Goal: Task Accomplishment & Management: Manage account settings

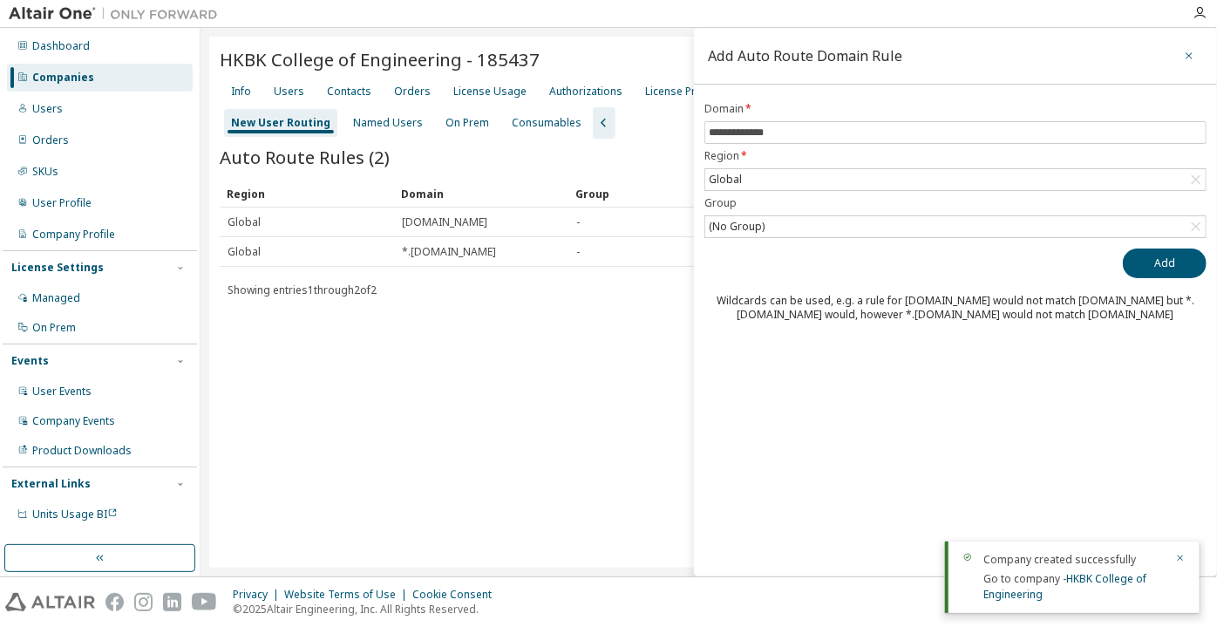
click at [1190, 64] on button "button" at bounding box center [1189, 56] width 28 height 28
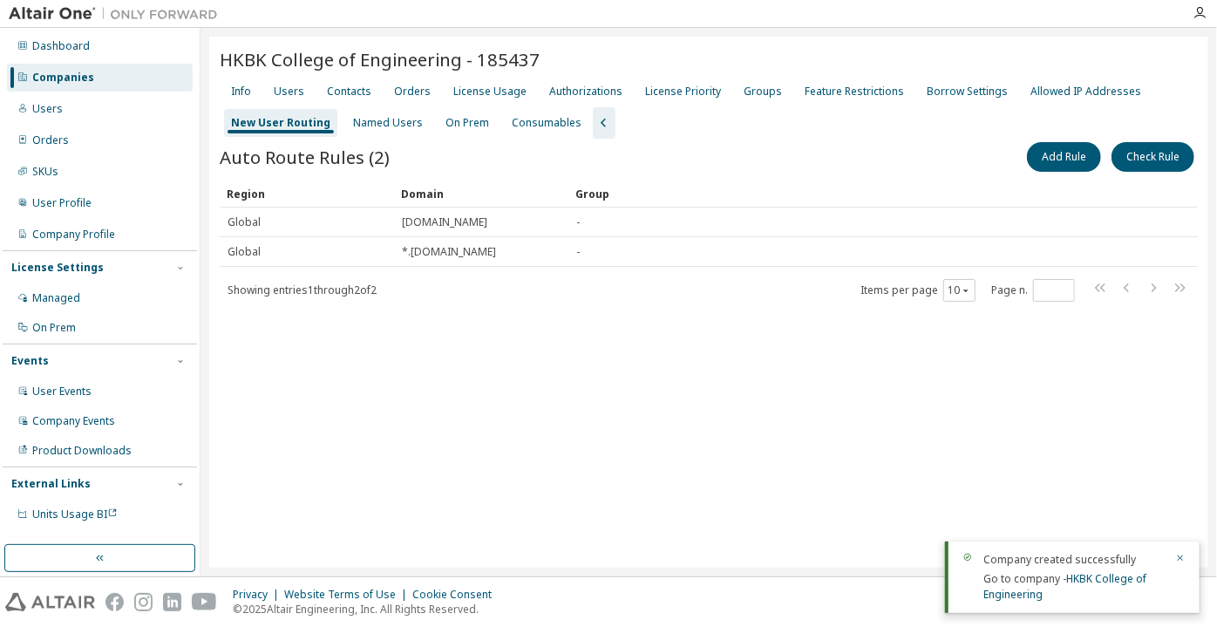
click at [123, 66] on div "Companies" at bounding box center [100, 78] width 186 height 28
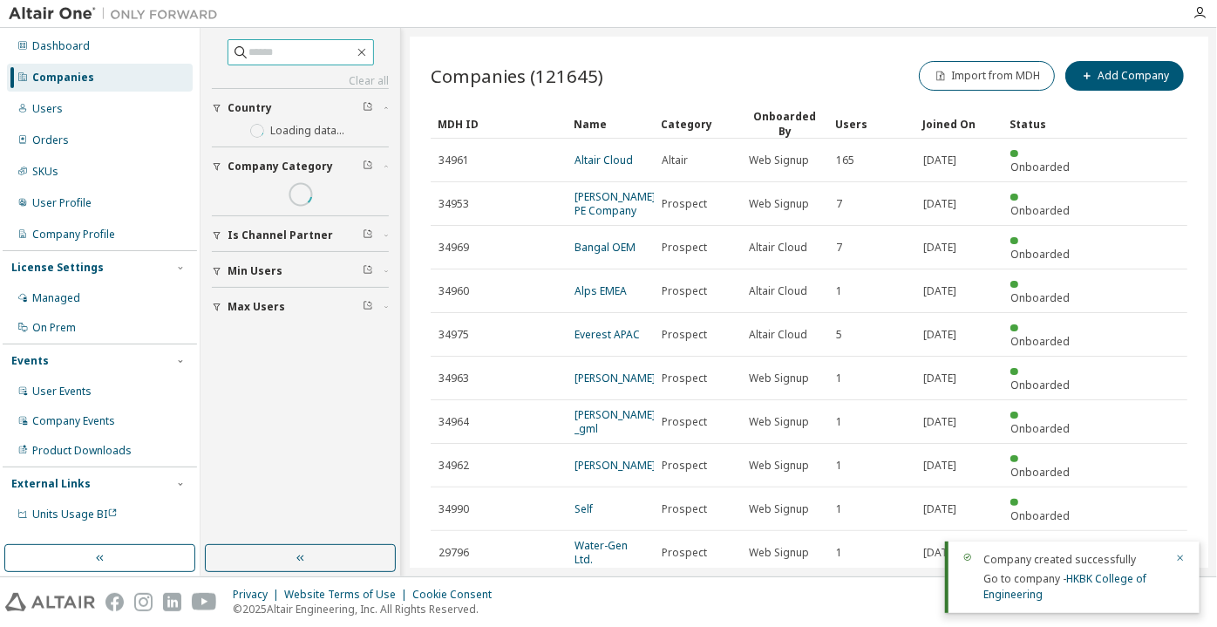
click at [288, 51] on input "text" at bounding box center [301, 52] width 105 height 17
paste input "**********"
type input "**********"
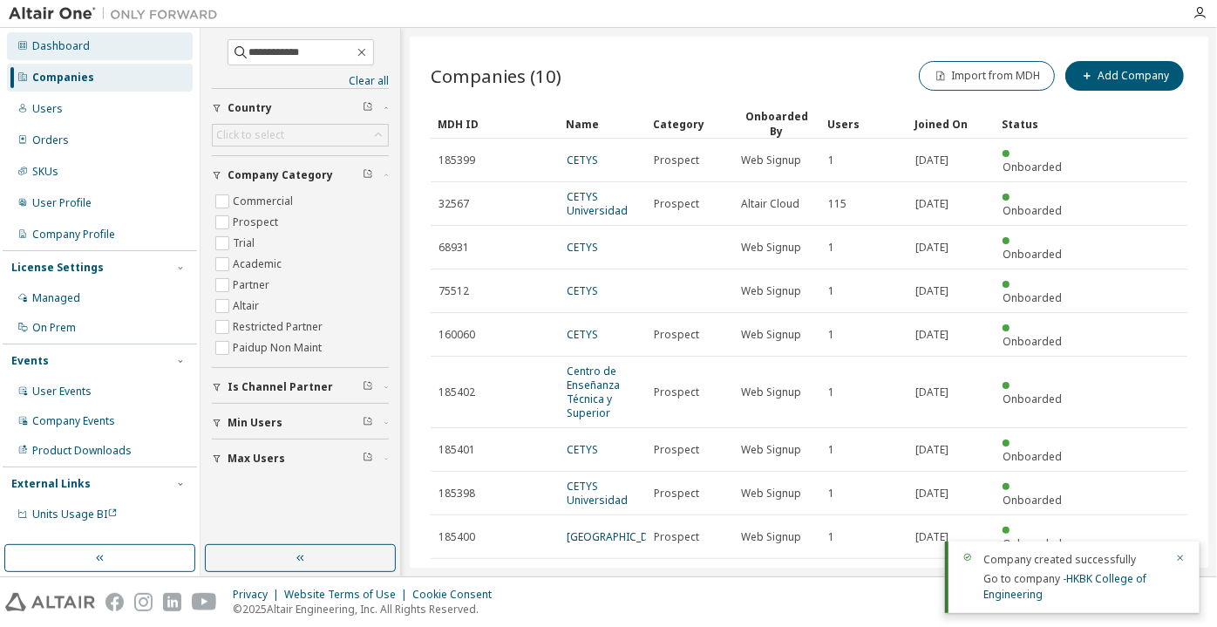
click at [84, 48] on div "Dashboard" at bounding box center [61, 46] width 58 height 14
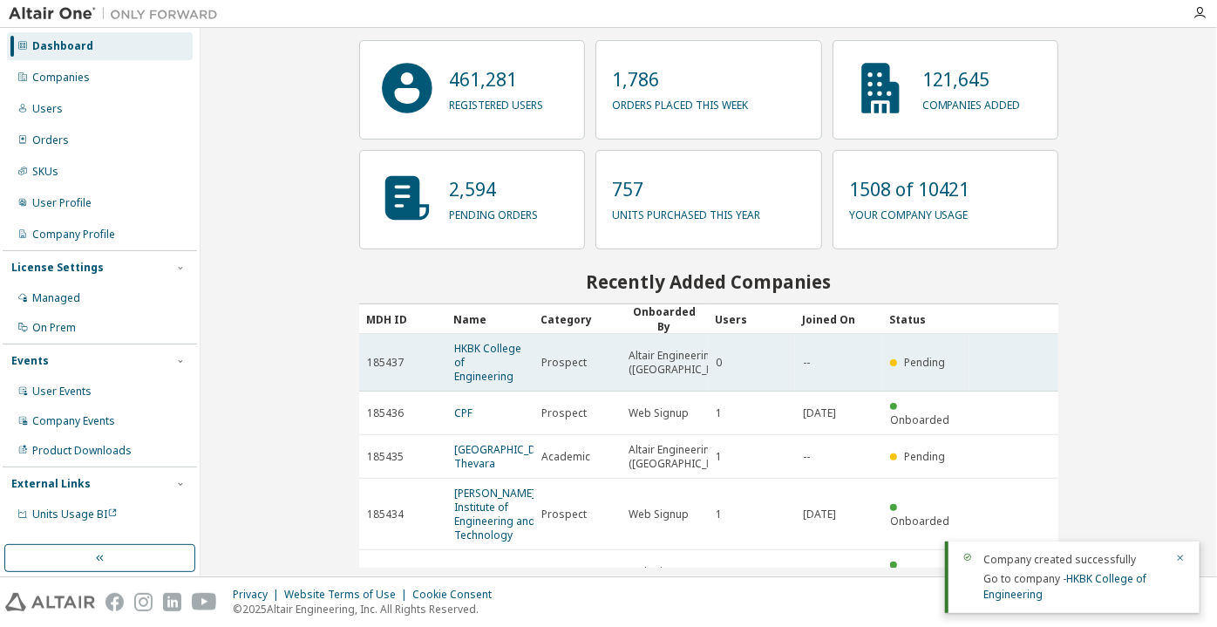
scroll to position [78, 0]
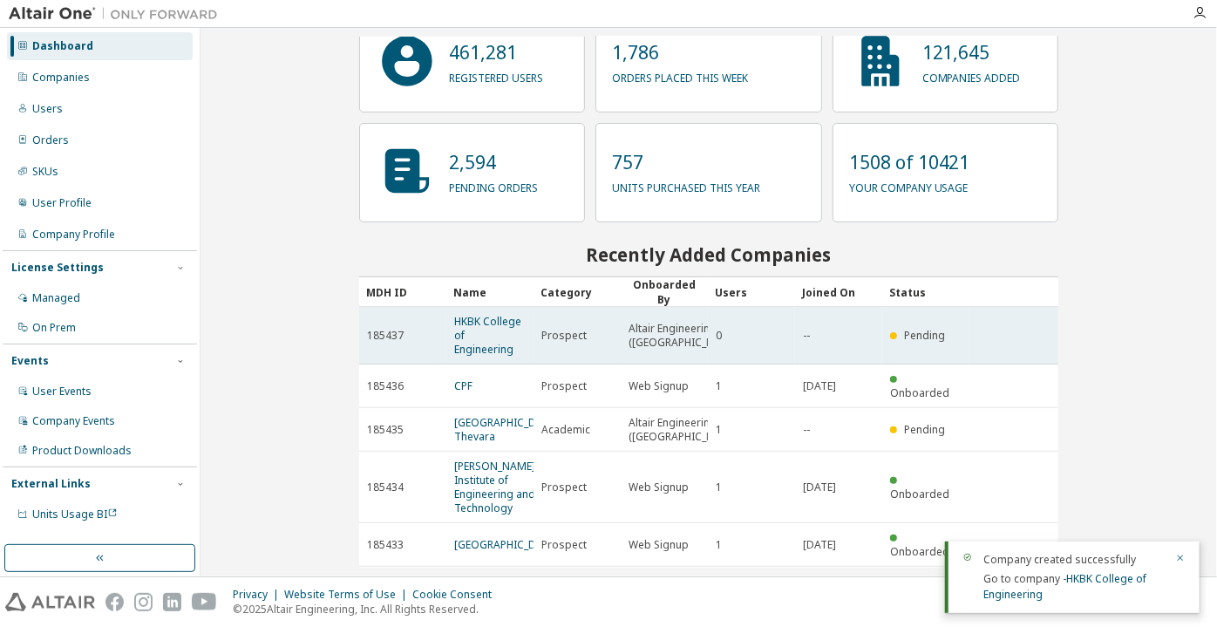
click at [466, 334] on span "HKBK College of Engineering" at bounding box center [489, 336] width 71 height 42
click at [462, 314] on link "HKBK College of Engineering" at bounding box center [487, 335] width 67 height 43
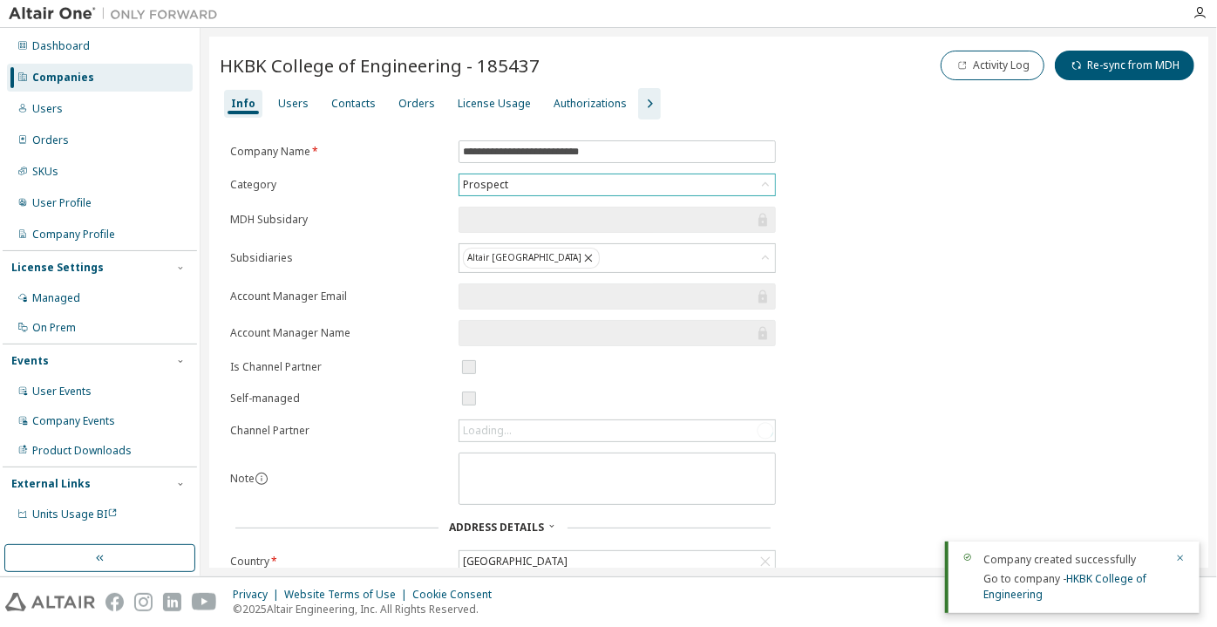
click at [483, 178] on div "Prospect" at bounding box center [485, 184] width 51 height 19
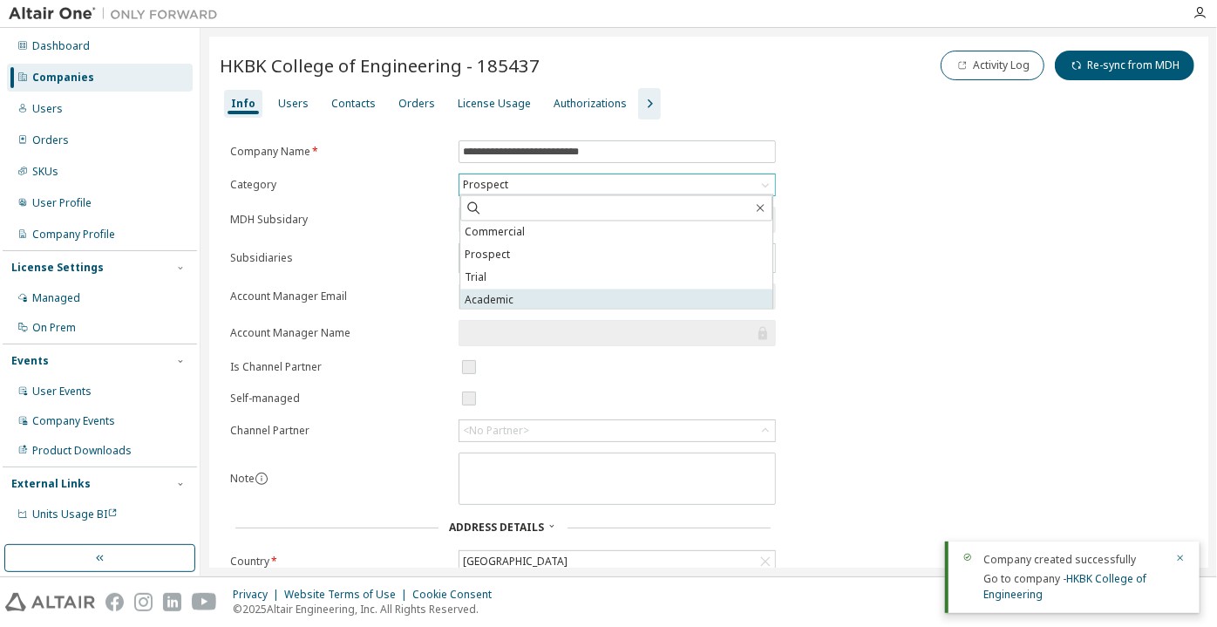
click at [507, 292] on li "Academic" at bounding box center [616, 300] width 312 height 23
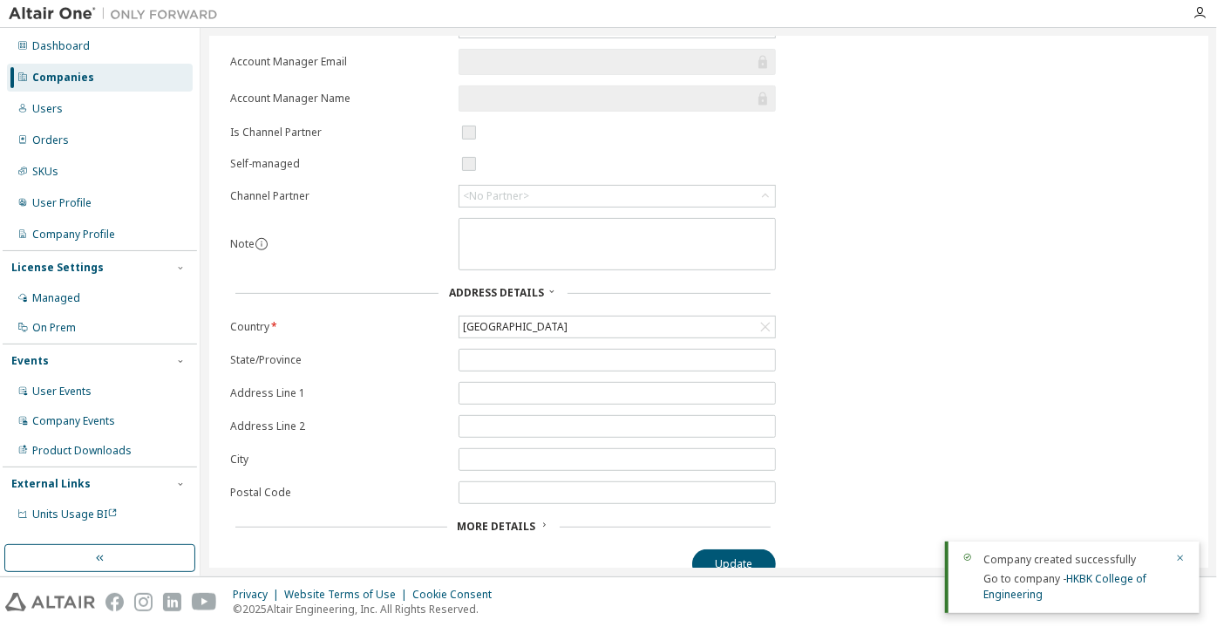
scroll to position [248, 0]
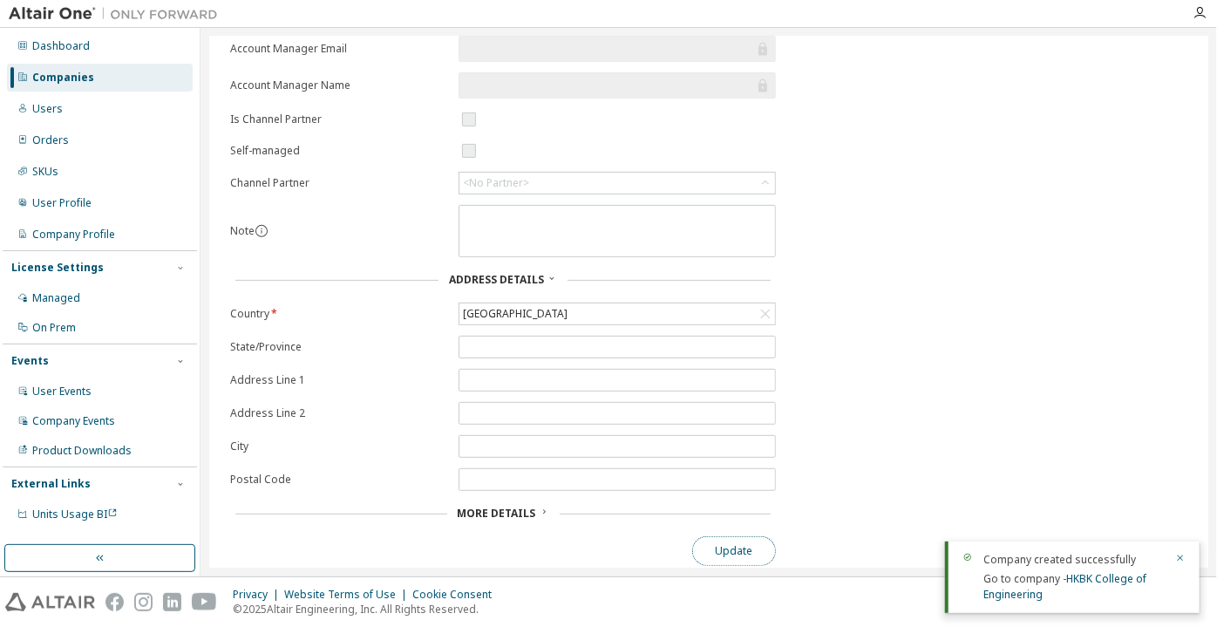
click at [709, 540] on button "Update" at bounding box center [734, 551] width 84 height 30
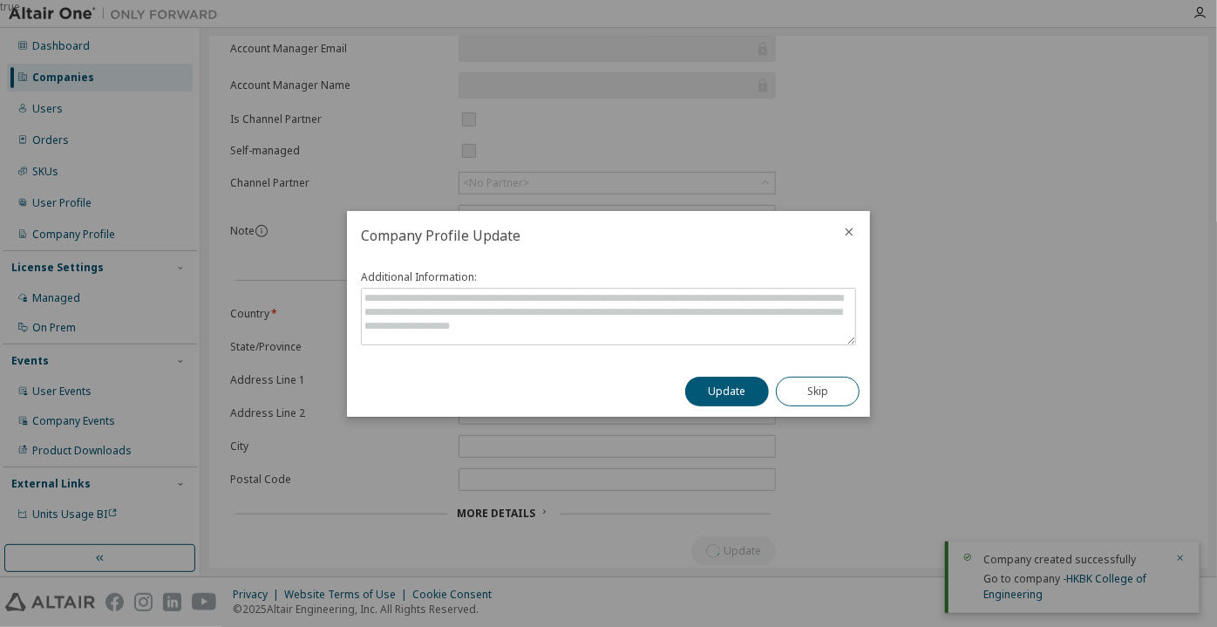
click at [723, 380] on button "Update" at bounding box center [727, 392] width 84 height 30
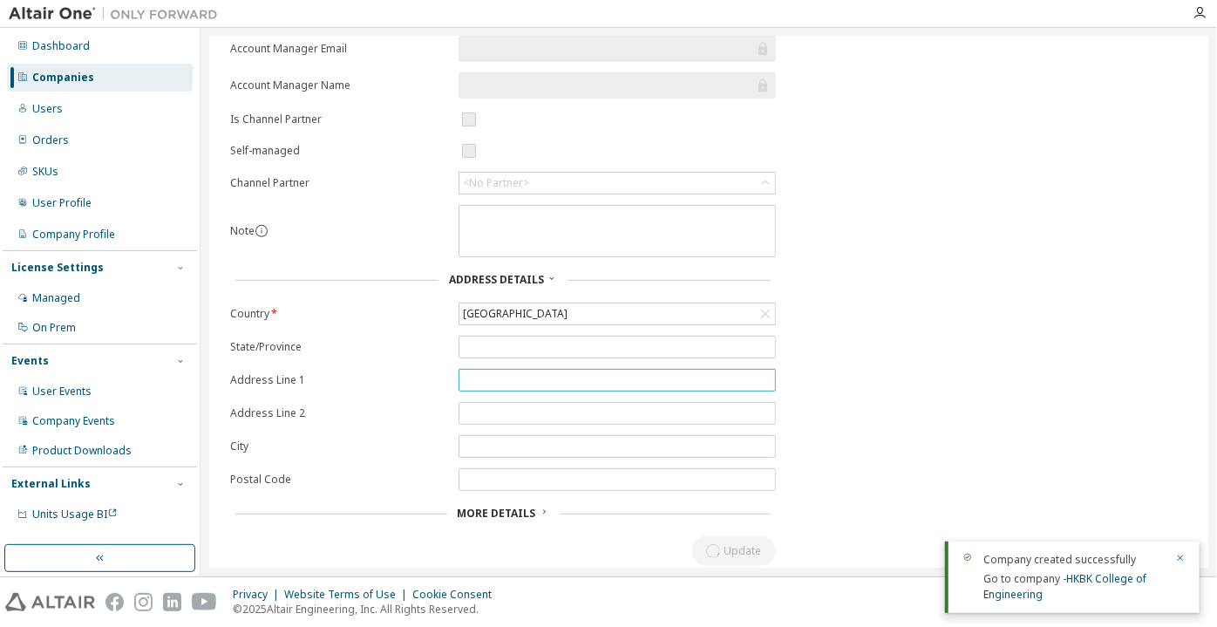
scroll to position [0, 0]
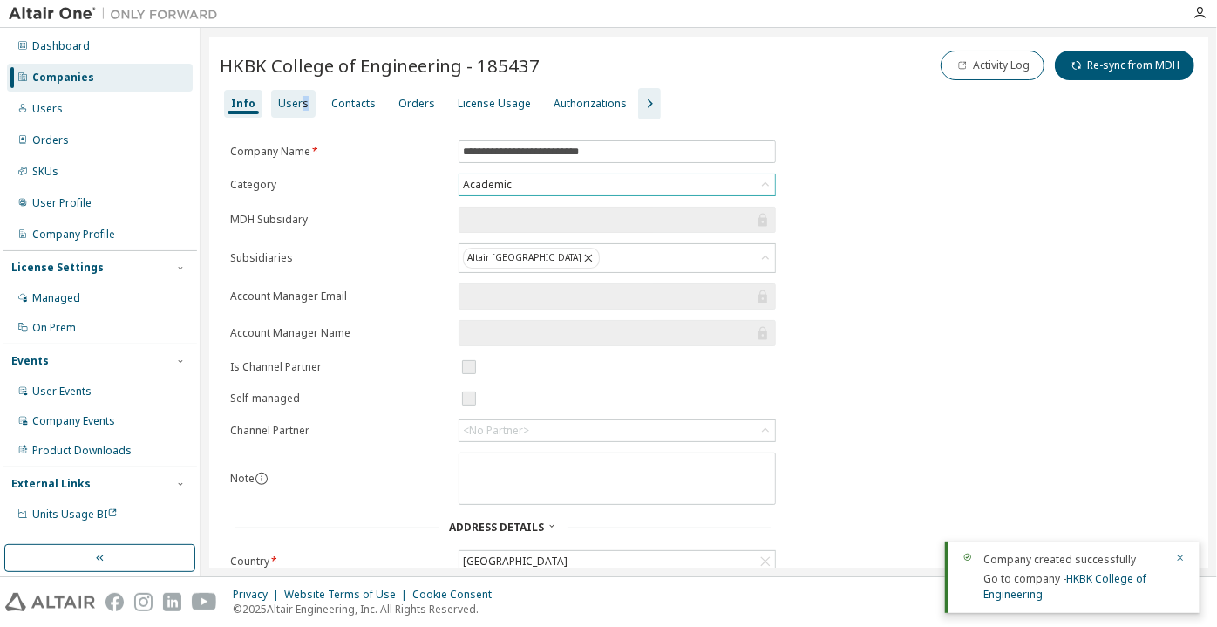
click at [300, 100] on div "Users" at bounding box center [293, 104] width 31 height 14
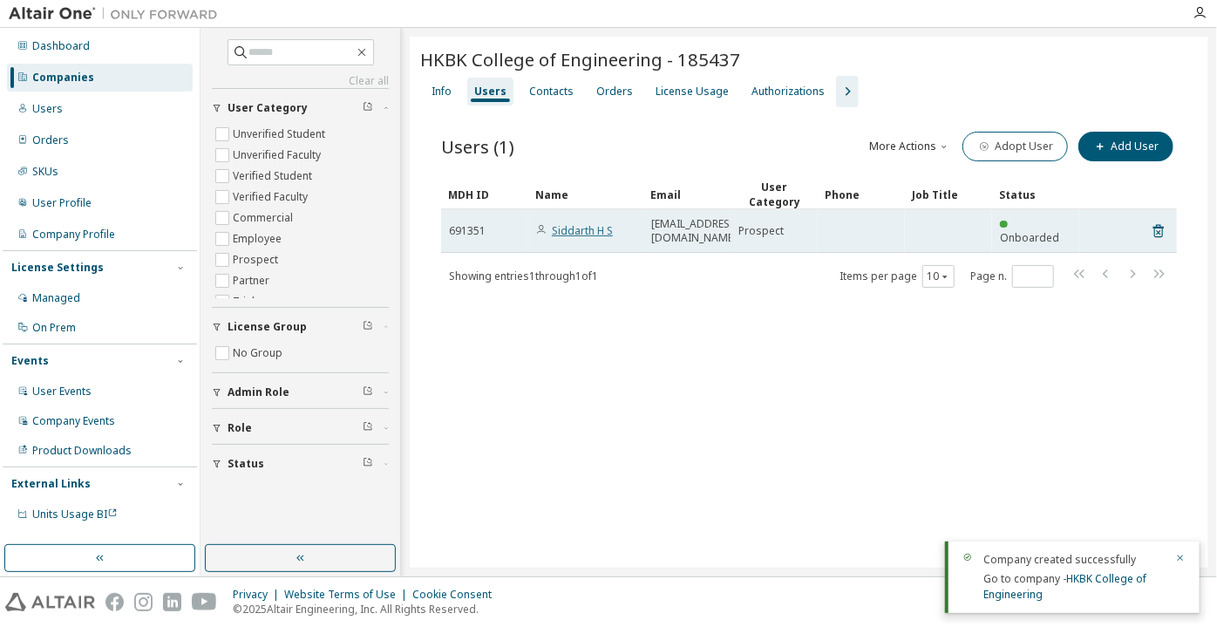
click at [580, 226] on link "Siddarth H S" at bounding box center [582, 230] width 61 height 15
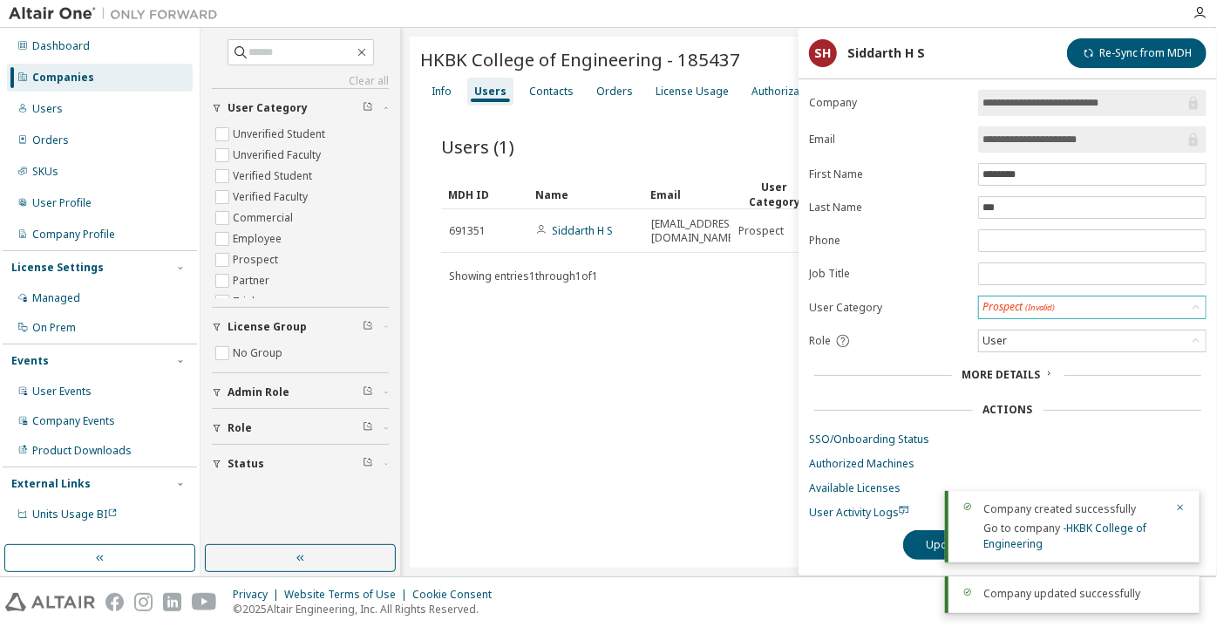
click at [1022, 300] on div "Prospect (Invalid)" at bounding box center [1018, 307] width 72 height 15
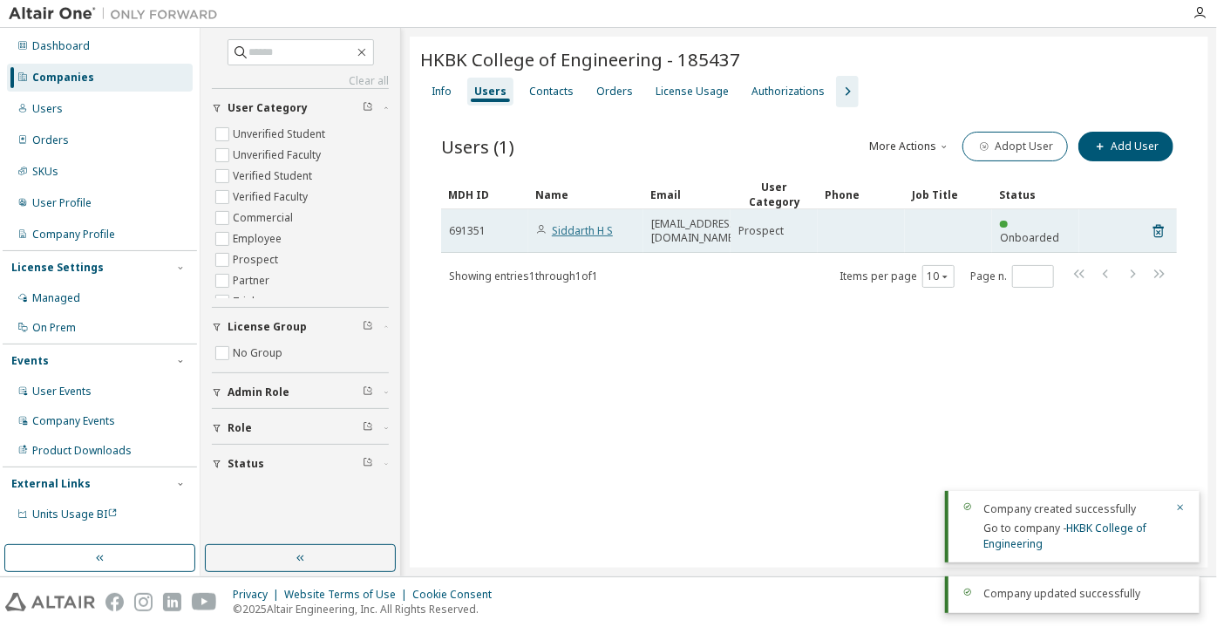
click at [576, 224] on link "Siddarth H S" at bounding box center [582, 230] width 61 height 15
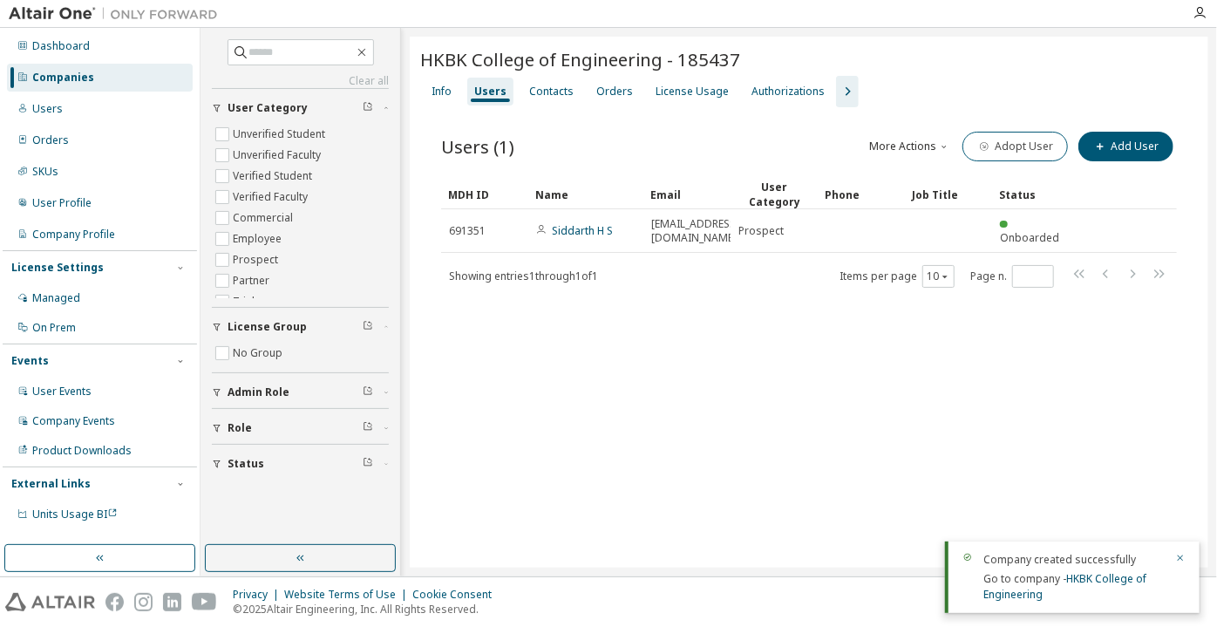
click at [837, 94] on icon "button" at bounding box center [847, 91] width 21 height 21
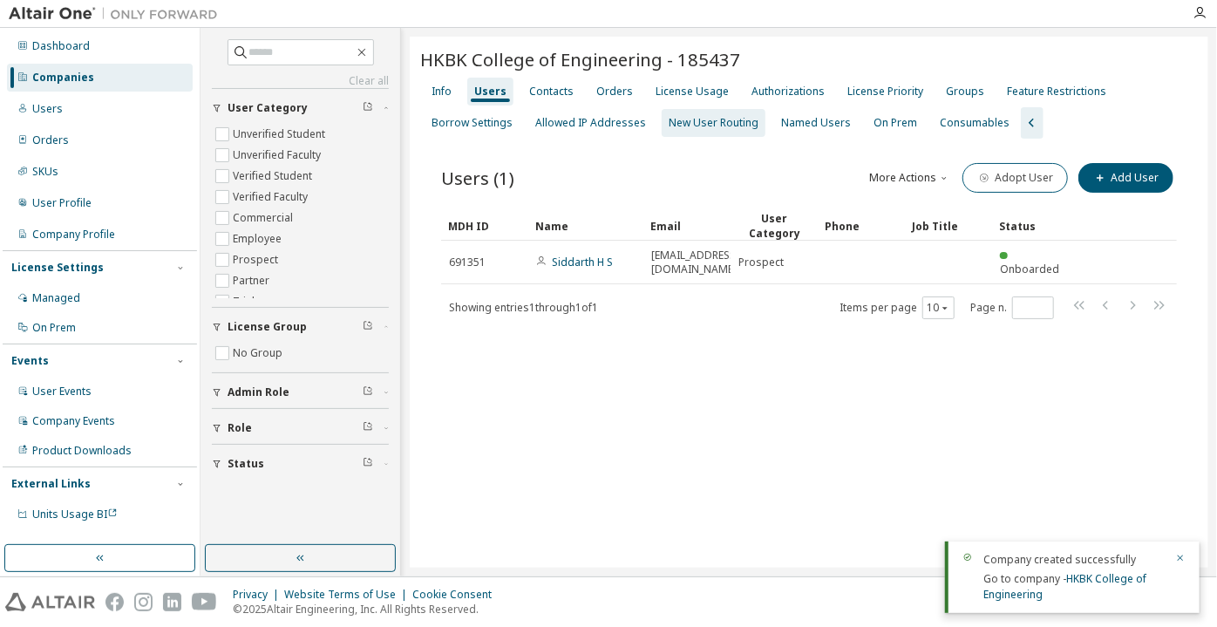
click at [662, 117] on div "New User Routing" at bounding box center [714, 123] width 104 height 28
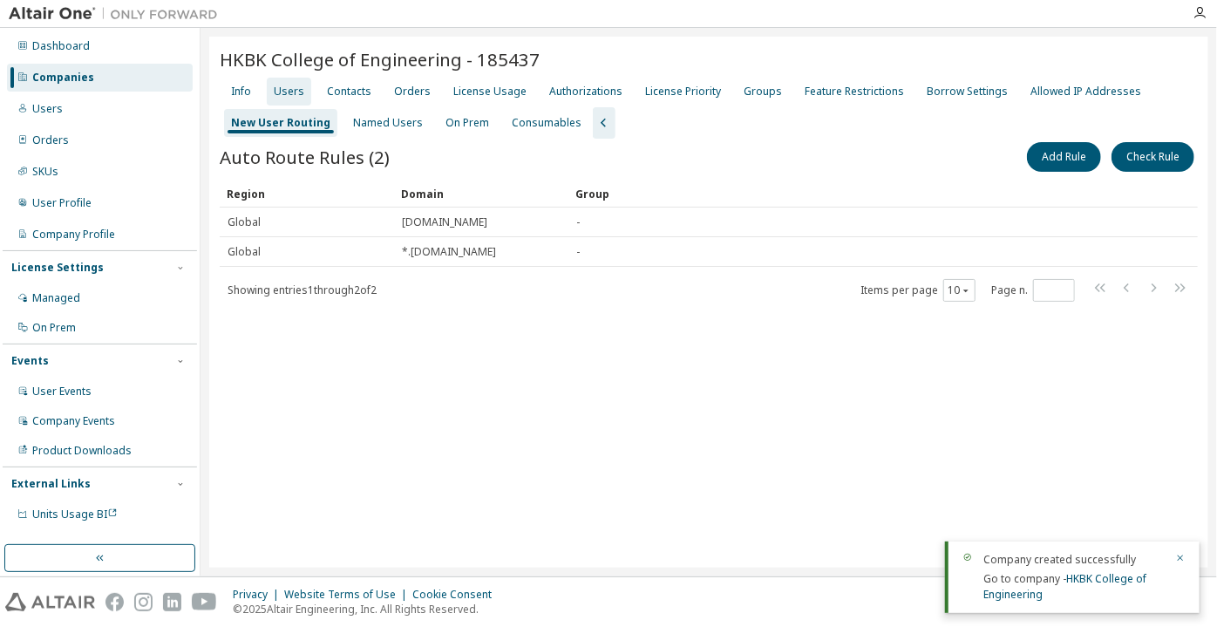
click at [278, 87] on div "Users" at bounding box center [289, 92] width 31 height 14
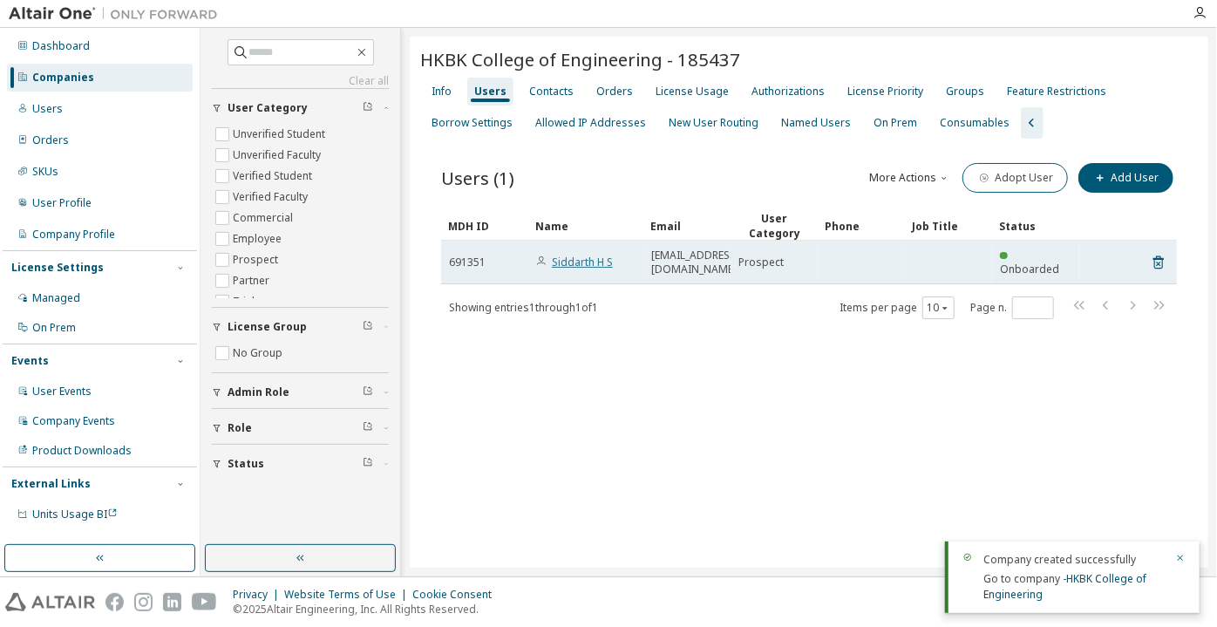
click at [569, 257] on link "Siddarth H S" at bounding box center [582, 261] width 61 height 15
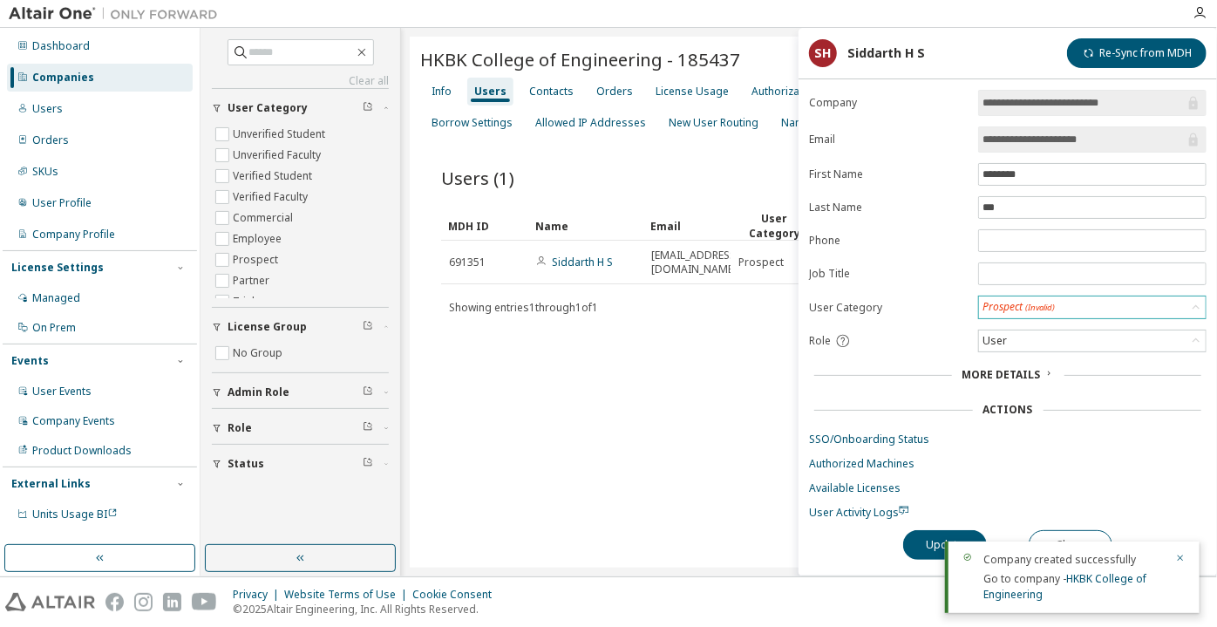
click at [1004, 303] on div "Prospect (Invalid)" at bounding box center [1018, 307] width 72 height 15
drag, startPoint x: 1020, startPoint y: 350, endPoint x: 1015, endPoint y: 366, distance: 16.3
click at [1020, 352] on li "Verified Student" at bounding box center [1091, 349] width 223 height 23
click at [927, 540] on button "Update" at bounding box center [945, 544] width 84 height 30
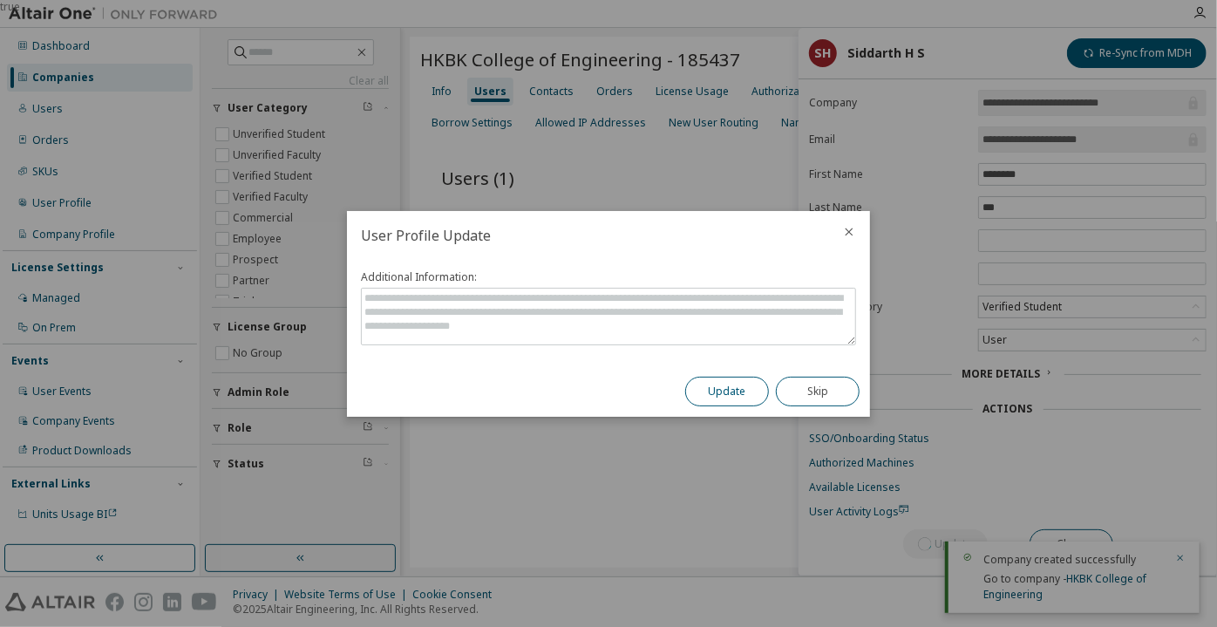
click at [748, 394] on button "Update" at bounding box center [727, 392] width 84 height 30
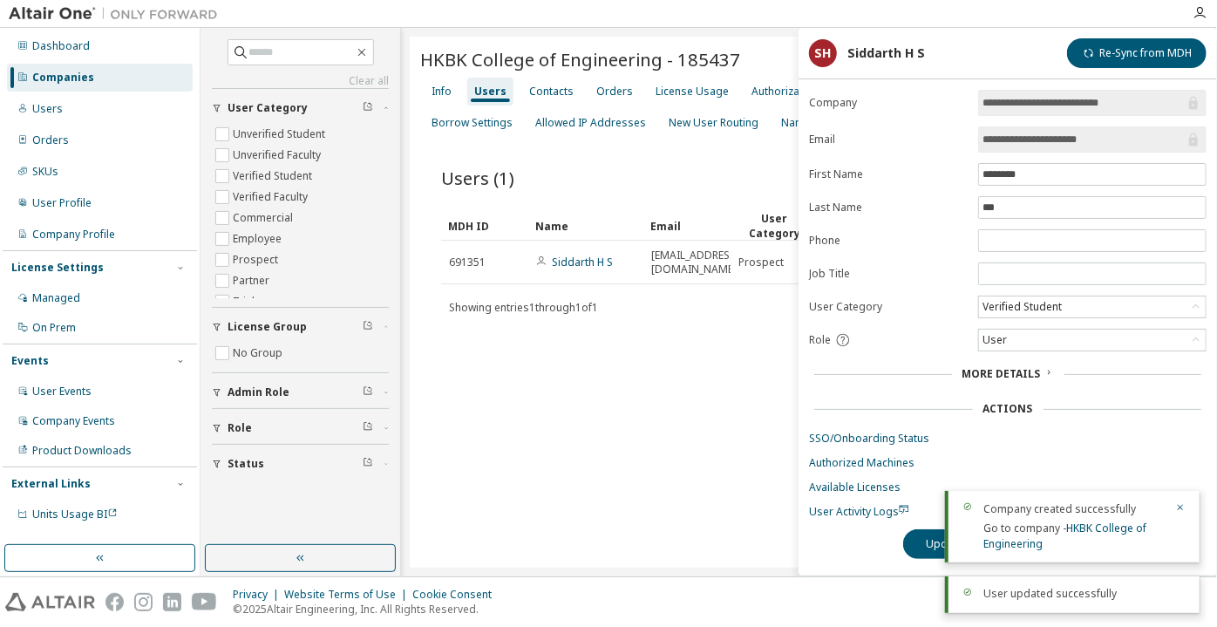
click at [179, 72] on div "Companies" at bounding box center [100, 78] width 186 height 28
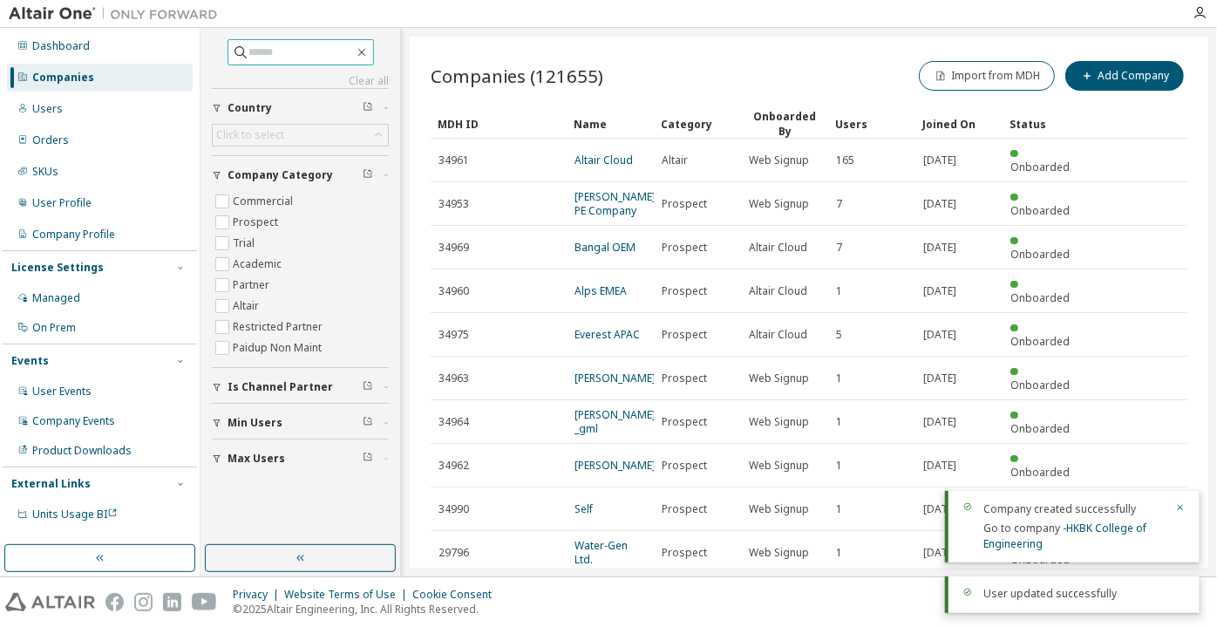
click at [290, 64] on span at bounding box center [300, 52] width 146 height 26
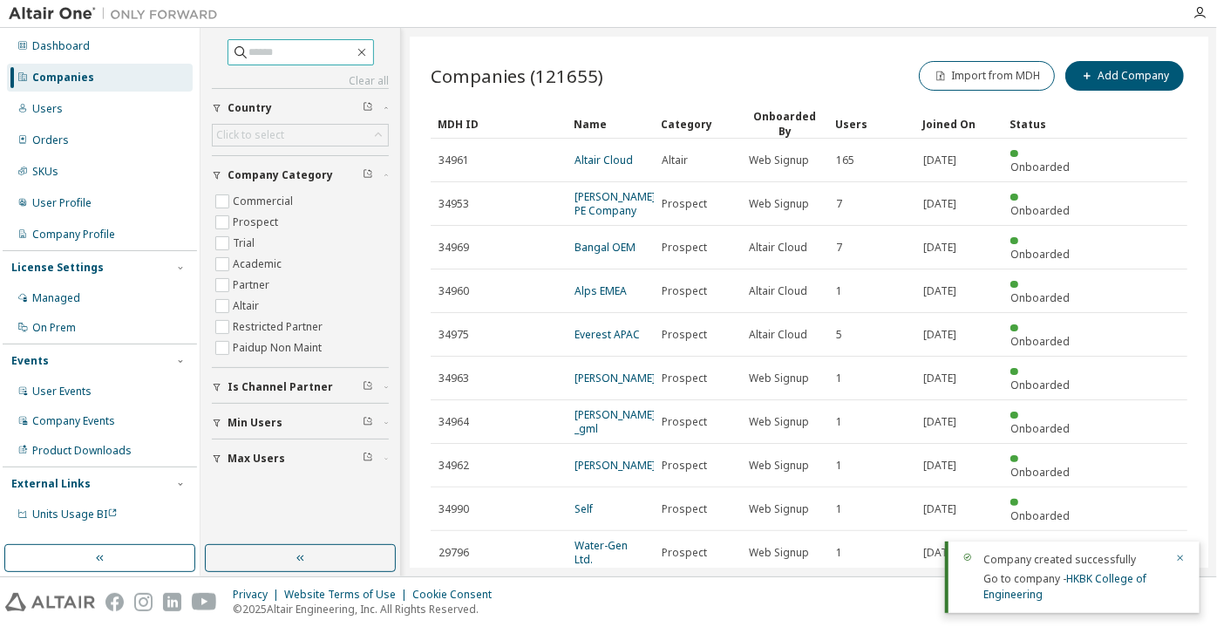
click at [293, 53] on input "text" at bounding box center [301, 52] width 105 height 17
paste input "**********"
type input "**********"
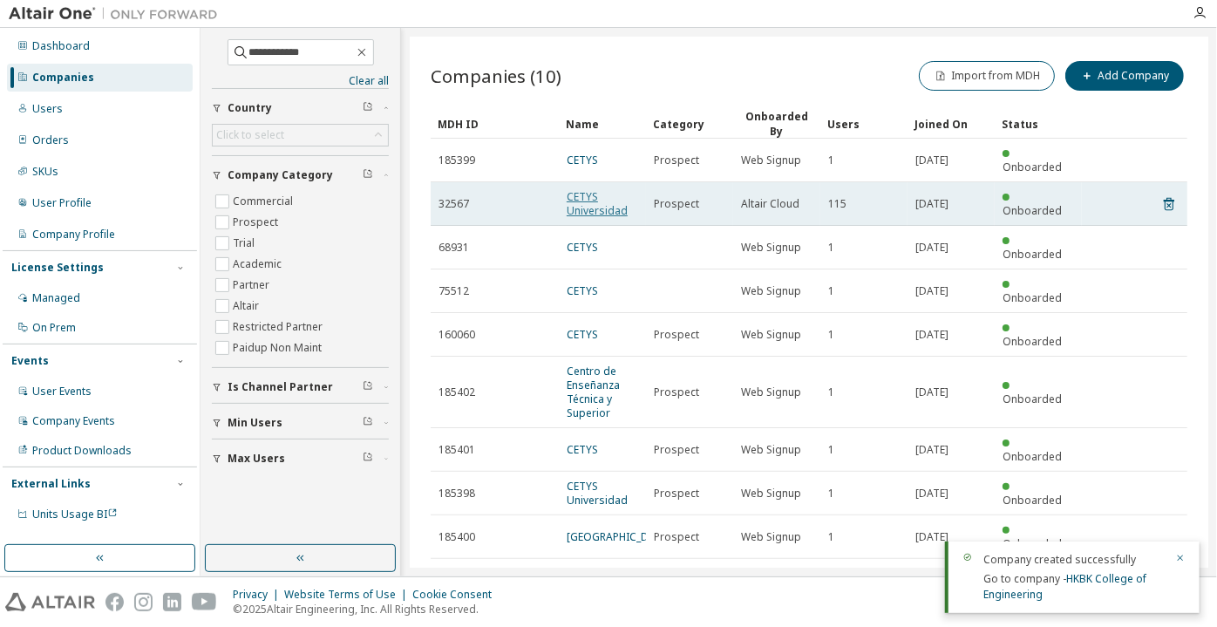
click at [601, 197] on link "CETYS Universidad" at bounding box center [597, 203] width 61 height 29
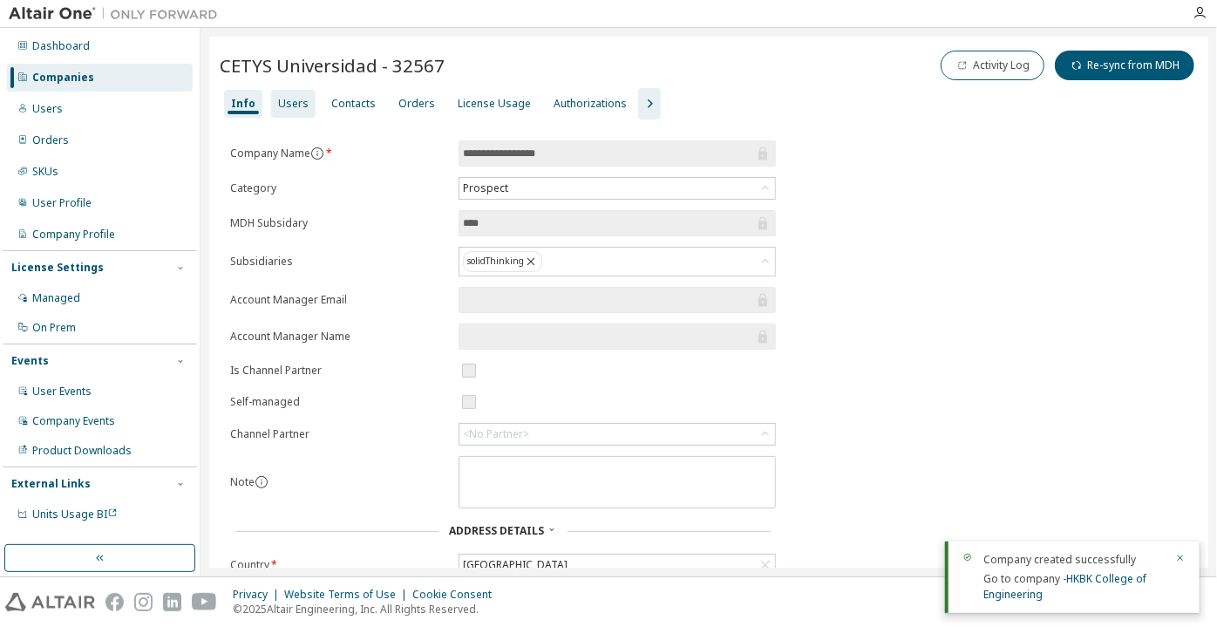
click at [283, 101] on div "Users" at bounding box center [293, 104] width 31 height 14
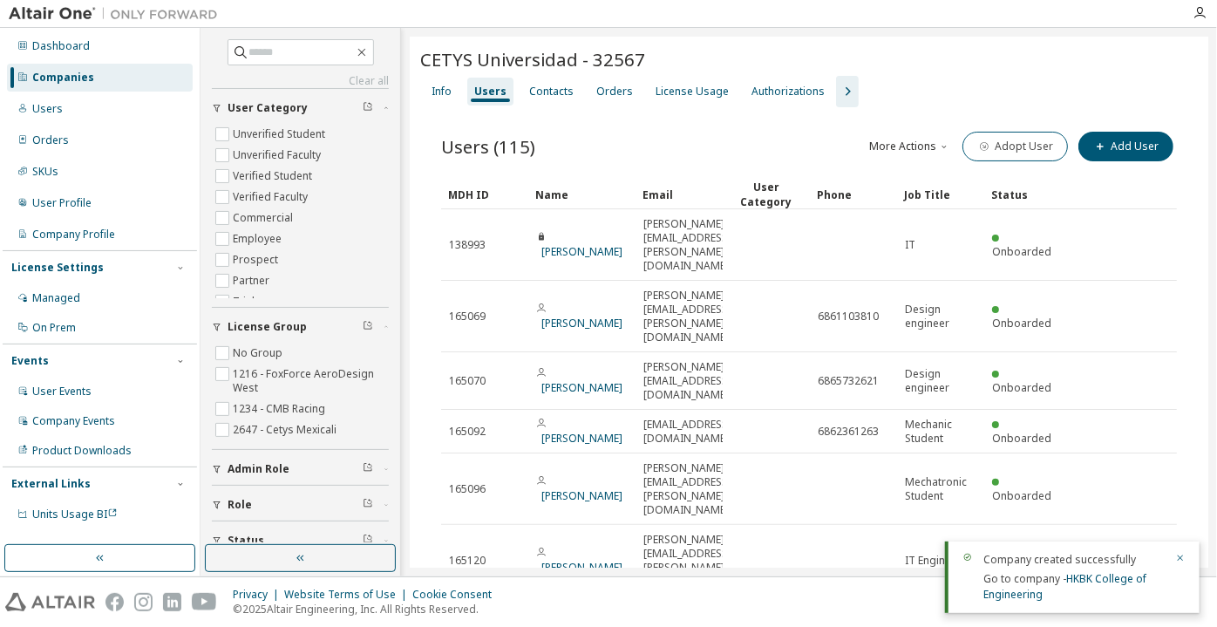
click at [845, 88] on icon "button" at bounding box center [847, 91] width 5 height 9
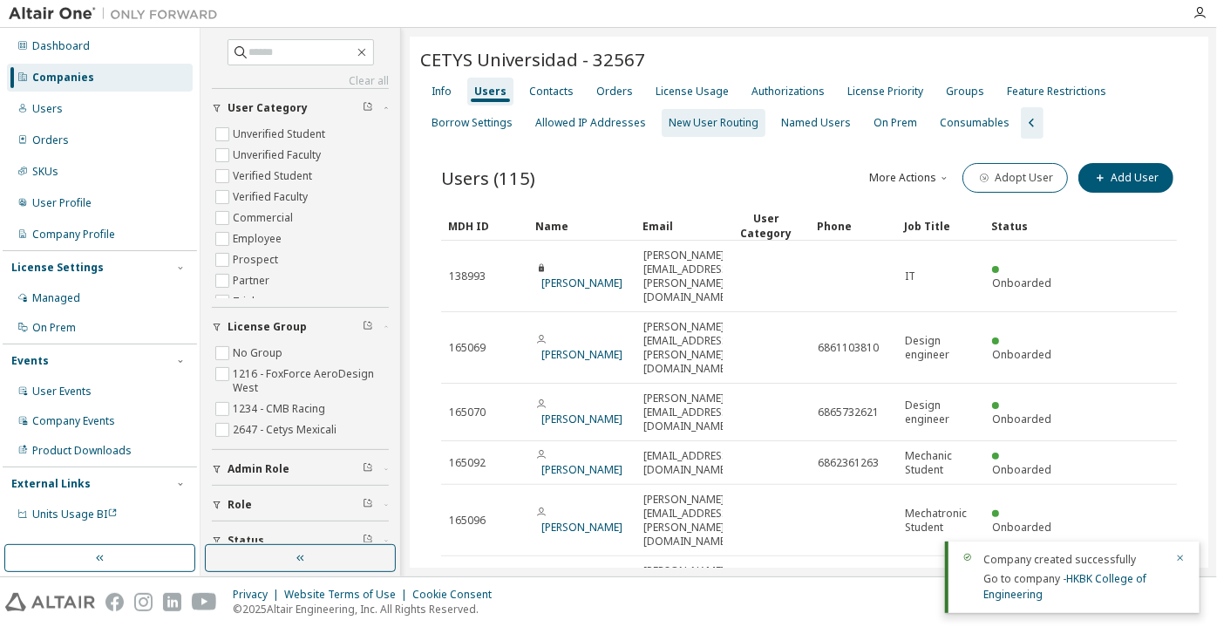
click at [735, 111] on div "New User Routing" at bounding box center [714, 123] width 104 height 28
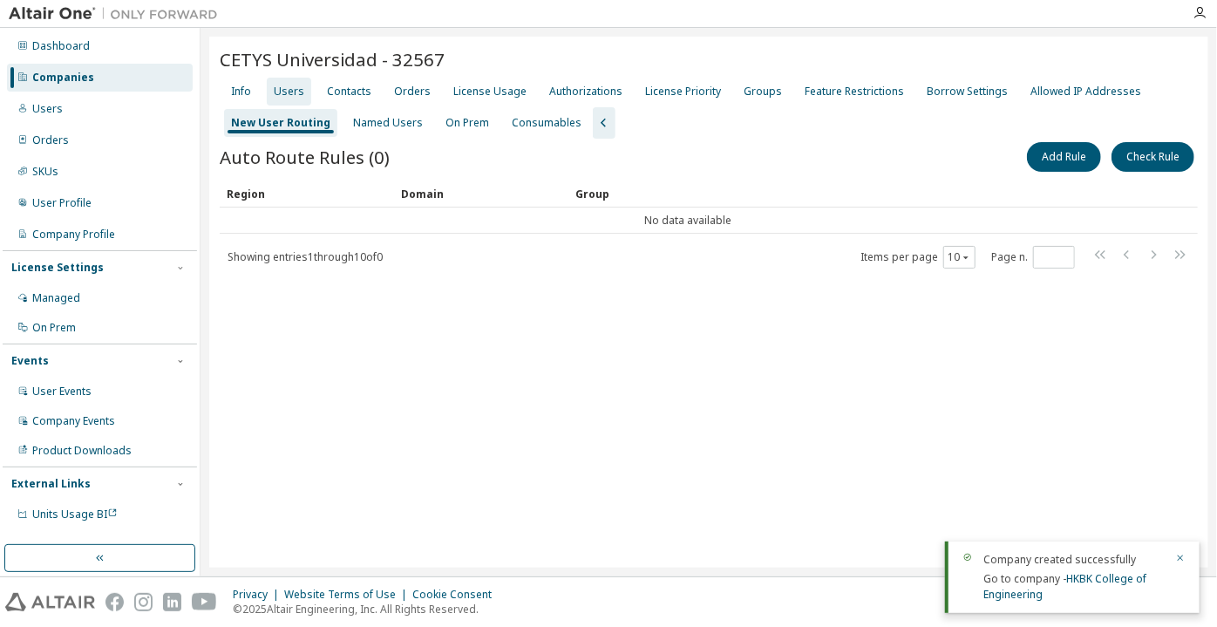
click at [298, 91] on div "Users" at bounding box center [289, 92] width 31 height 14
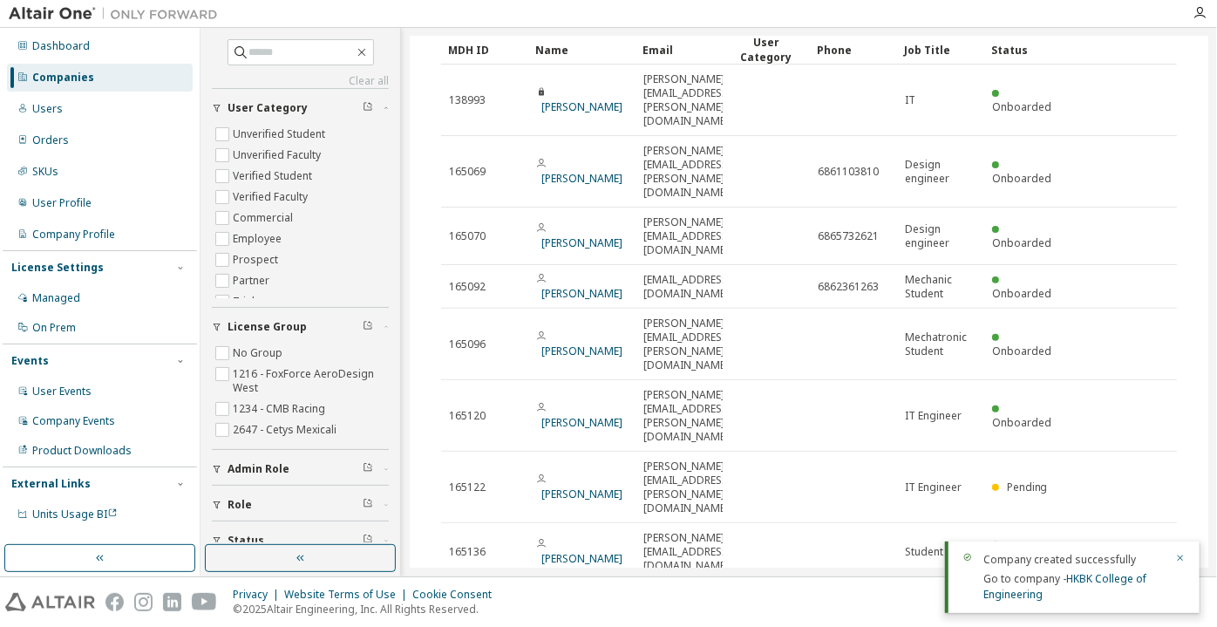
scroll to position [198, 0]
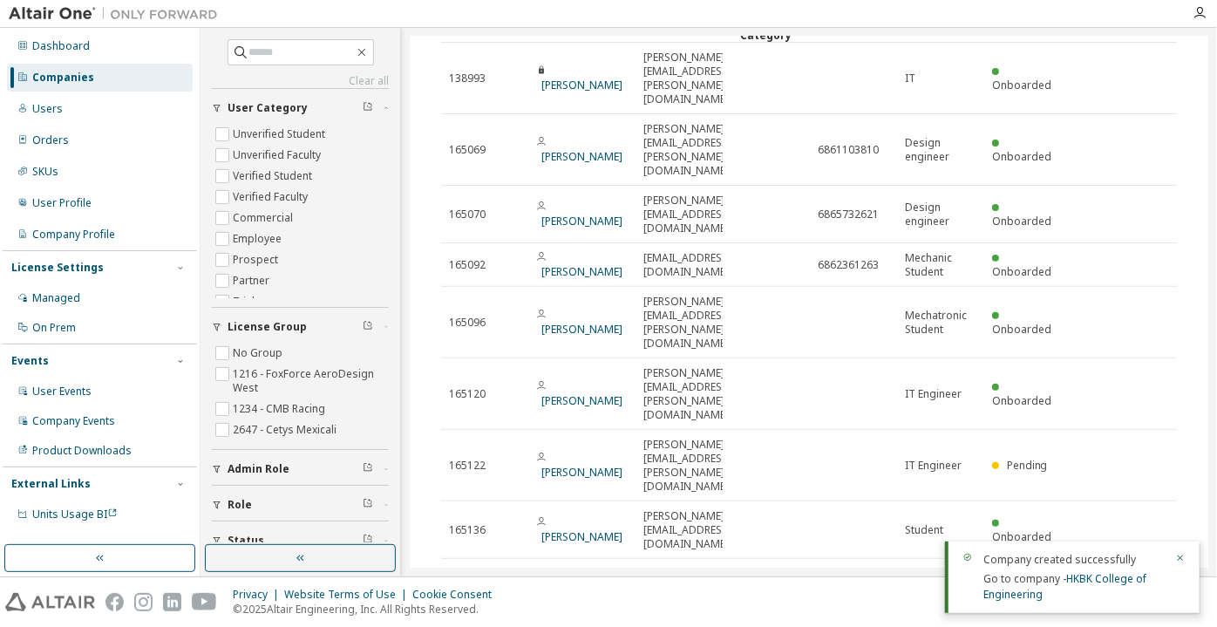
click at [363, 553] on button "button" at bounding box center [300, 558] width 191 height 28
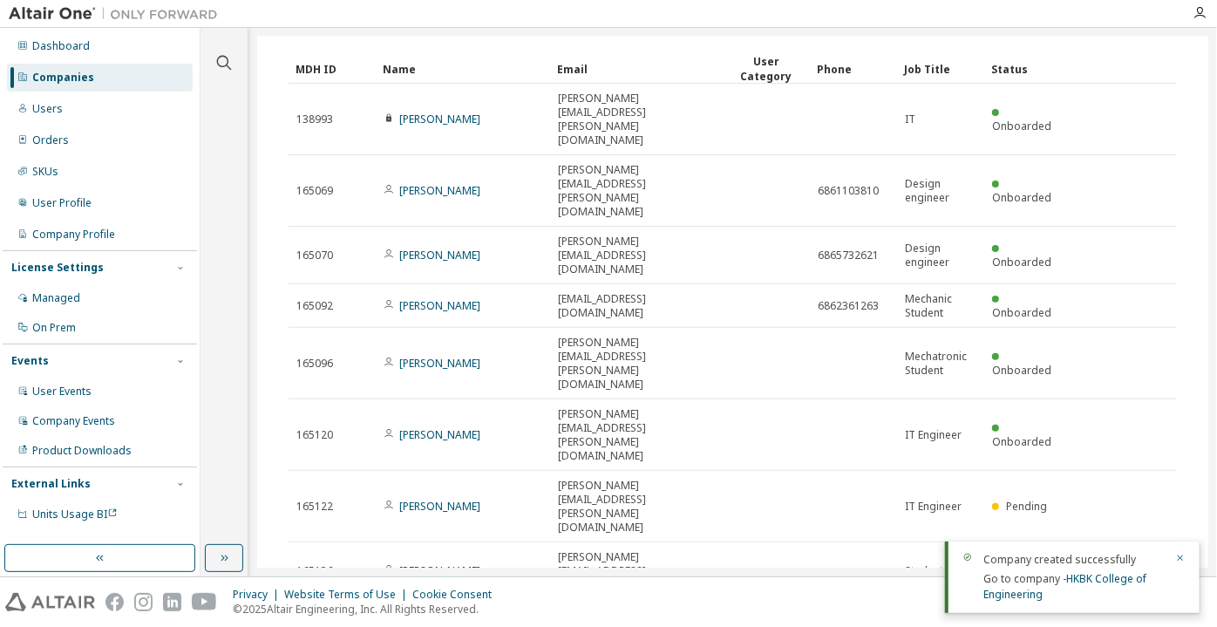
scroll to position [0, 0]
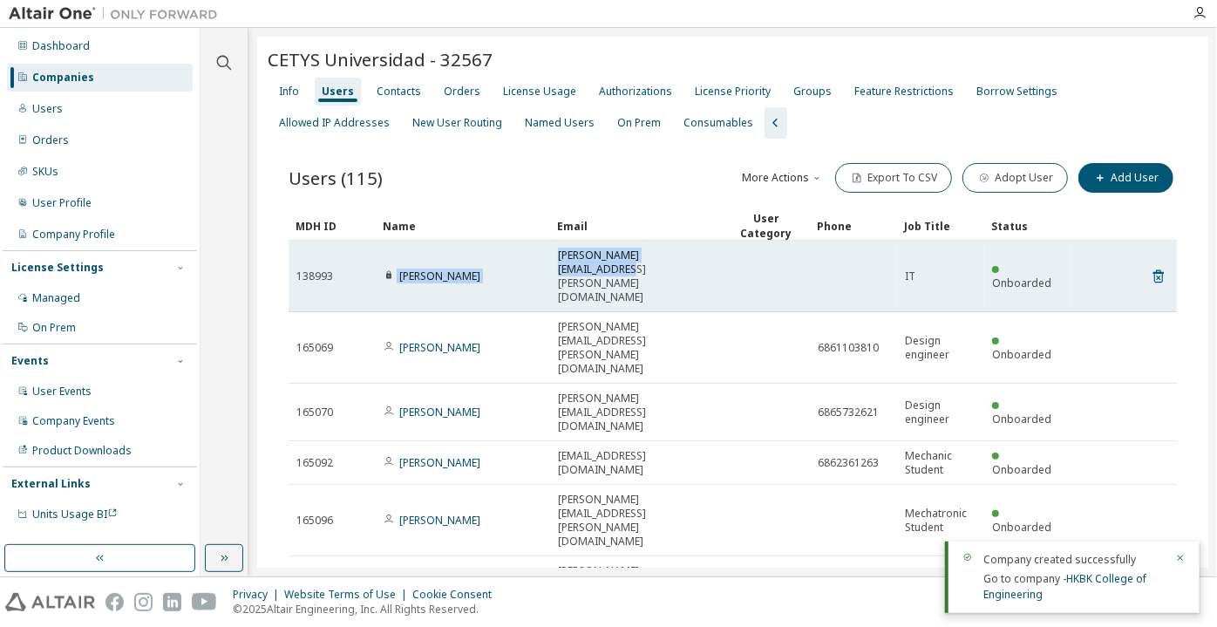
drag, startPoint x: 709, startPoint y: 249, endPoint x: 395, endPoint y: 259, distance: 313.9
click at [395, 259] on tr "138993 [PERSON_NAME] [PERSON_NAME][EMAIL_ADDRESS][PERSON_NAME][DOMAIN_NAME] IT …" at bounding box center [732, 276] width 888 height 71
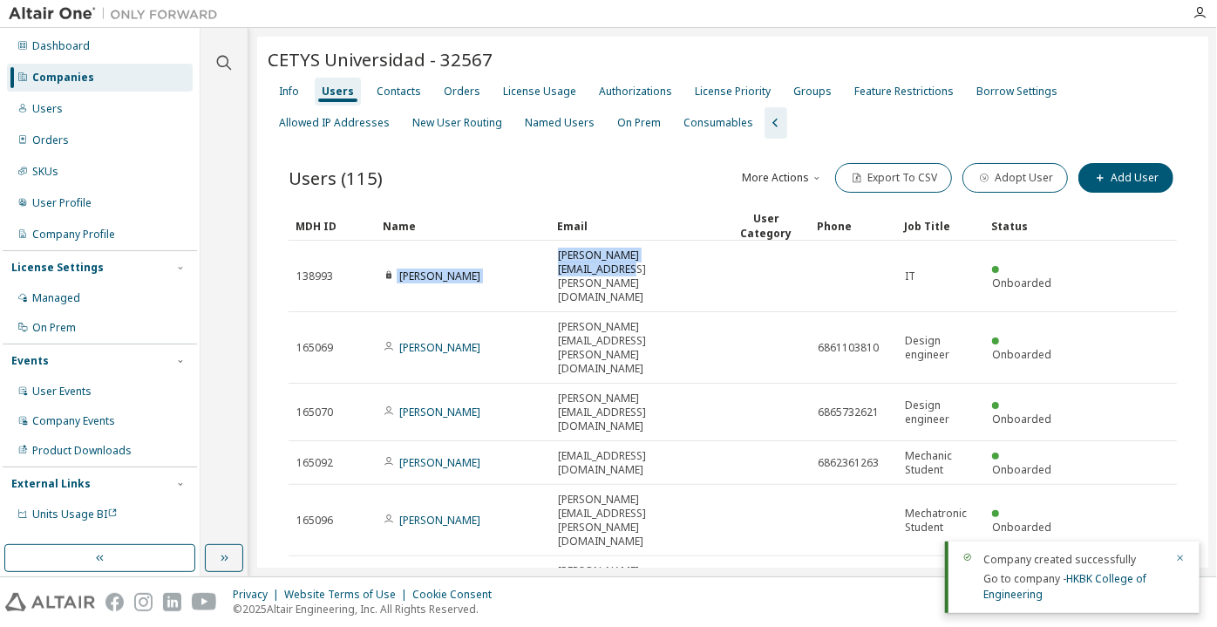
copy tr "[PERSON_NAME] [PERSON_NAME][EMAIL_ADDRESS][PERSON_NAME][DOMAIN_NAME]"
click at [295, 87] on div "Info" at bounding box center [289, 92] width 20 height 14
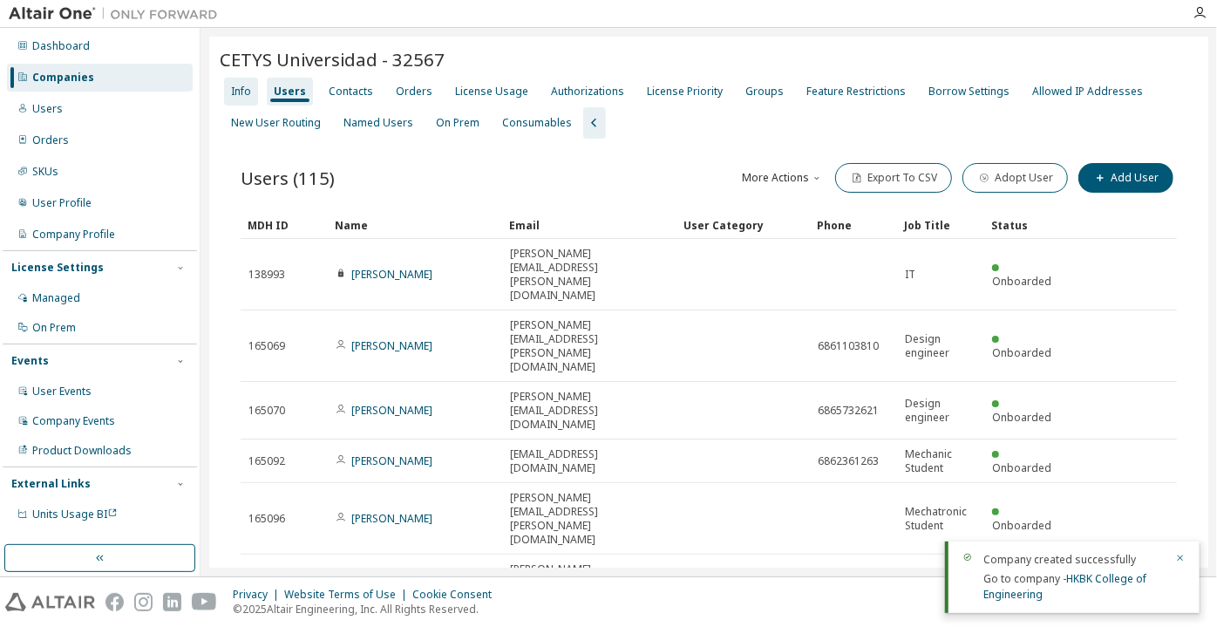
click at [448, 97] on div "License Usage" at bounding box center [491, 92] width 87 height 28
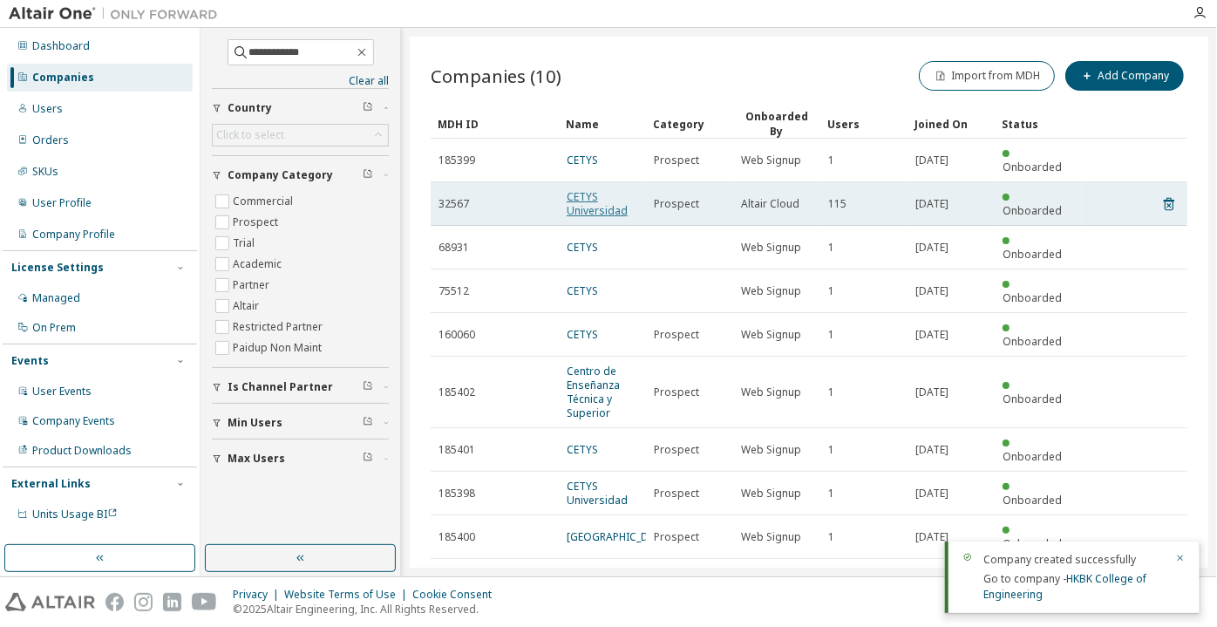
click at [576, 201] on link "CETYS Universidad" at bounding box center [597, 203] width 61 height 29
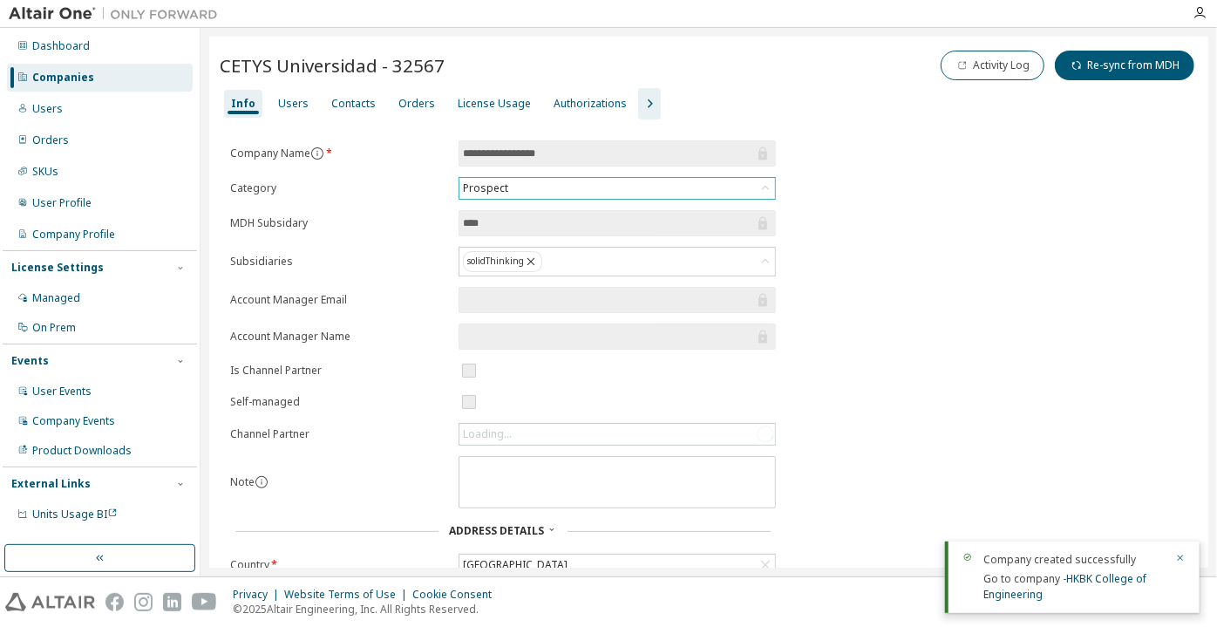
click at [531, 192] on div "Prospect" at bounding box center [617, 188] width 316 height 21
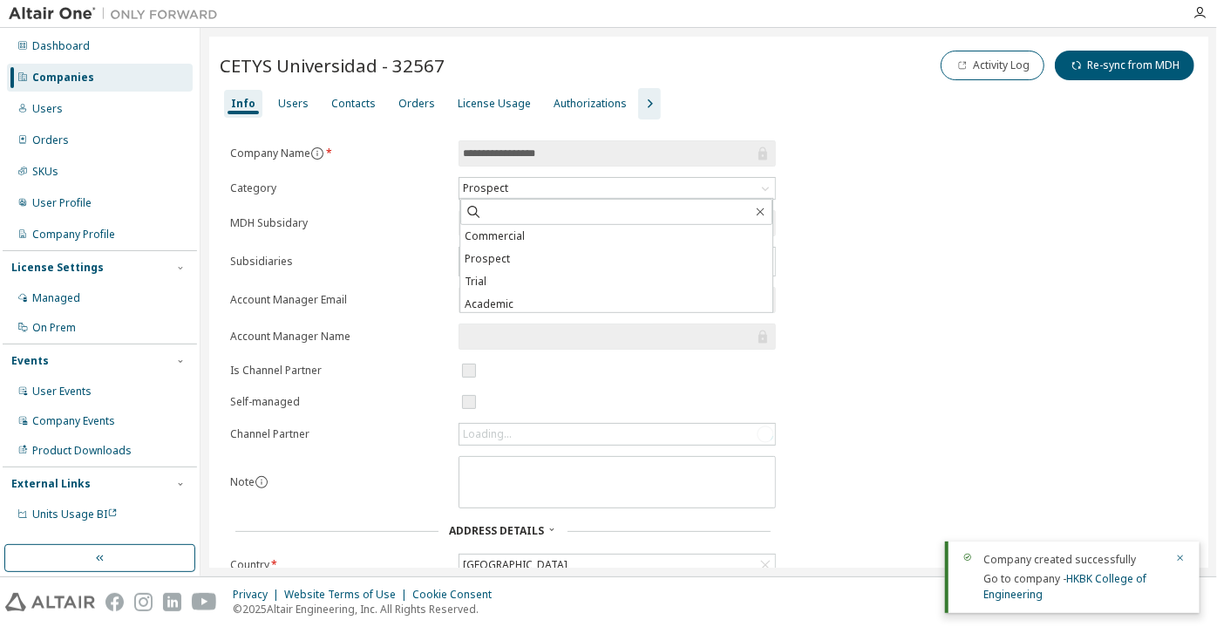
click at [518, 303] on li "Academic" at bounding box center [616, 304] width 312 height 23
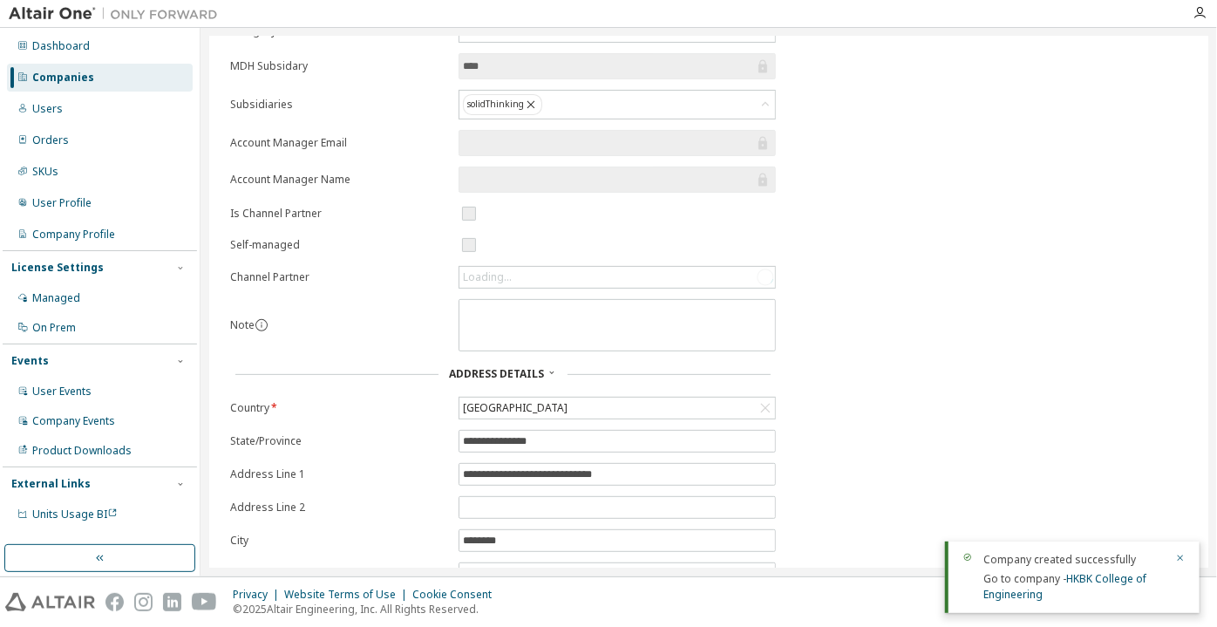
scroll to position [251, 0]
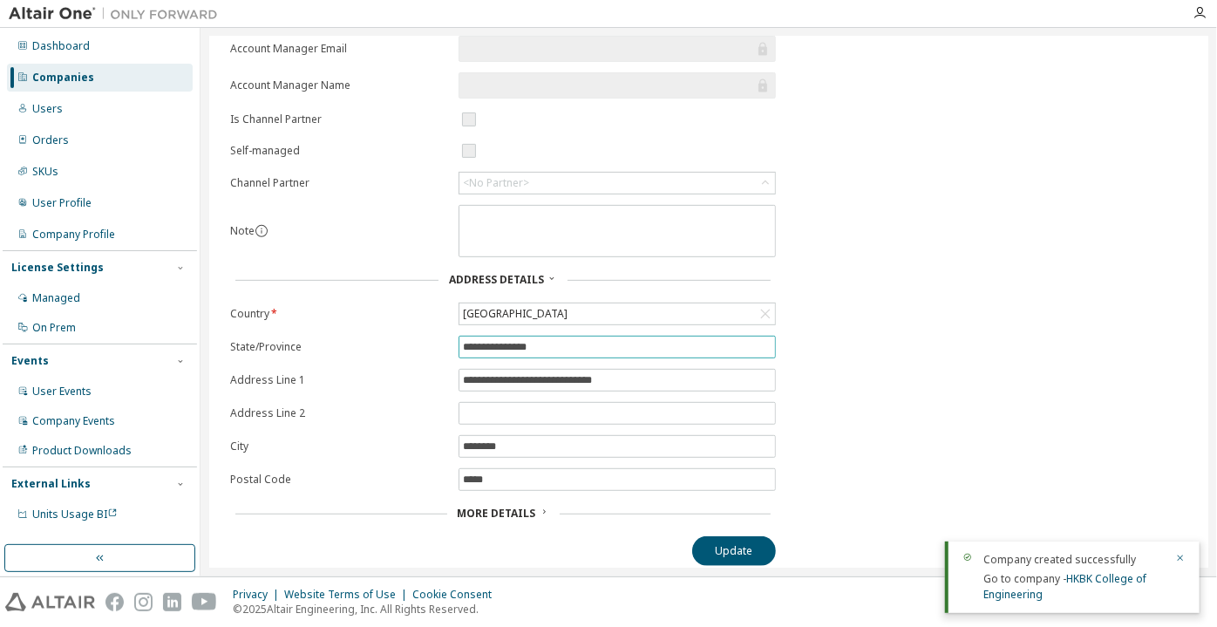
drag, startPoint x: 491, startPoint y: 339, endPoint x: 429, endPoint y: 342, distance: 61.9
click at [429, 342] on form "**********" at bounding box center [503, 207] width 546 height 636
click at [534, 375] on input "**********" at bounding box center [617, 380] width 309 height 14
click at [534, 377] on input "**********" at bounding box center [617, 380] width 309 height 14
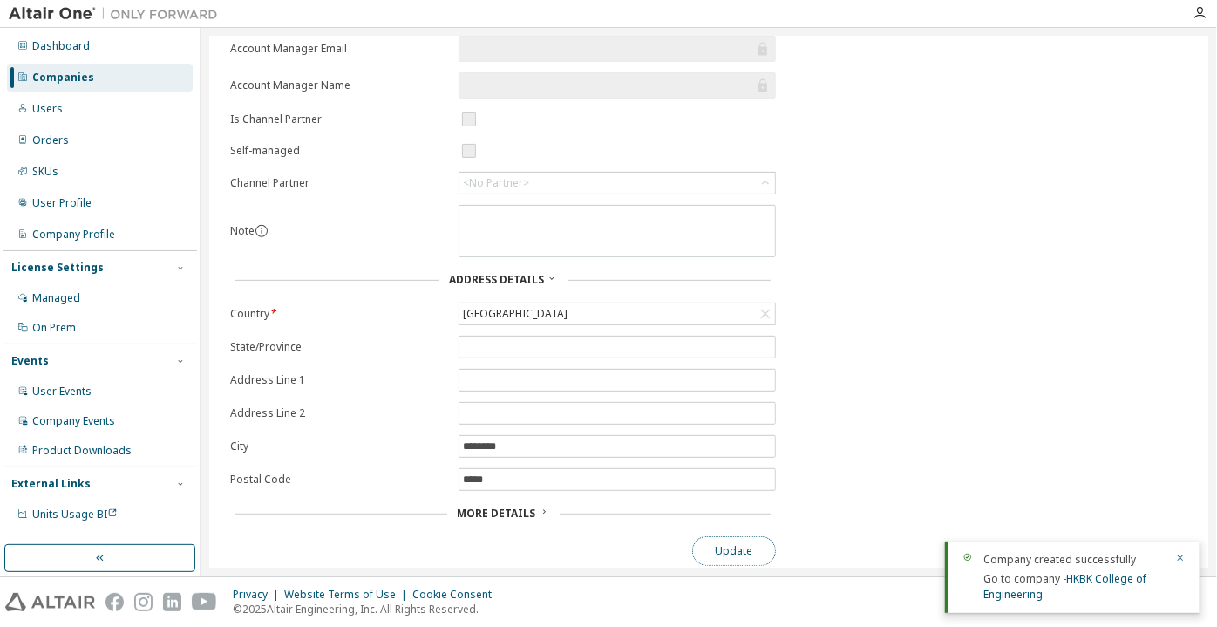
click at [763, 546] on button "Update" at bounding box center [734, 551] width 84 height 30
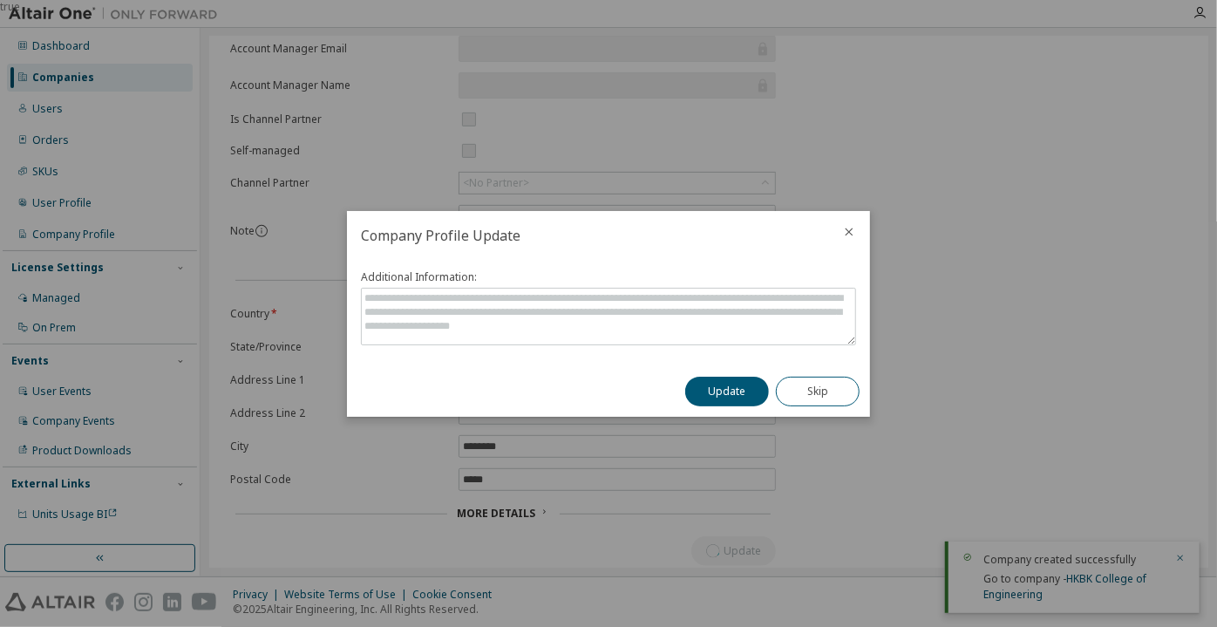
click at [733, 406] on div "Update Skip" at bounding box center [772, 391] width 195 height 51
click at [730, 394] on button "Update" at bounding box center [727, 392] width 84 height 30
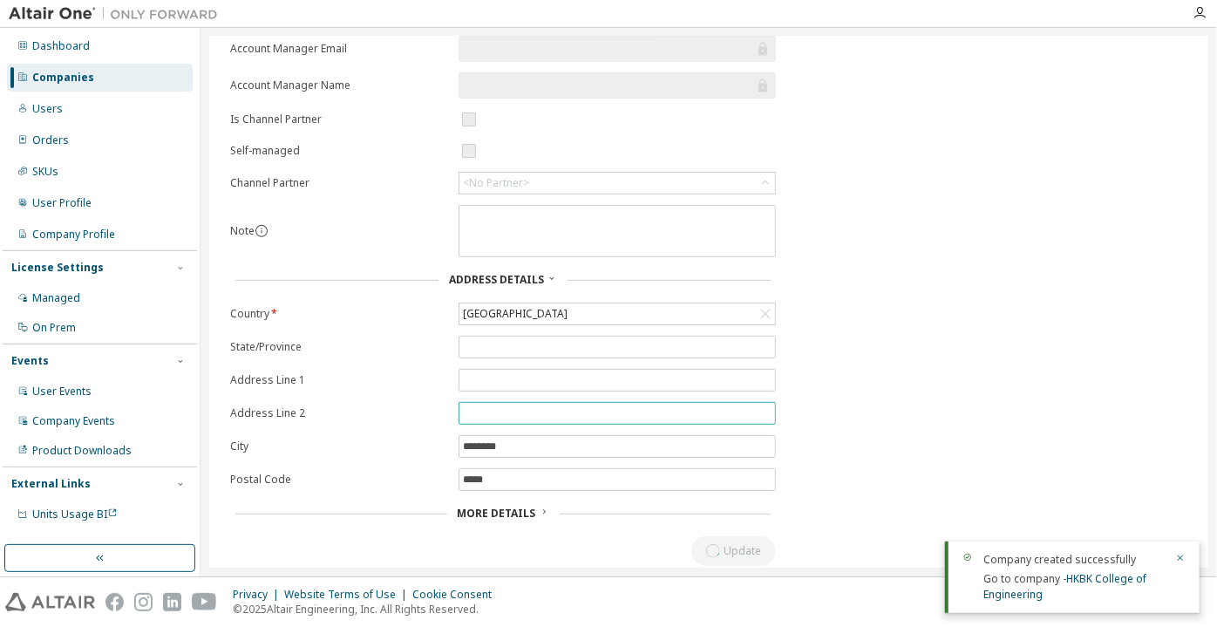
scroll to position [0, 0]
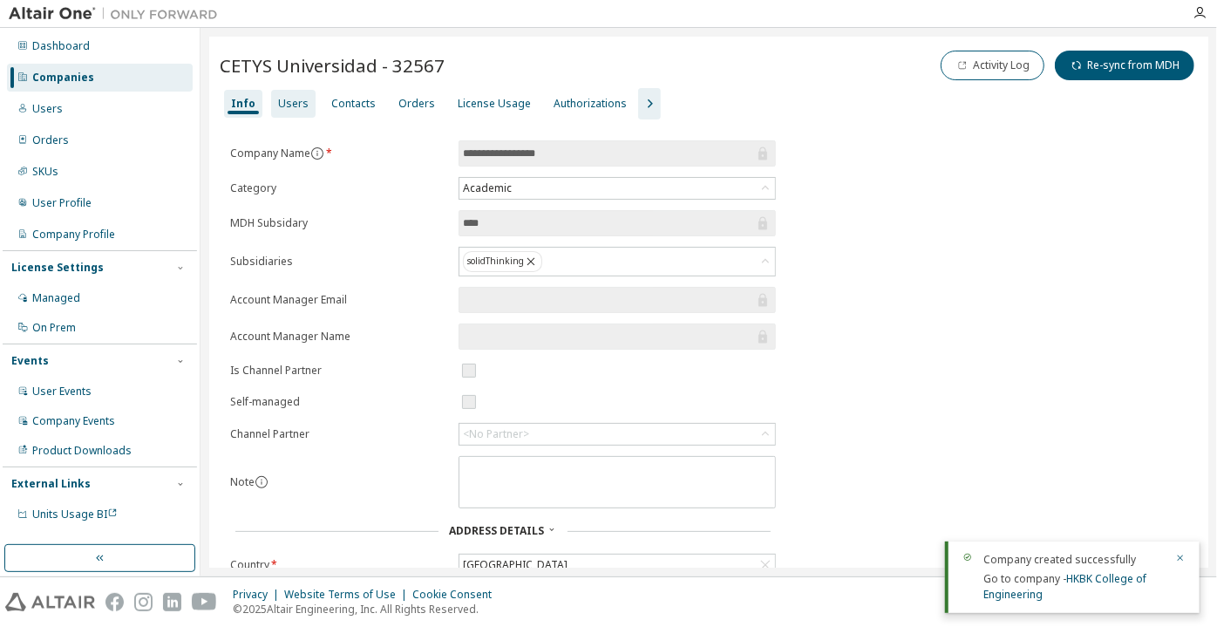
click at [302, 111] on div "Users" at bounding box center [293, 104] width 44 height 28
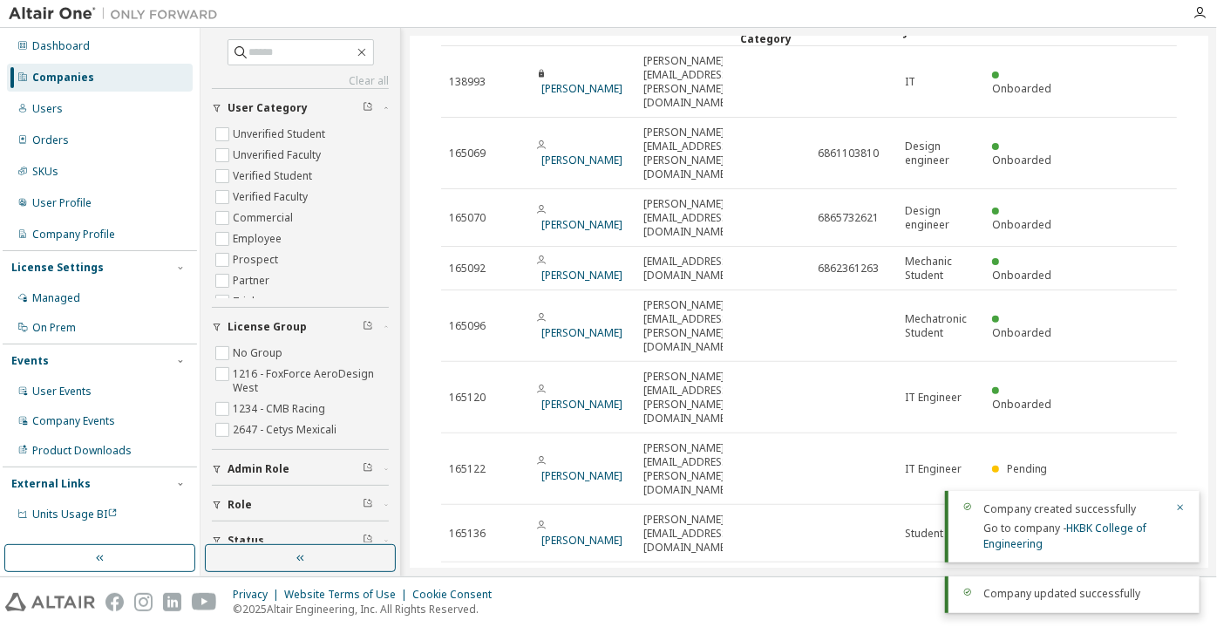
scroll to position [167, 0]
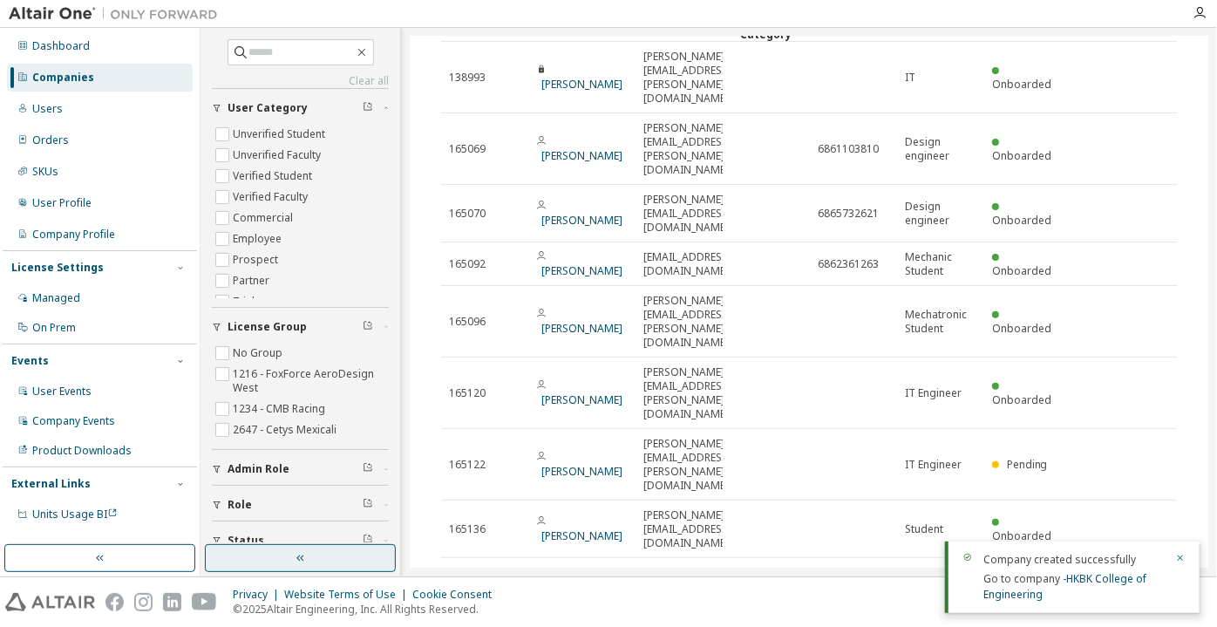
click at [316, 554] on button "button" at bounding box center [300, 558] width 191 height 28
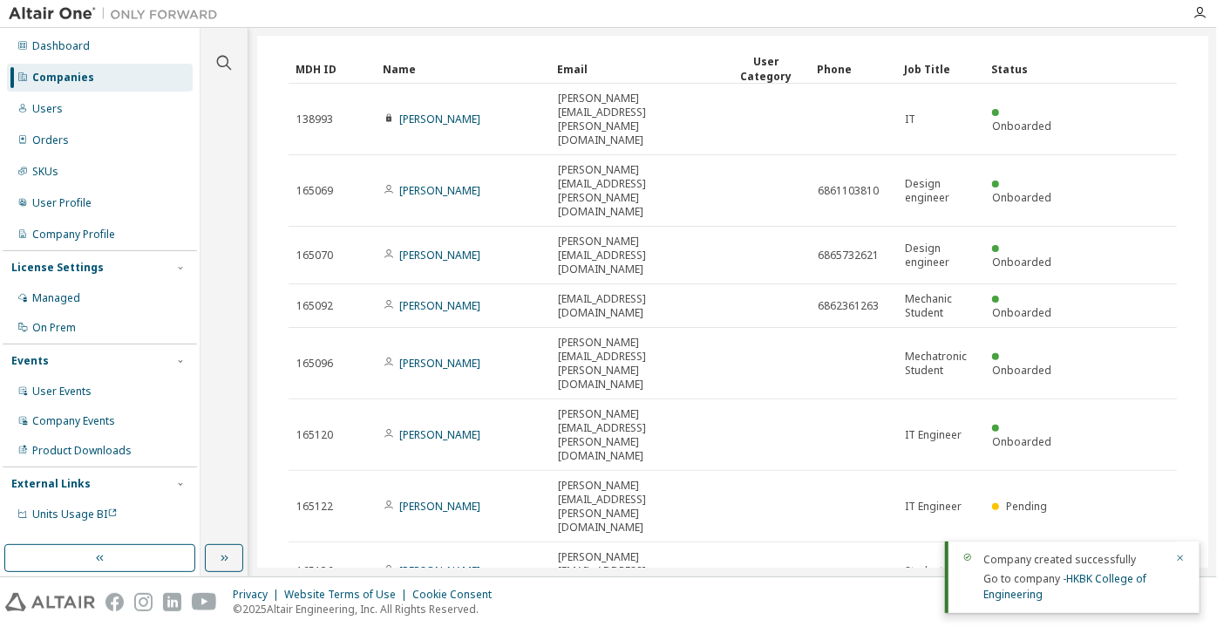
click at [955, 606] on div "100" at bounding box center [983, 606] width 139 height 21
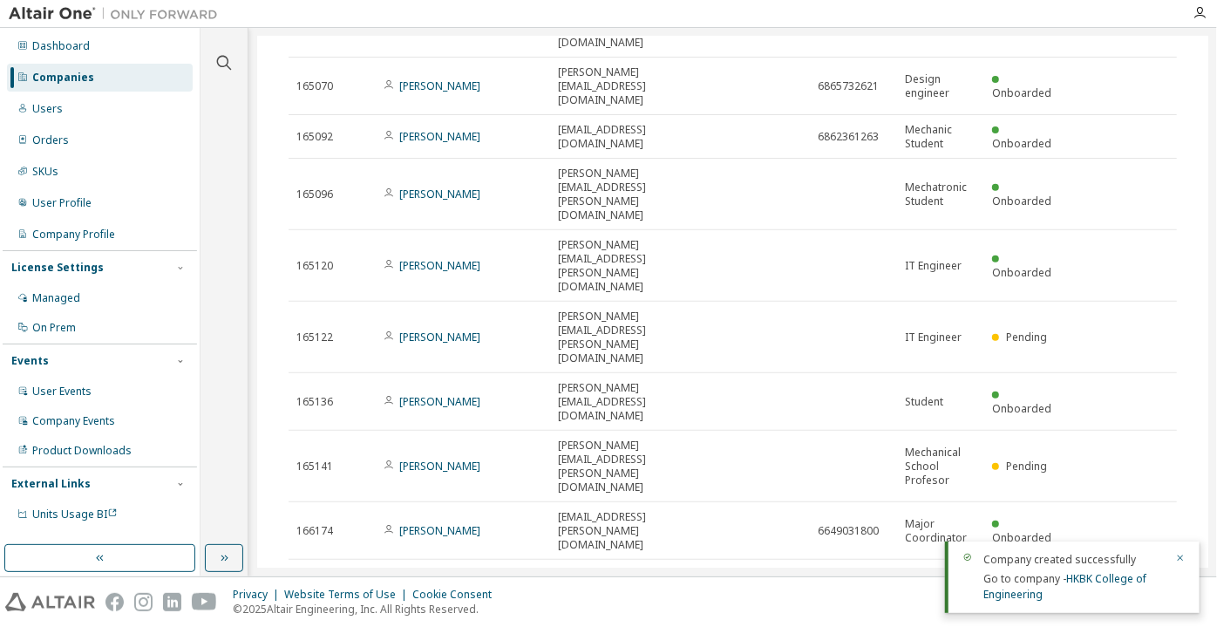
scroll to position [0, 0]
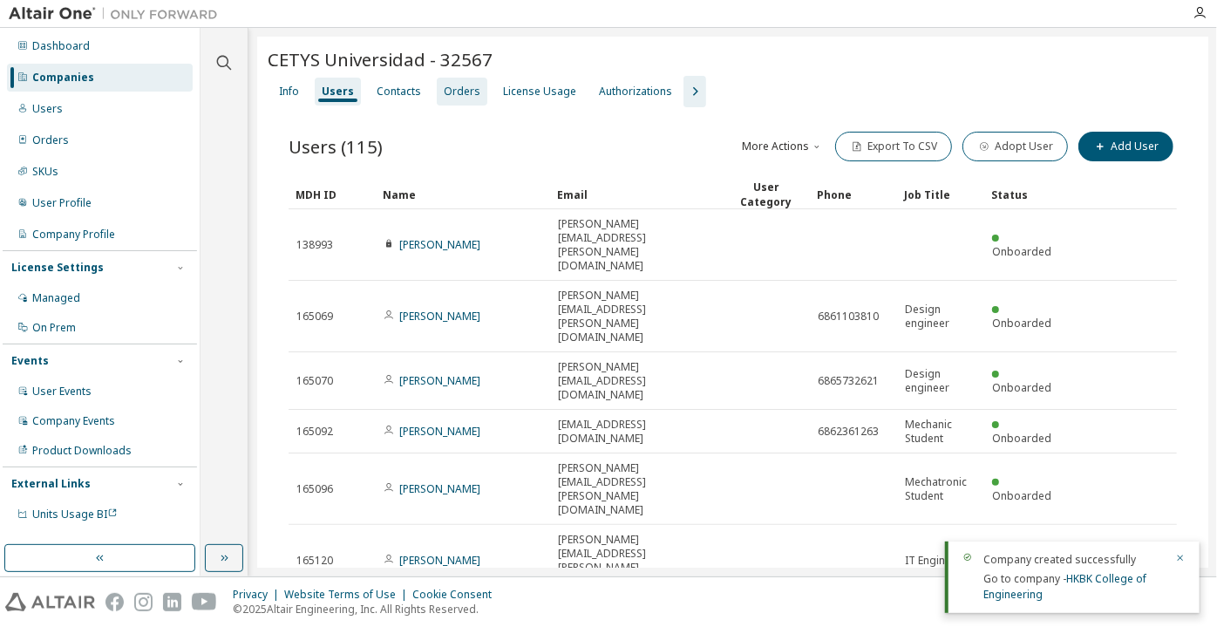
click at [406, 100] on div "Contacts" at bounding box center [399, 92] width 58 height 28
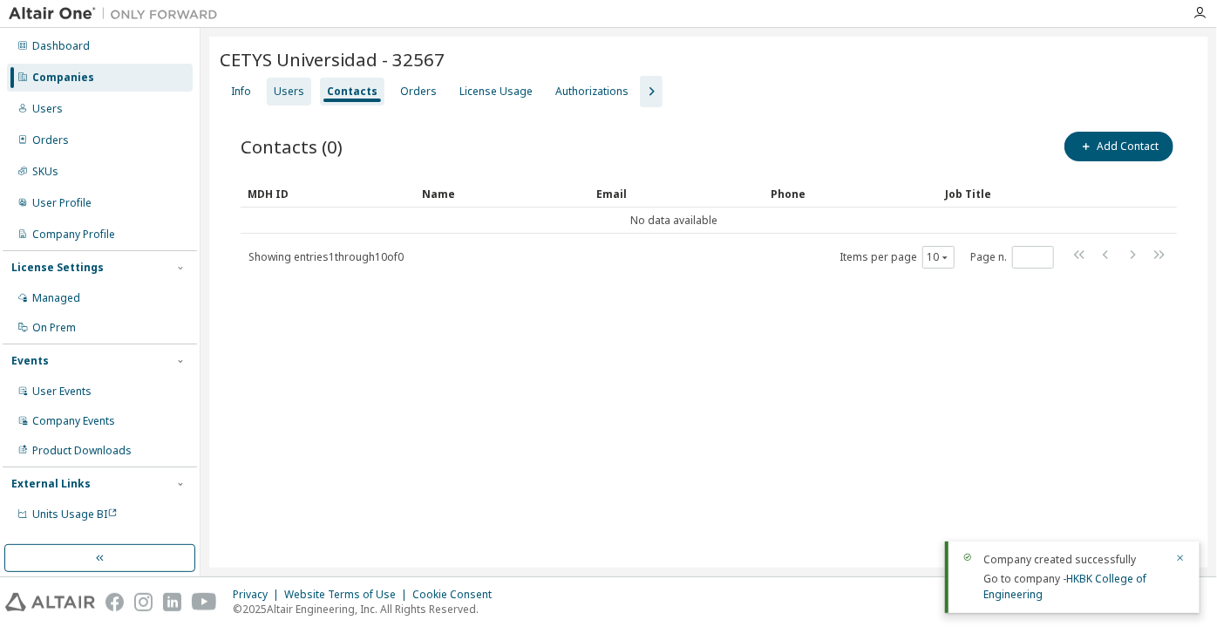
click at [288, 94] on div "Users" at bounding box center [289, 92] width 31 height 14
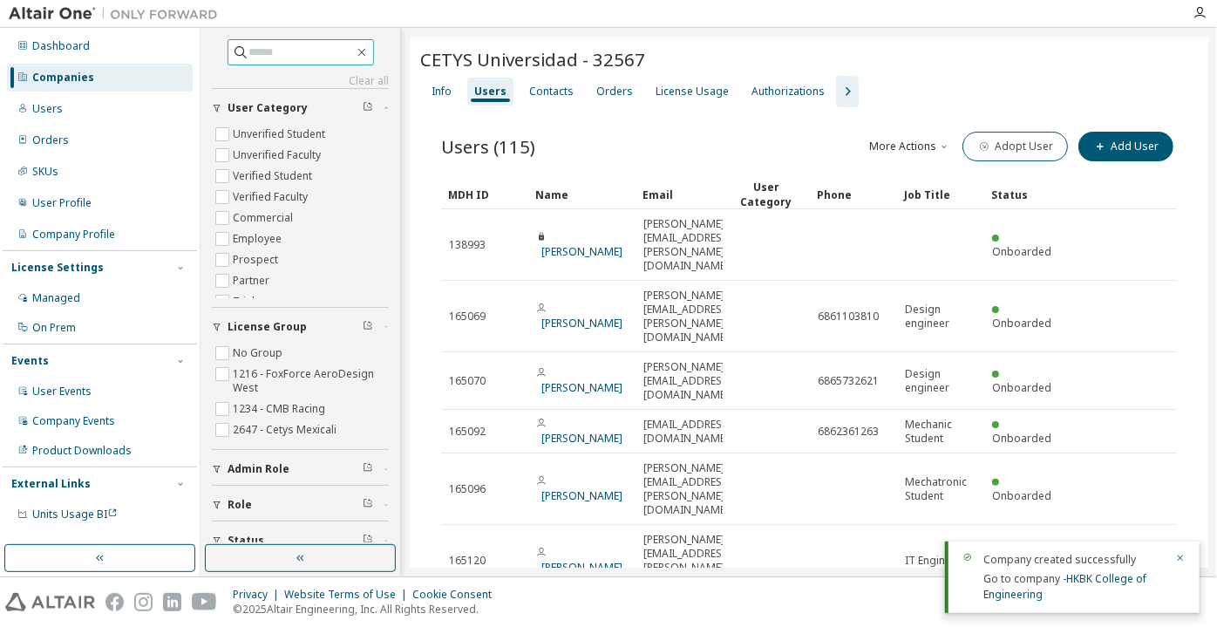
click at [251, 44] on input "text" at bounding box center [301, 52] width 105 height 17
paste input "**********"
type input "**********"
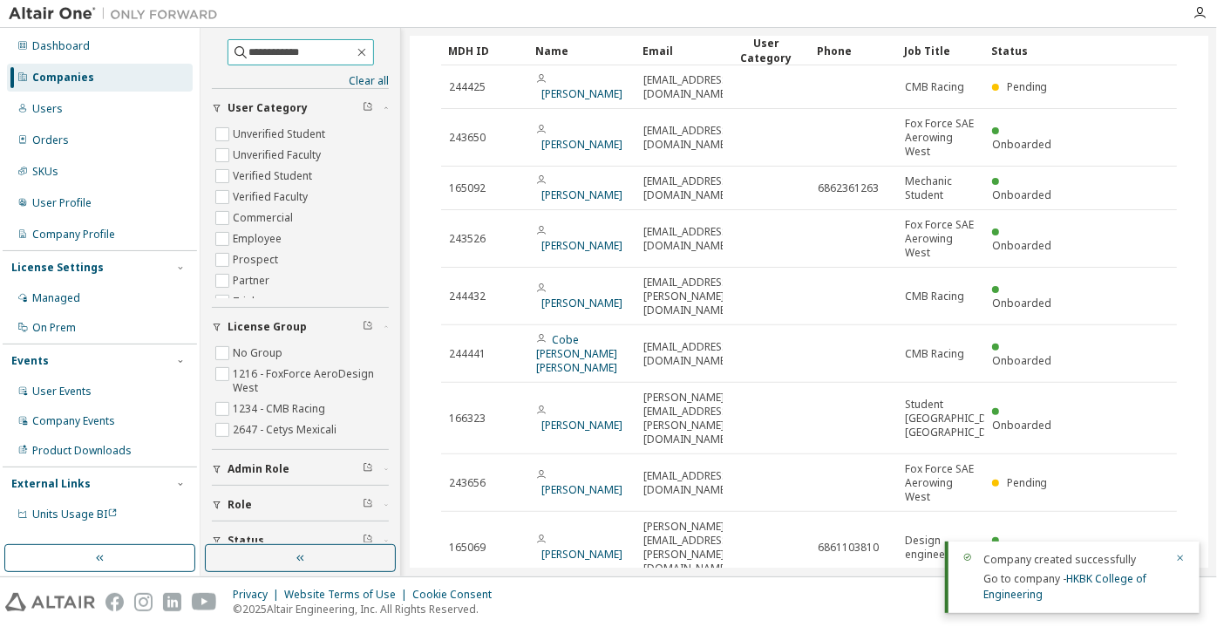
scroll to position [237, 0]
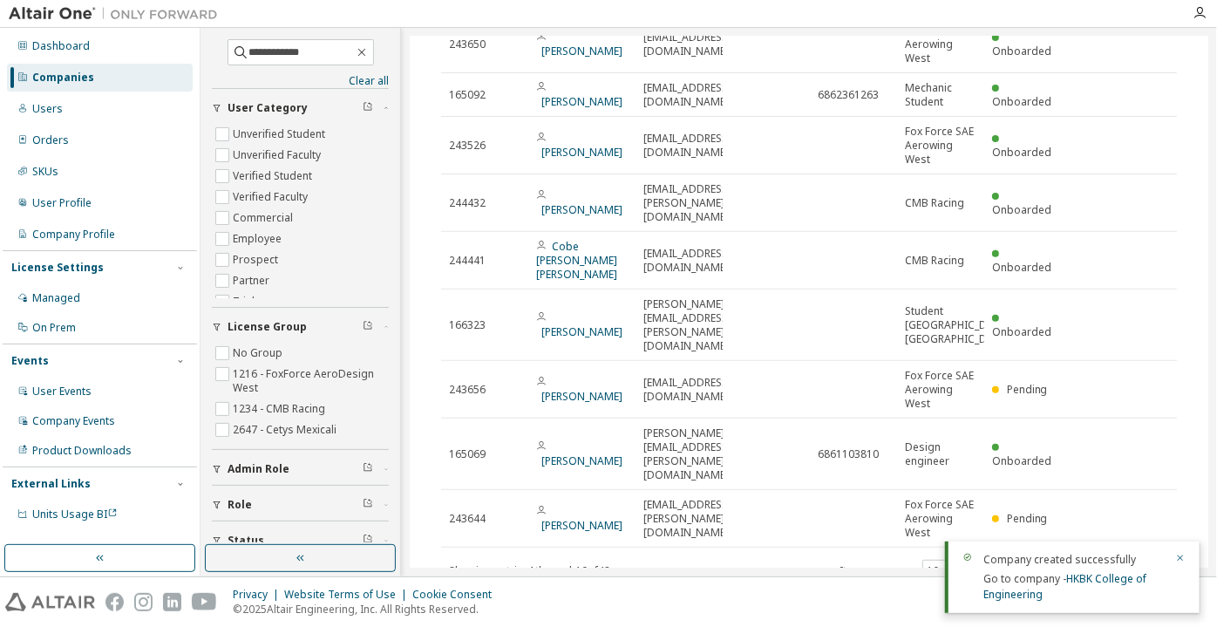
click at [126, 75] on div "Companies" at bounding box center [100, 78] width 186 height 28
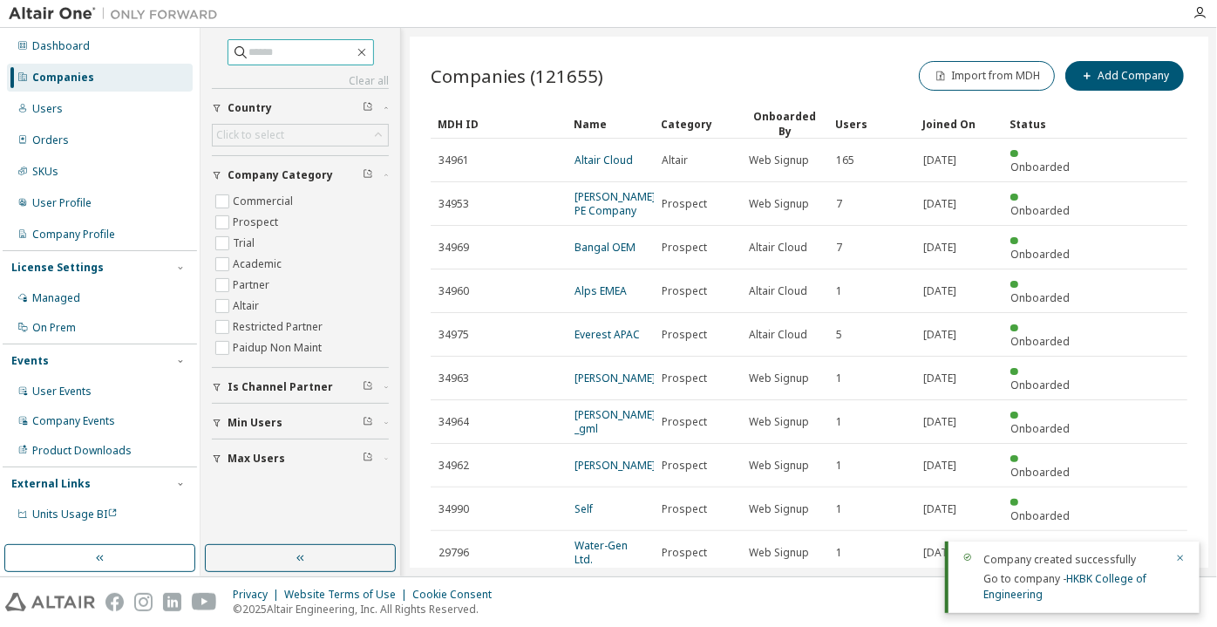
click at [249, 46] on input "text" at bounding box center [301, 52] width 105 height 17
paste input "**********"
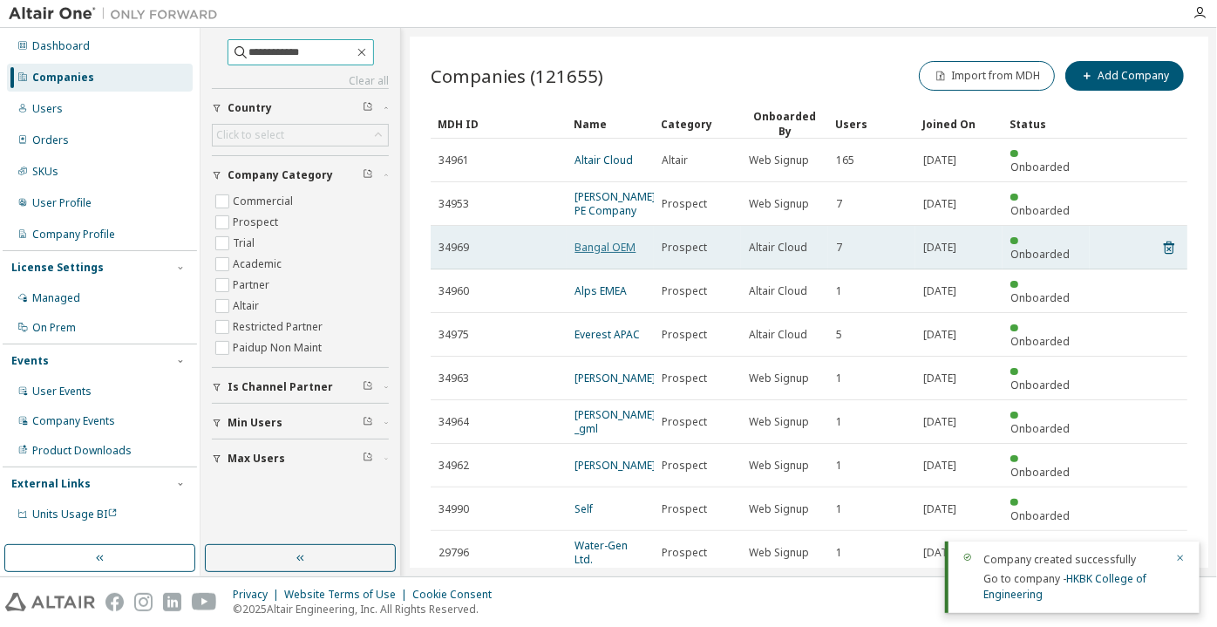
type input "**********"
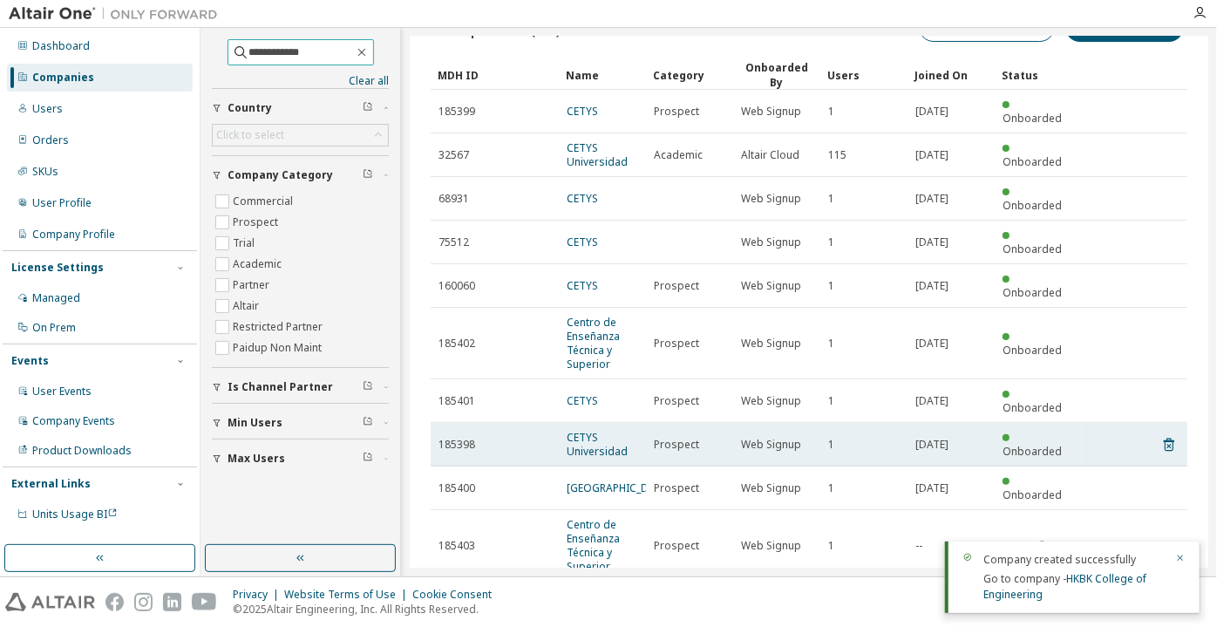
scroll to position [71, 0]
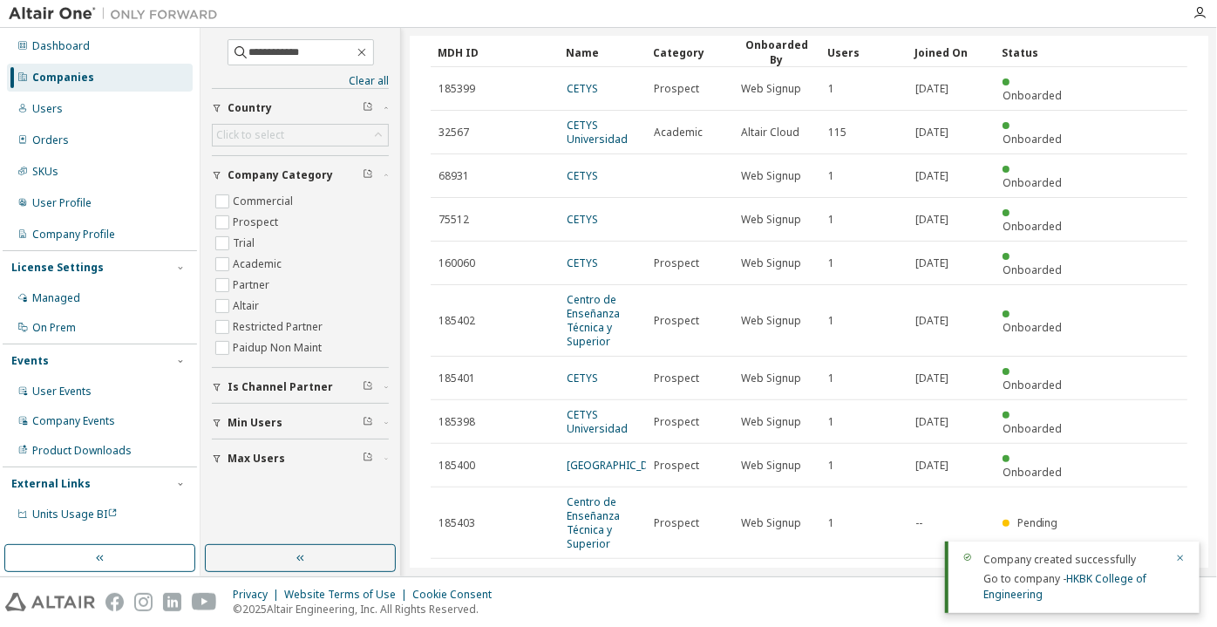
click at [950, 577] on icon "button" at bounding box center [955, 582] width 10 height 10
click at [934, 489] on div "100" at bounding box center [941, 487] width 139 height 21
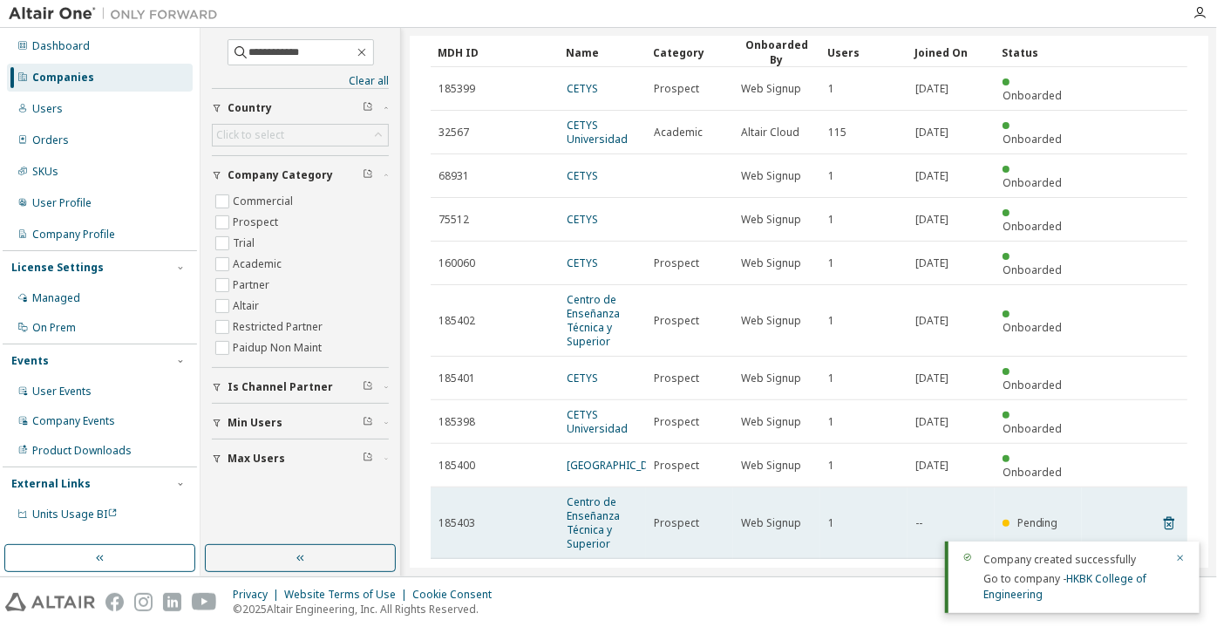
scroll to position [0, 0]
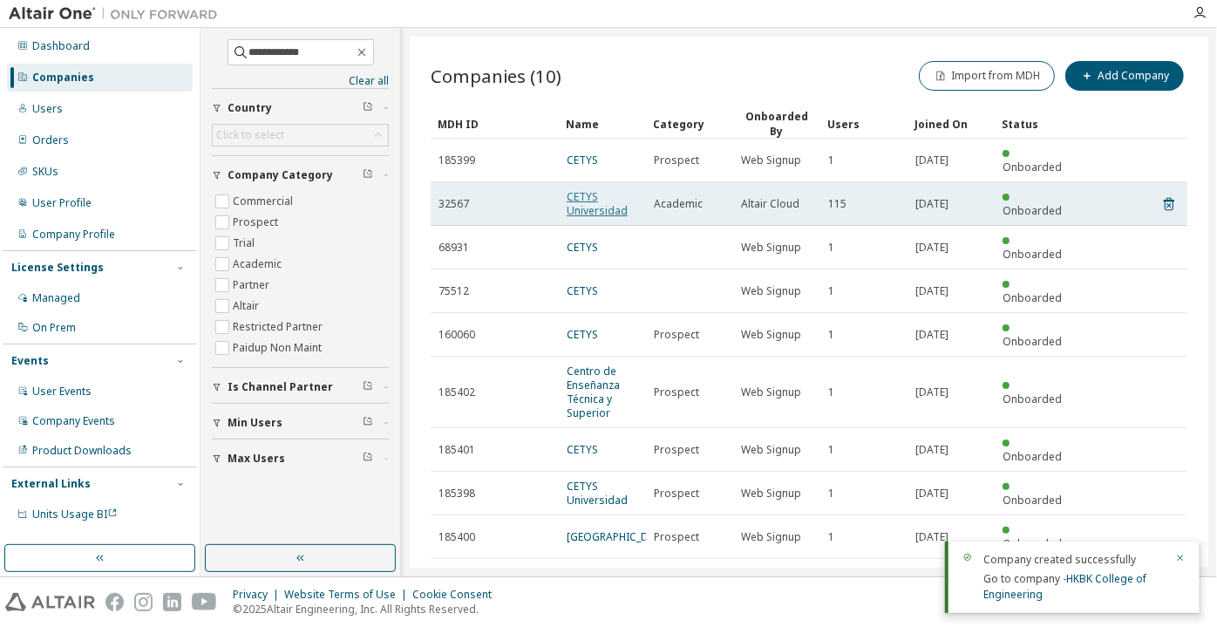
click at [601, 192] on link "CETYS Universidad" at bounding box center [597, 203] width 61 height 29
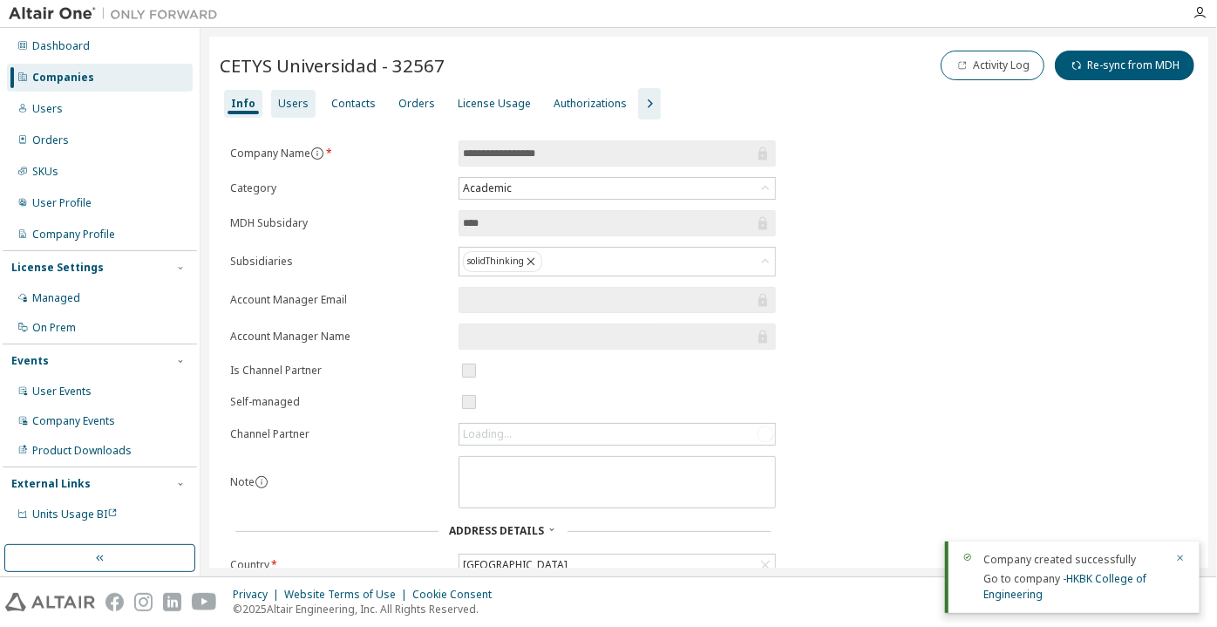
click at [278, 101] on div "Users" at bounding box center [293, 104] width 31 height 14
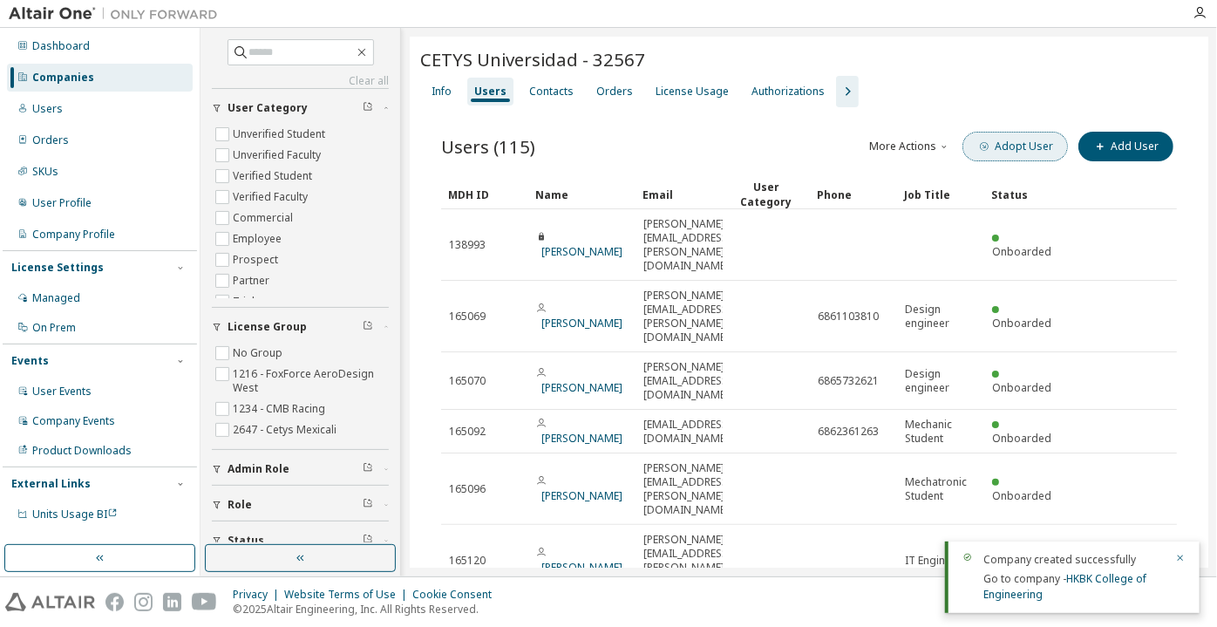
click at [987, 136] on button "Adopt User" at bounding box center [1014, 147] width 105 height 30
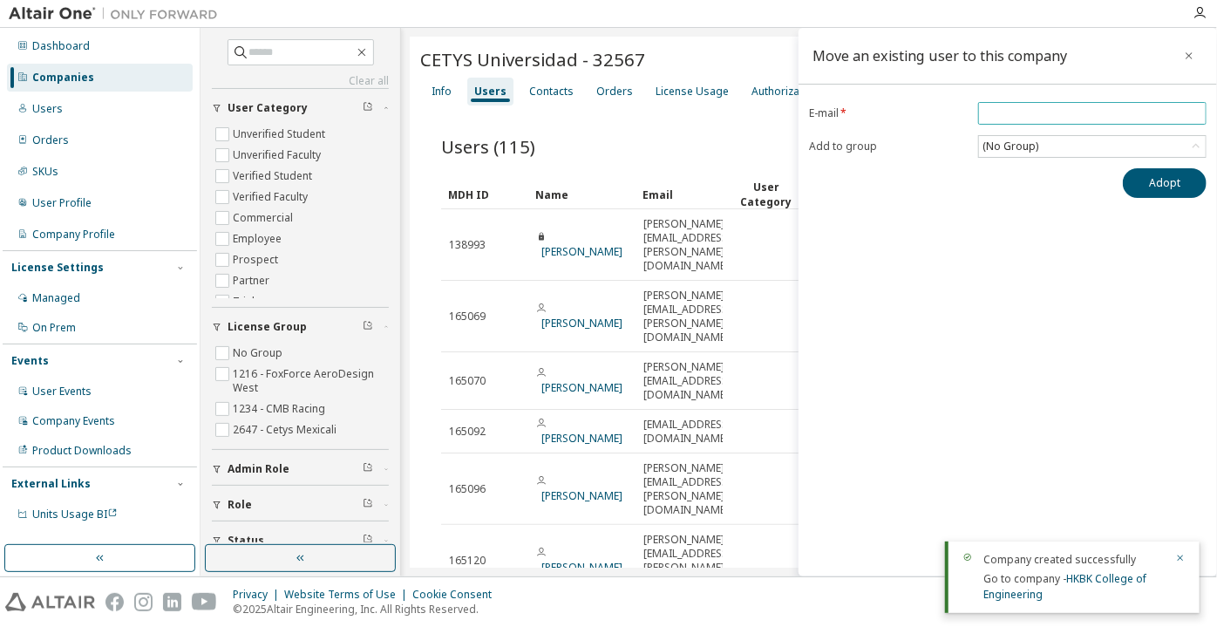
click at [1016, 107] on input "email" at bounding box center [1092, 113] width 220 height 14
paste input "**********"
type input "**********"
click at [1153, 165] on div "**********" at bounding box center [1007, 150] width 418 height 96
click at [1153, 170] on button "Adopt" at bounding box center [1165, 183] width 84 height 30
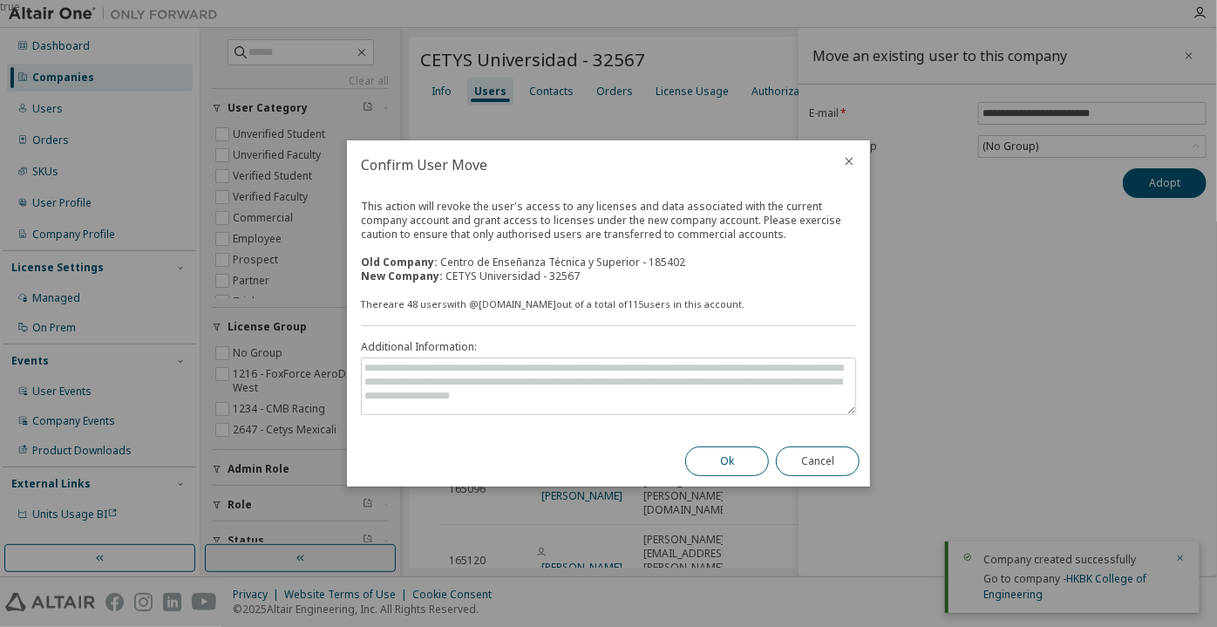
click at [716, 469] on button "Ok" at bounding box center [727, 461] width 84 height 30
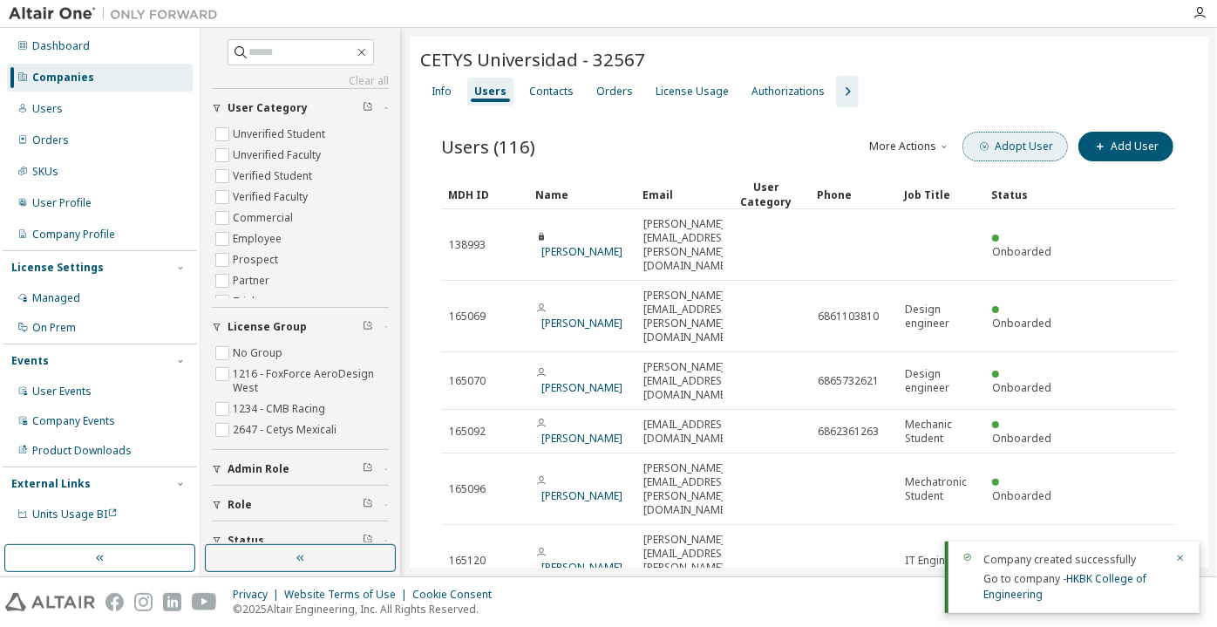
click at [1021, 141] on button "Adopt User" at bounding box center [1014, 147] width 105 height 30
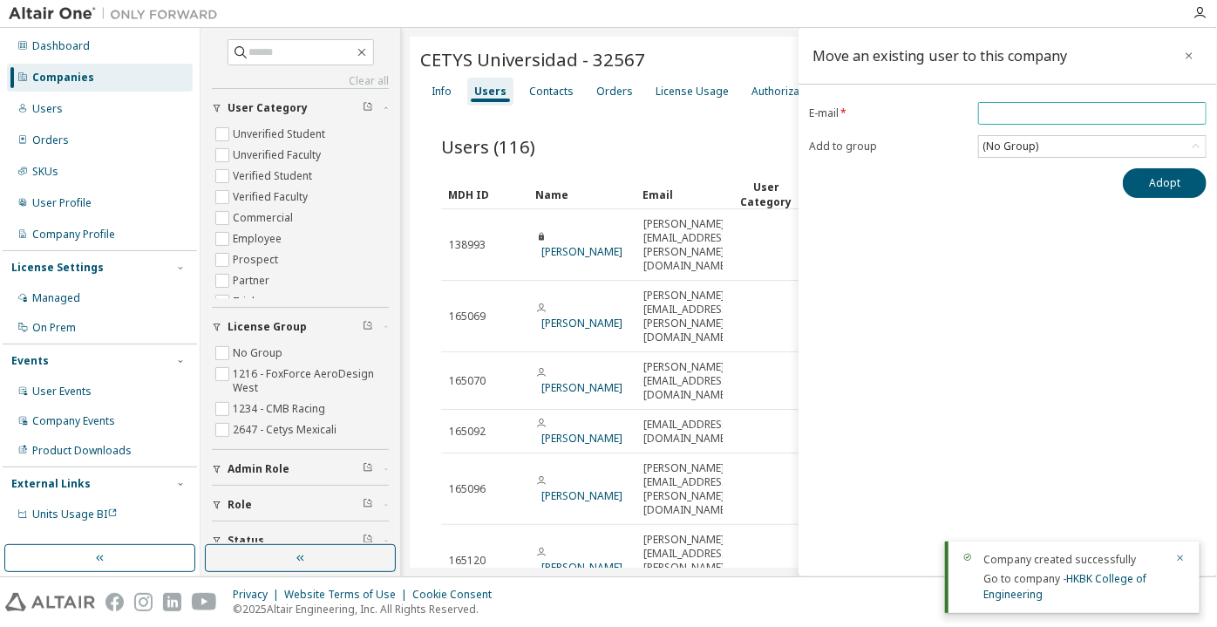
click at [1001, 115] on input "email" at bounding box center [1092, 113] width 220 height 14
paste input "**********"
type input "**********"
click at [1021, 160] on div "**********" at bounding box center [1007, 150] width 418 height 96
click at [1018, 153] on div "(No Group)" at bounding box center [1010, 146] width 61 height 19
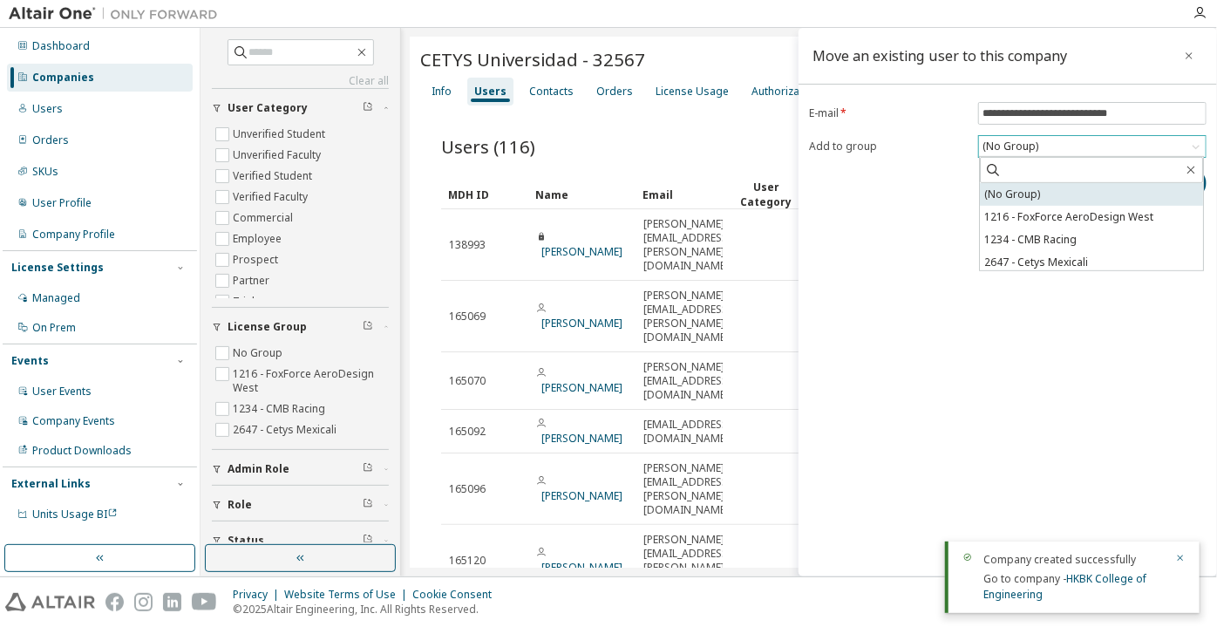
click at [1018, 187] on li "(No Group)" at bounding box center [1091, 194] width 223 height 23
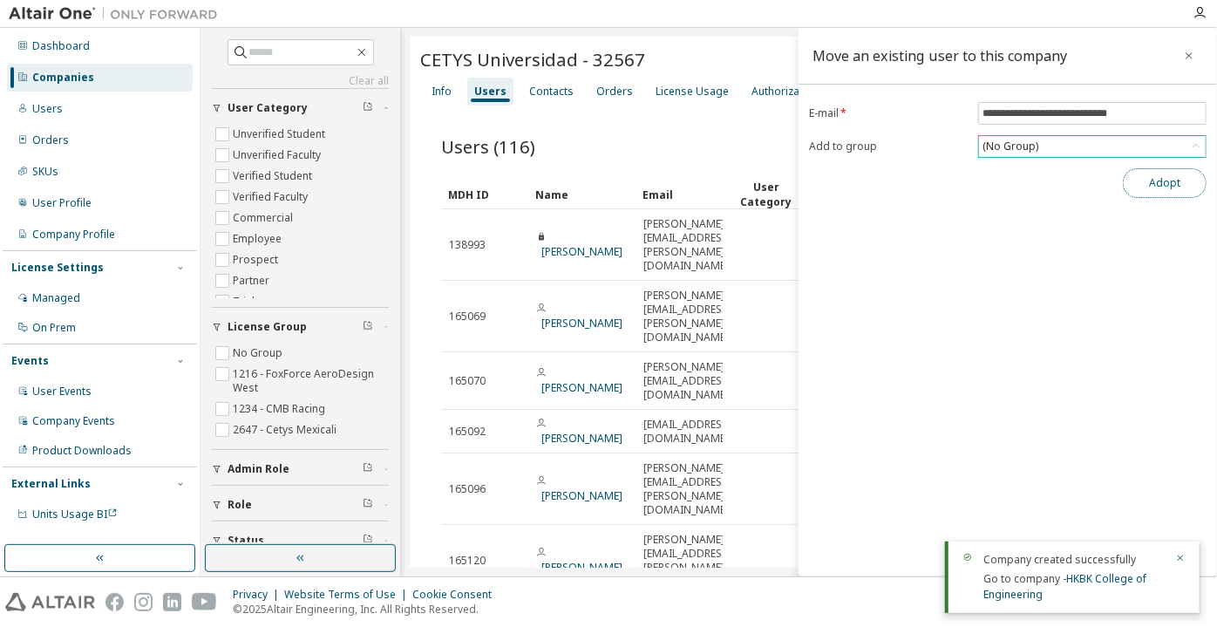
click at [1155, 171] on button "Adopt" at bounding box center [1165, 183] width 84 height 30
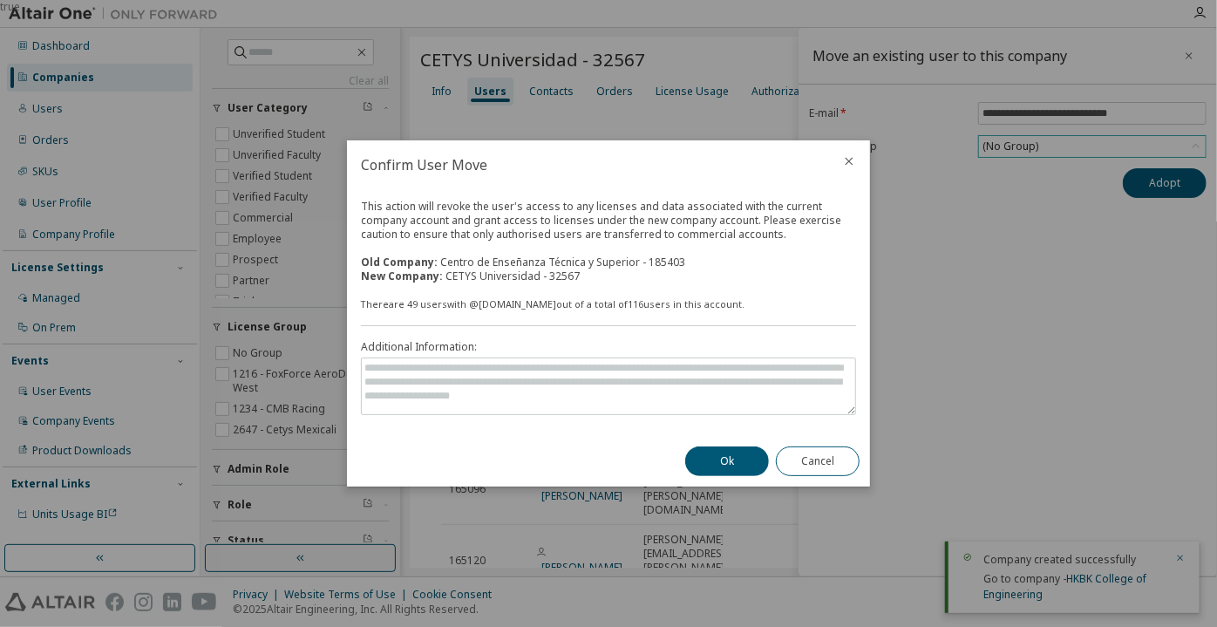
click at [737, 452] on button "Ok" at bounding box center [727, 461] width 84 height 30
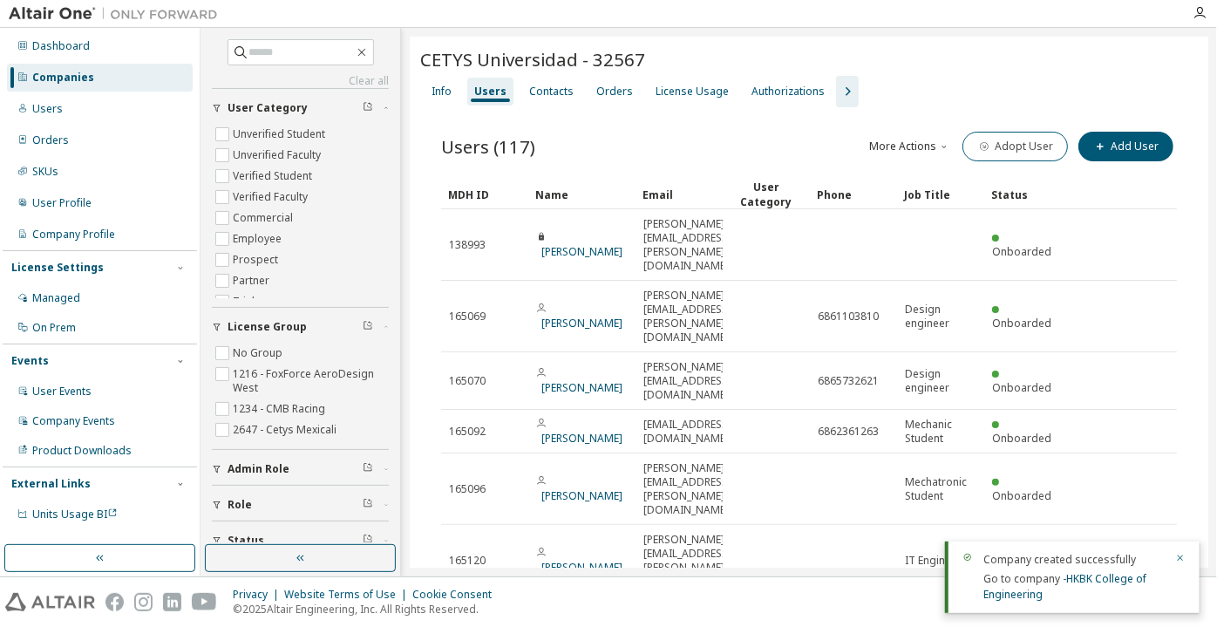
click at [169, 70] on div "Companies" at bounding box center [100, 78] width 186 height 28
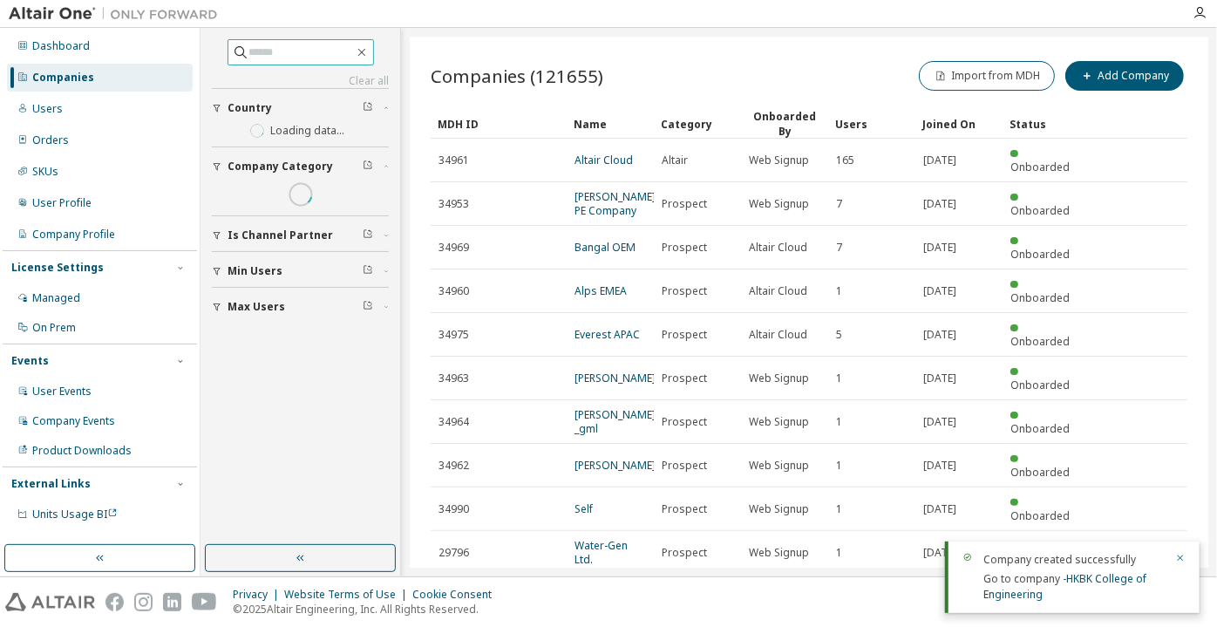
click at [262, 51] on input "text" at bounding box center [301, 52] width 105 height 17
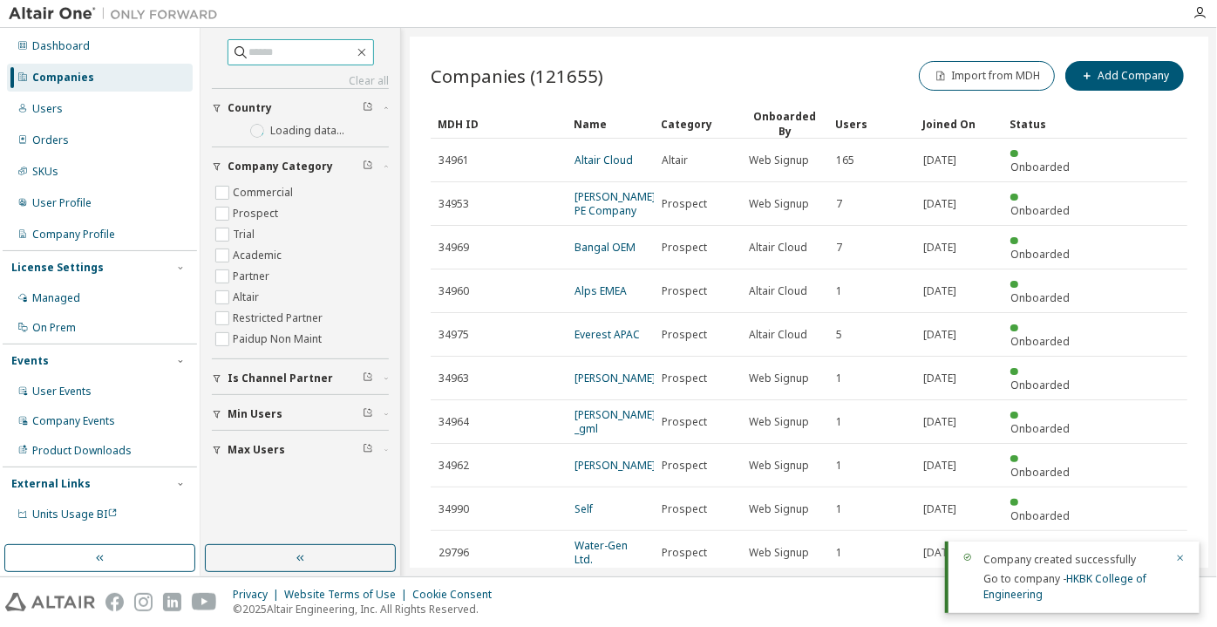
paste input "**********"
type input "**********"
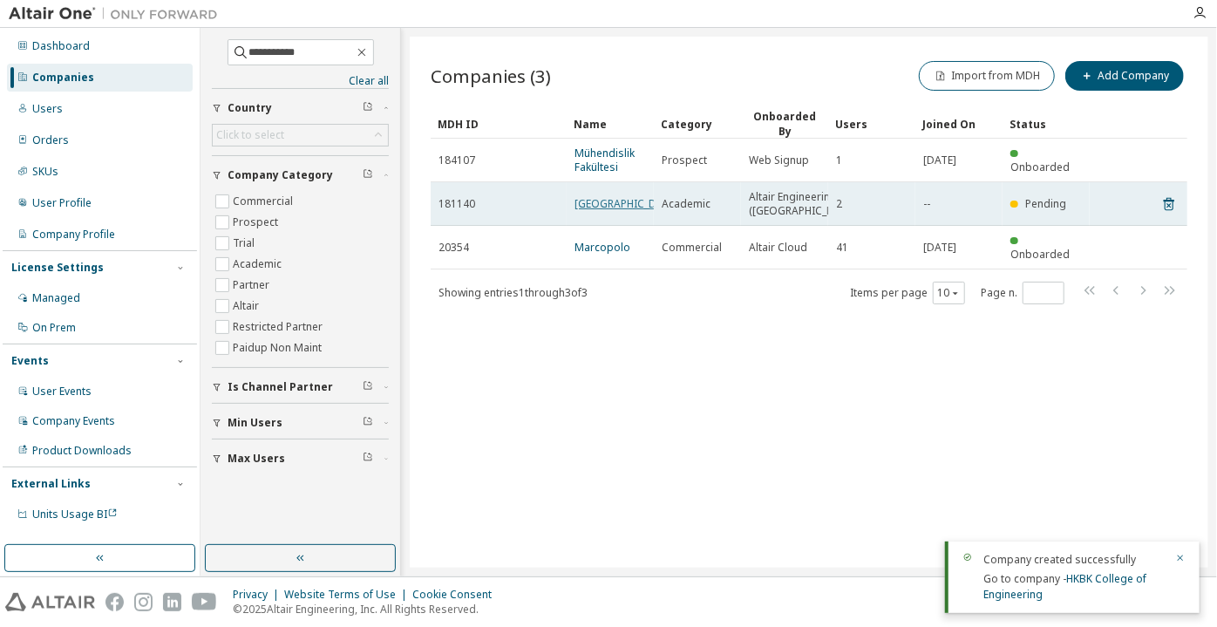
click at [589, 211] on link "[GEOGRAPHIC_DATA]" at bounding box center [626, 203] width 105 height 15
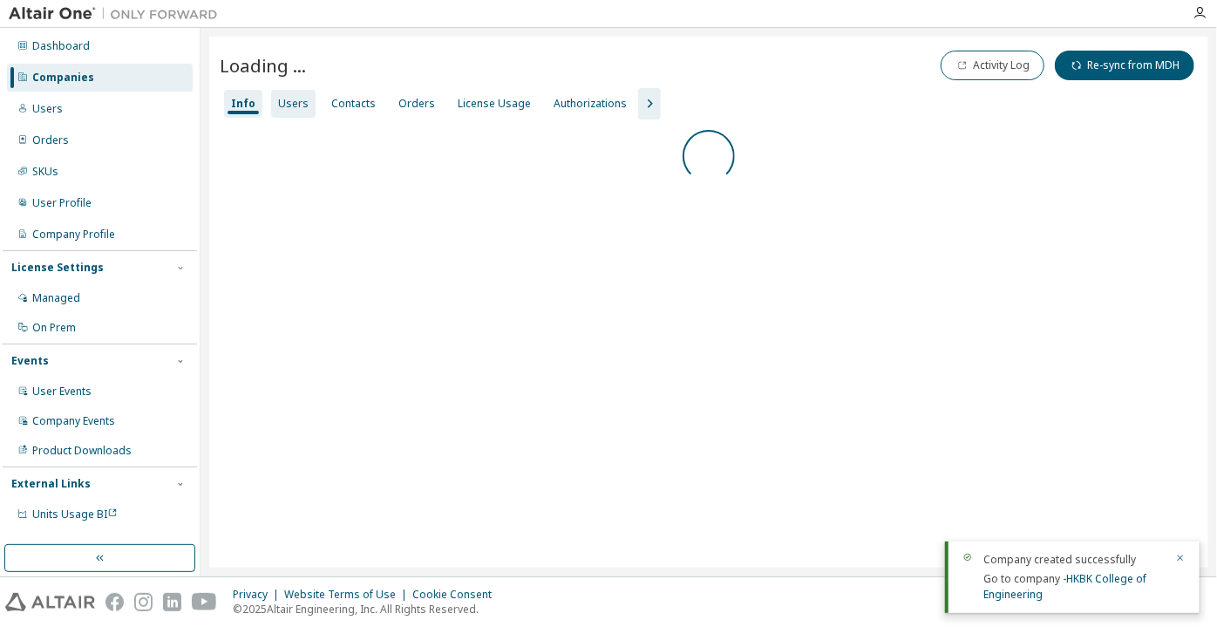
click at [304, 94] on div "Users" at bounding box center [293, 104] width 44 height 28
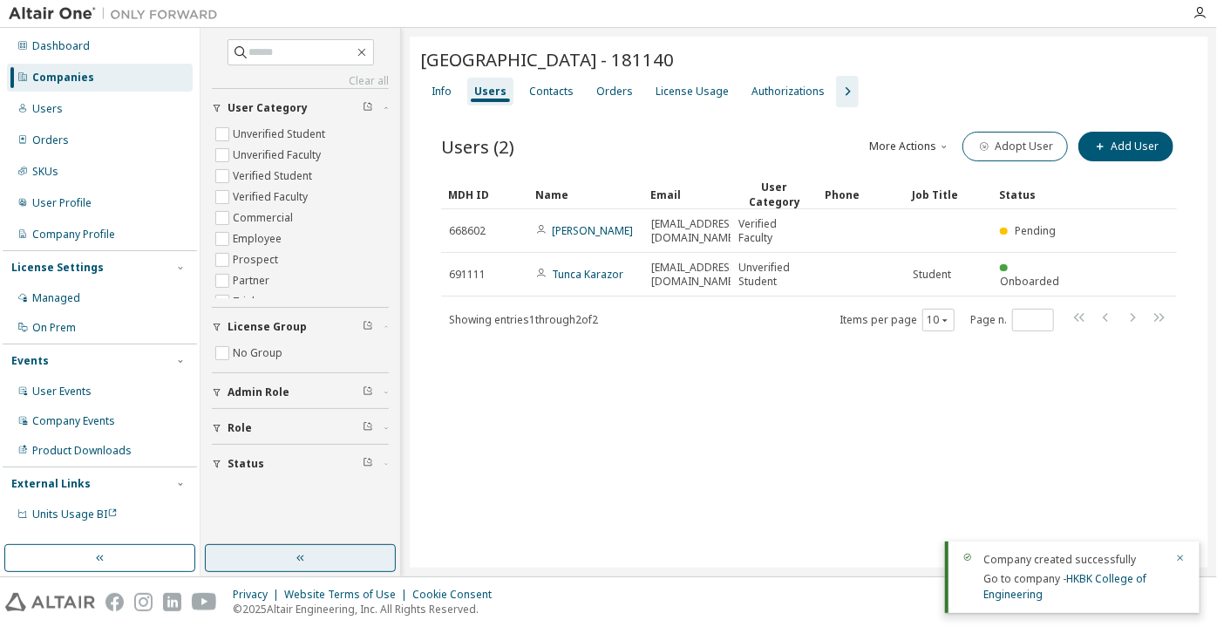
click at [324, 549] on button "button" at bounding box center [300, 558] width 191 height 28
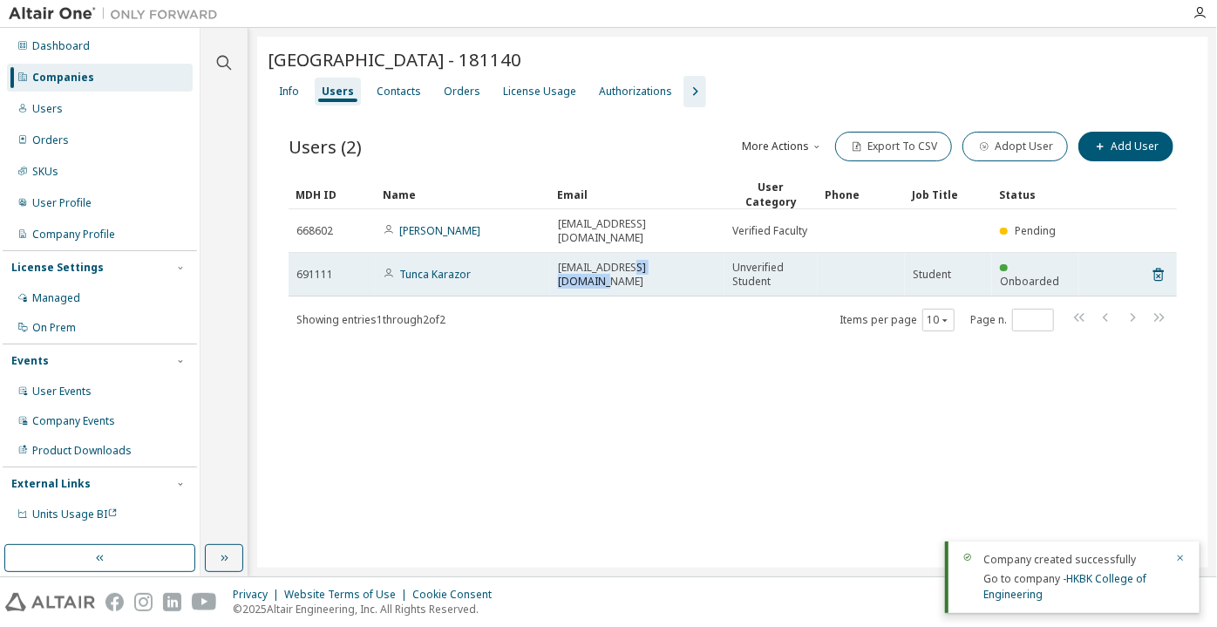
drag, startPoint x: 689, startPoint y: 267, endPoint x: 635, endPoint y: 264, distance: 55.0
click at [635, 264] on td "[EMAIL_ADDRESS][DOMAIN_NAME]" at bounding box center [637, 275] width 174 height 44
copy span "[DOMAIN_NAME]"
click at [465, 267] on link "Tunca Karazor" at bounding box center [434, 274] width 71 height 15
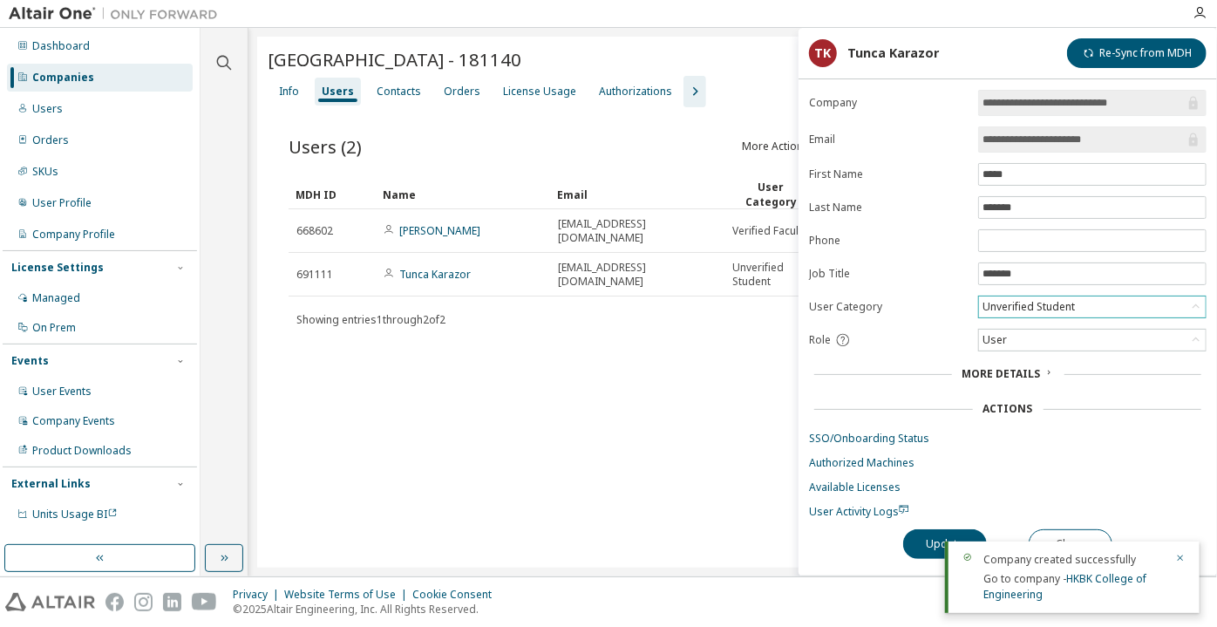
click at [1028, 303] on div "Unverified Student" at bounding box center [1029, 306] width 98 height 19
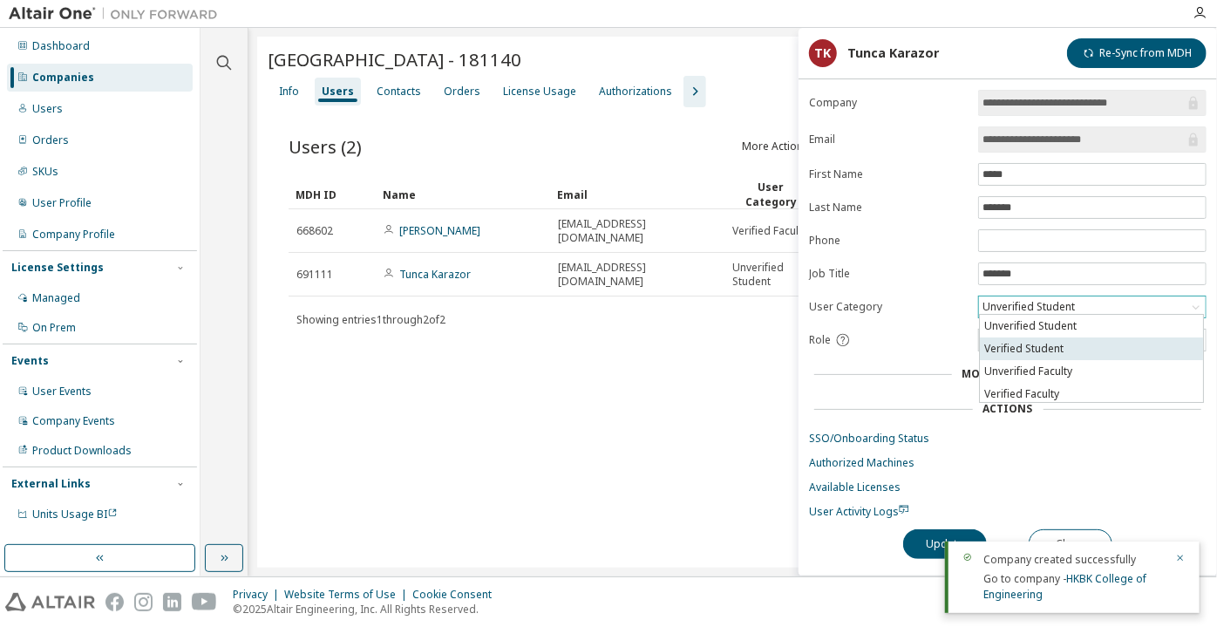
click at [1042, 344] on li "Verified Student" at bounding box center [1091, 348] width 223 height 23
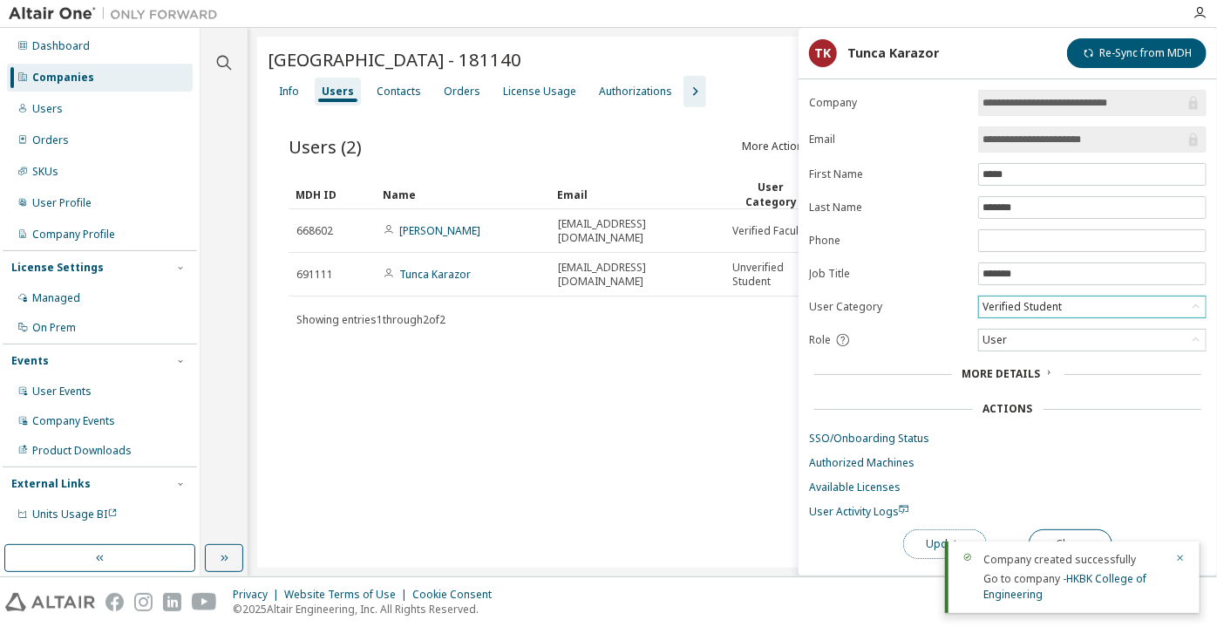
click at [926, 549] on button "Update" at bounding box center [945, 544] width 84 height 30
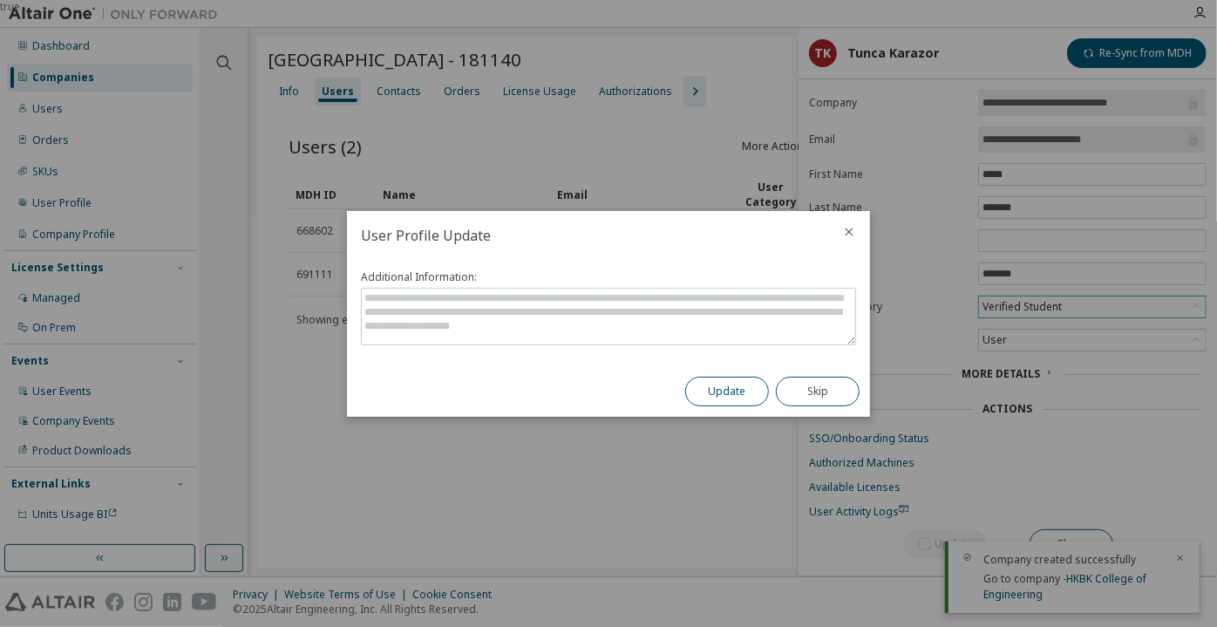
click at [728, 385] on button "Update" at bounding box center [727, 392] width 84 height 30
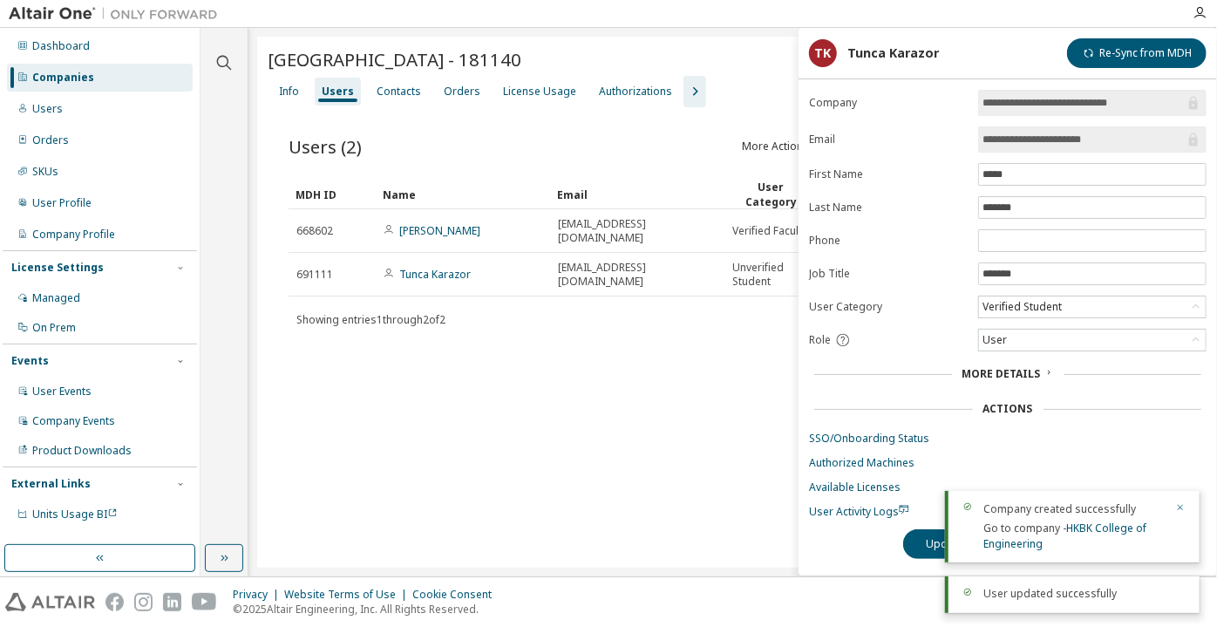
click at [1183, 511] on icon "button" at bounding box center [1180, 507] width 10 height 10
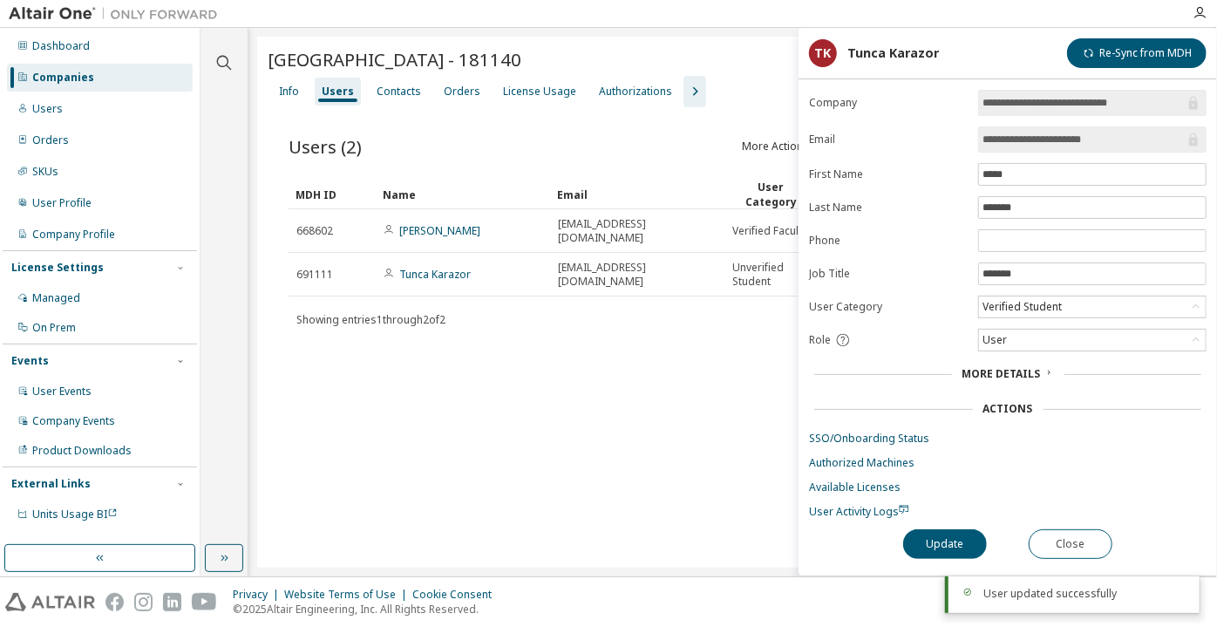
drag, startPoint x: 1118, startPoint y: 146, endPoint x: 1055, endPoint y: 141, distance: 62.9
click at [1055, 141] on input "**********" at bounding box center [1083, 139] width 202 height 17
click at [683, 77] on button "button" at bounding box center [694, 91] width 23 height 31
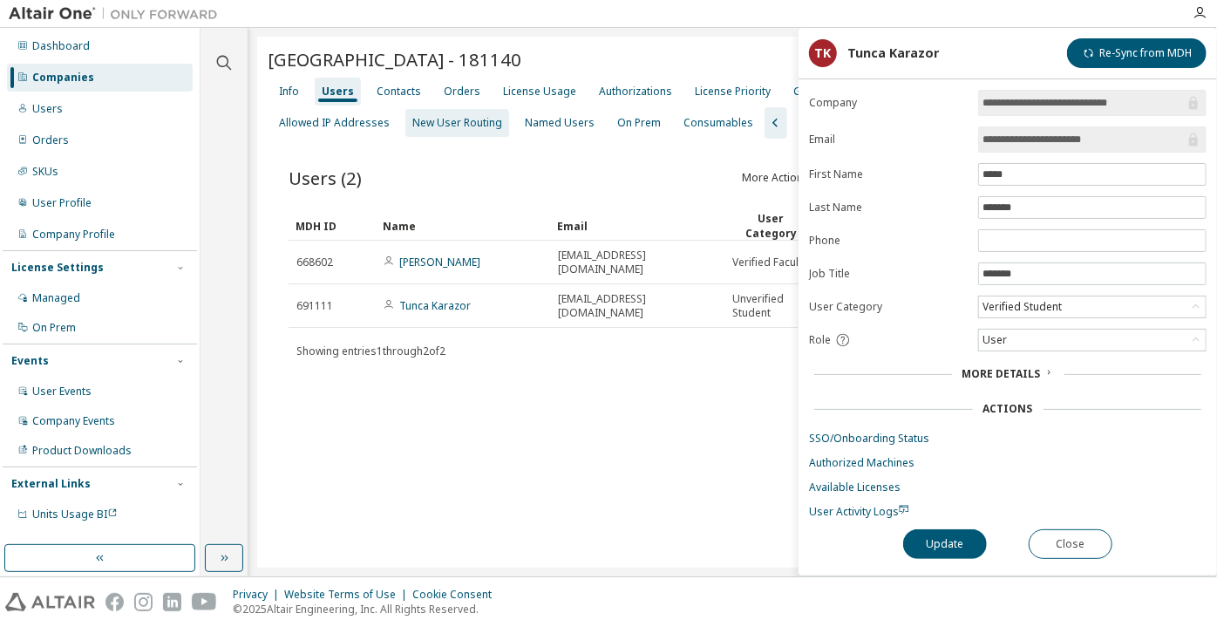
click at [405, 111] on div "New User Routing" at bounding box center [457, 123] width 104 height 28
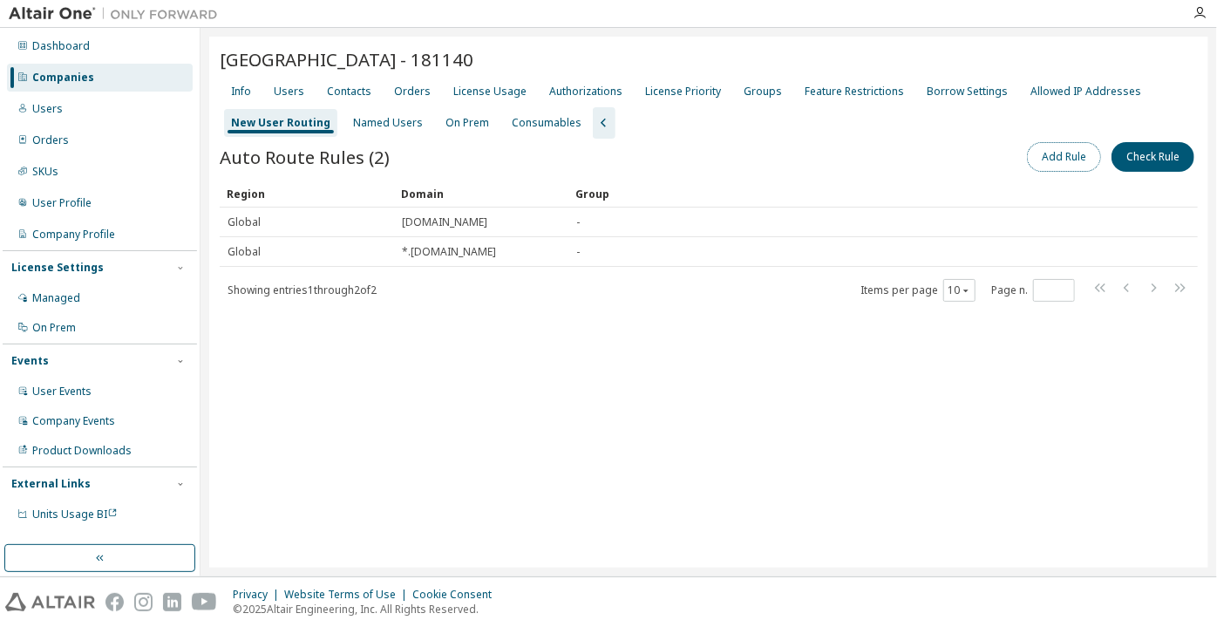
click at [1042, 153] on button "Add Rule" at bounding box center [1064, 157] width 74 height 30
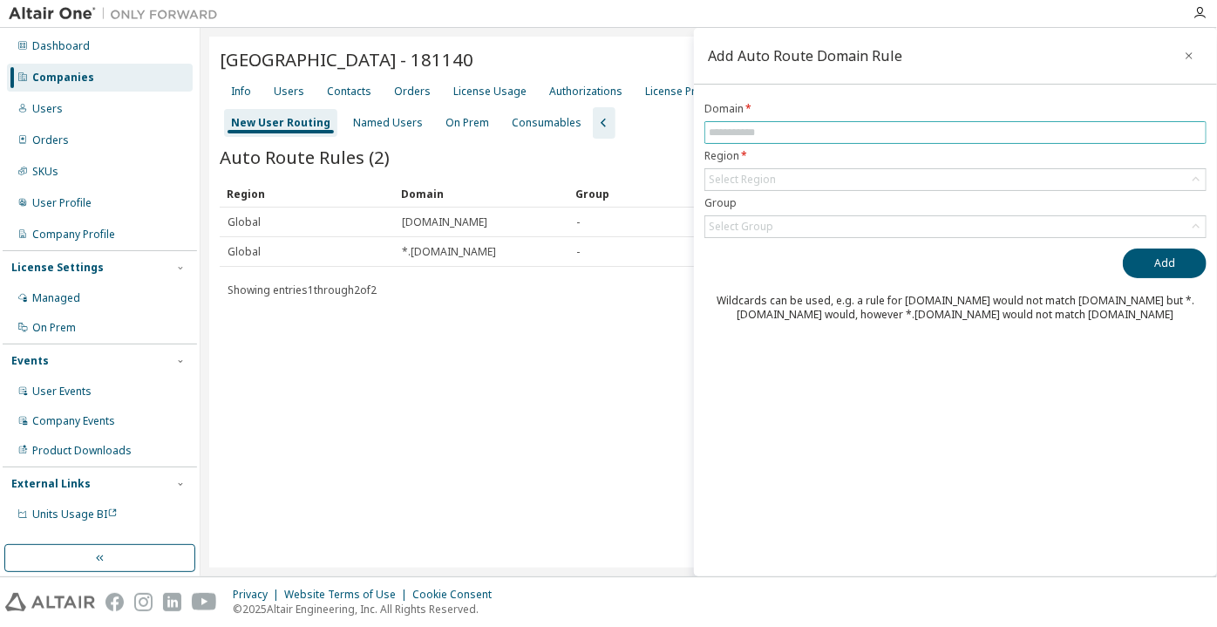
click at [1006, 126] on input "text" at bounding box center [955, 133] width 493 height 14
paste input "**********"
click at [797, 177] on div "Select Region" at bounding box center [955, 179] width 500 height 21
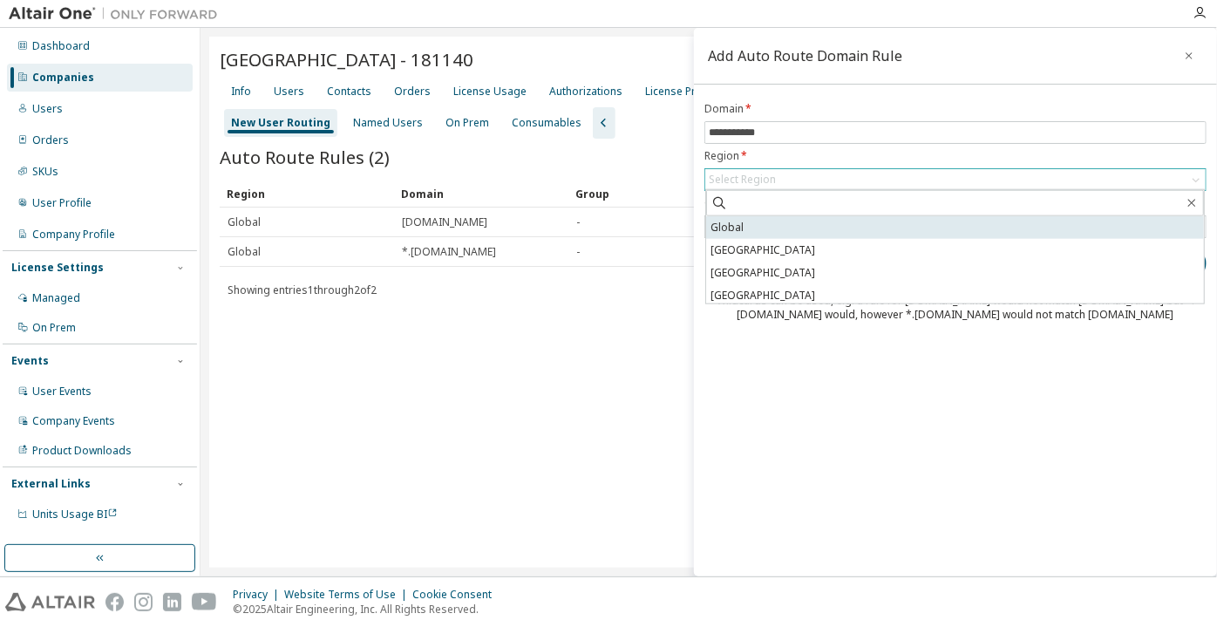
click at [788, 230] on li "Global" at bounding box center [955, 227] width 498 height 23
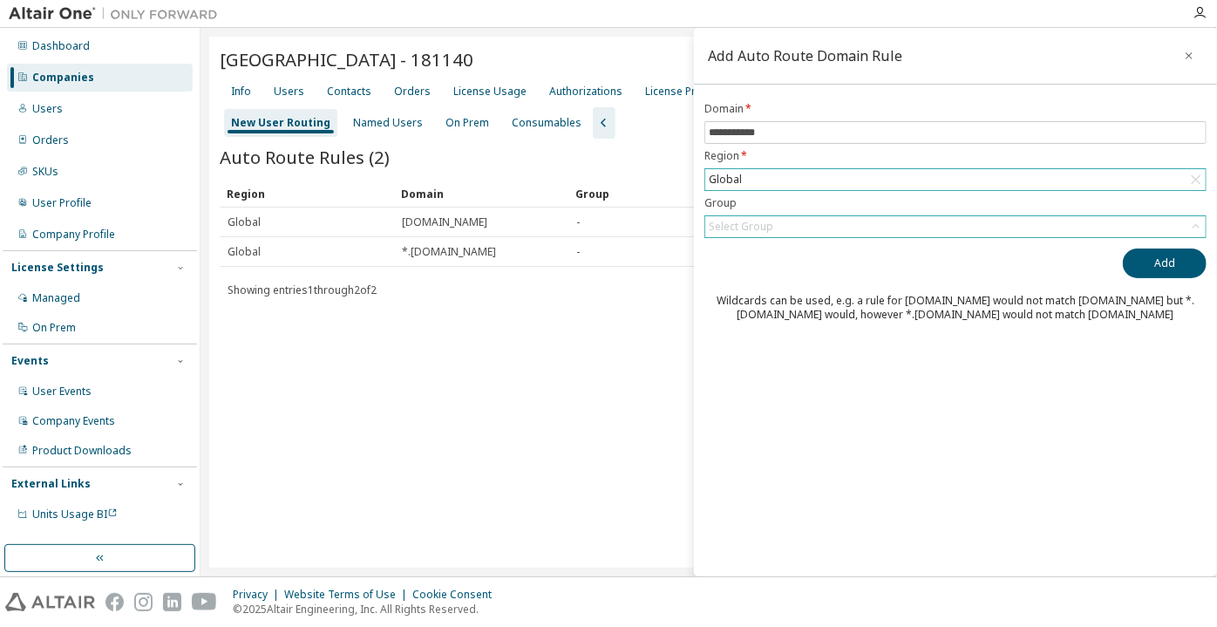
click at [784, 227] on div "Select Group" at bounding box center [955, 226] width 500 height 21
drag, startPoint x: 776, startPoint y: 261, endPoint x: 871, endPoint y: 261, distance: 95.0
click at [774, 263] on li "(No Group)" at bounding box center [955, 274] width 498 height 23
click at [1165, 254] on button "Add" at bounding box center [1165, 263] width 84 height 30
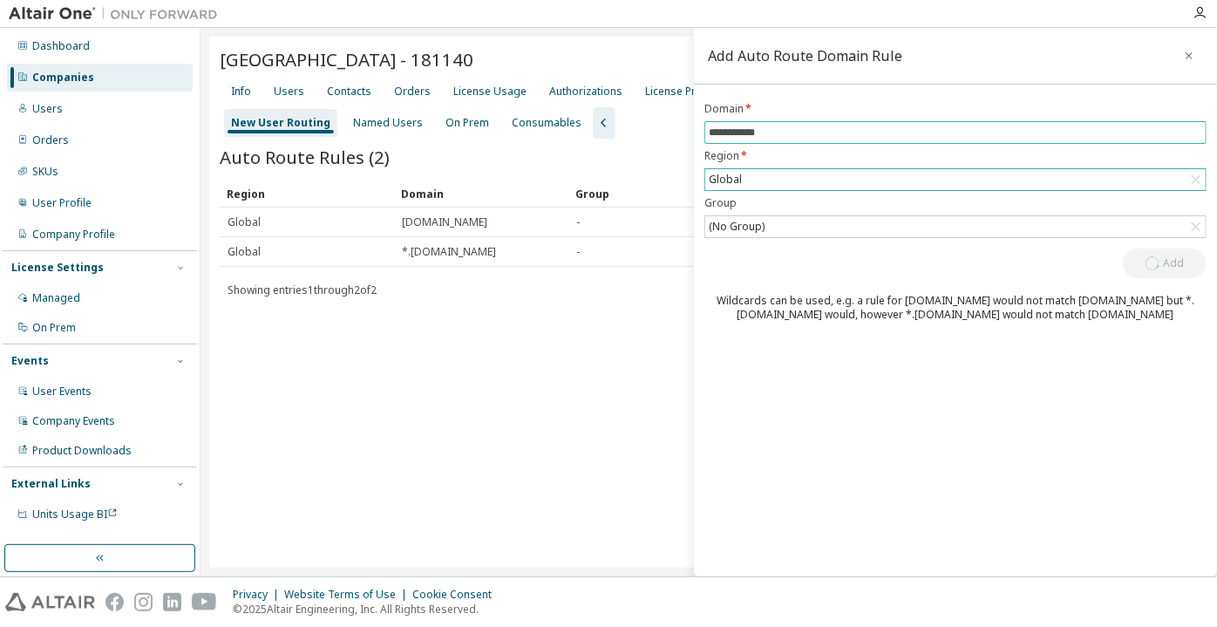
click at [708, 135] on span "**********" at bounding box center [955, 132] width 502 height 23
click at [710, 135] on input "**********" at bounding box center [955, 133] width 493 height 14
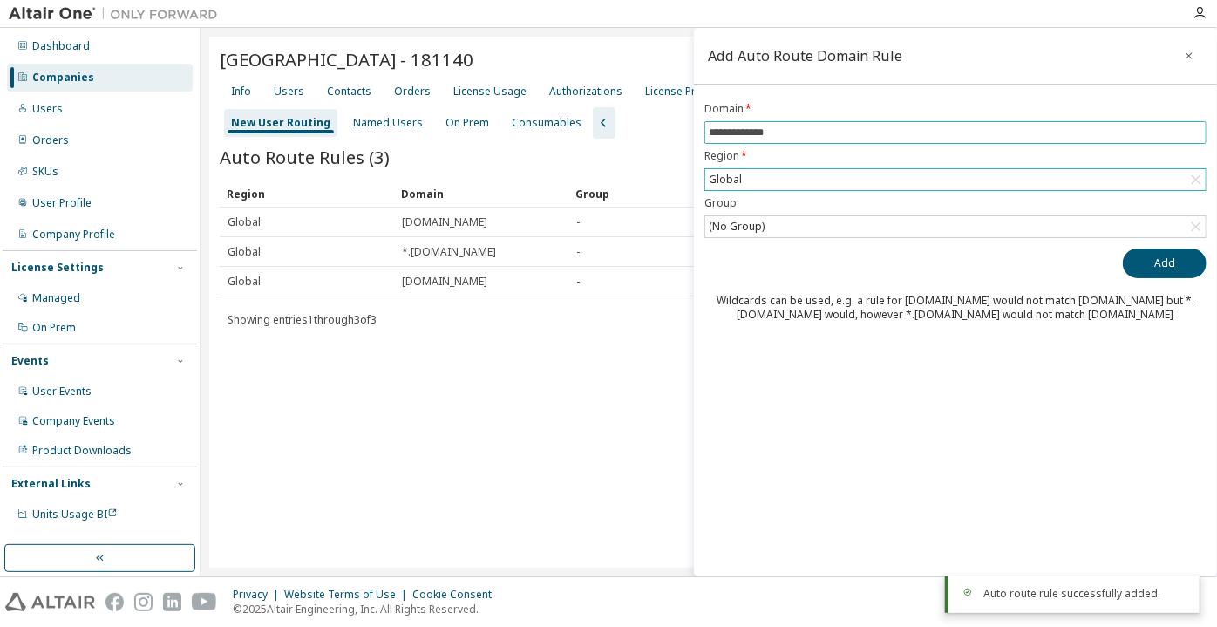
type input "**********"
click at [1123, 248] on button "Add" at bounding box center [1165, 263] width 84 height 30
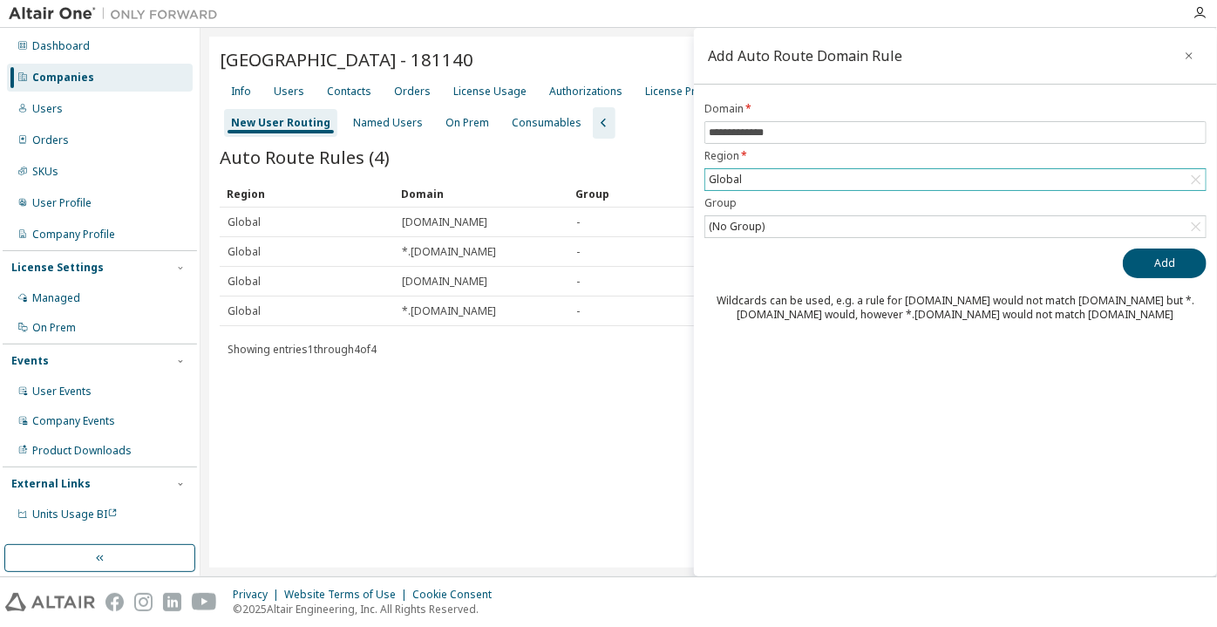
click at [159, 67] on div "Companies" at bounding box center [100, 78] width 186 height 28
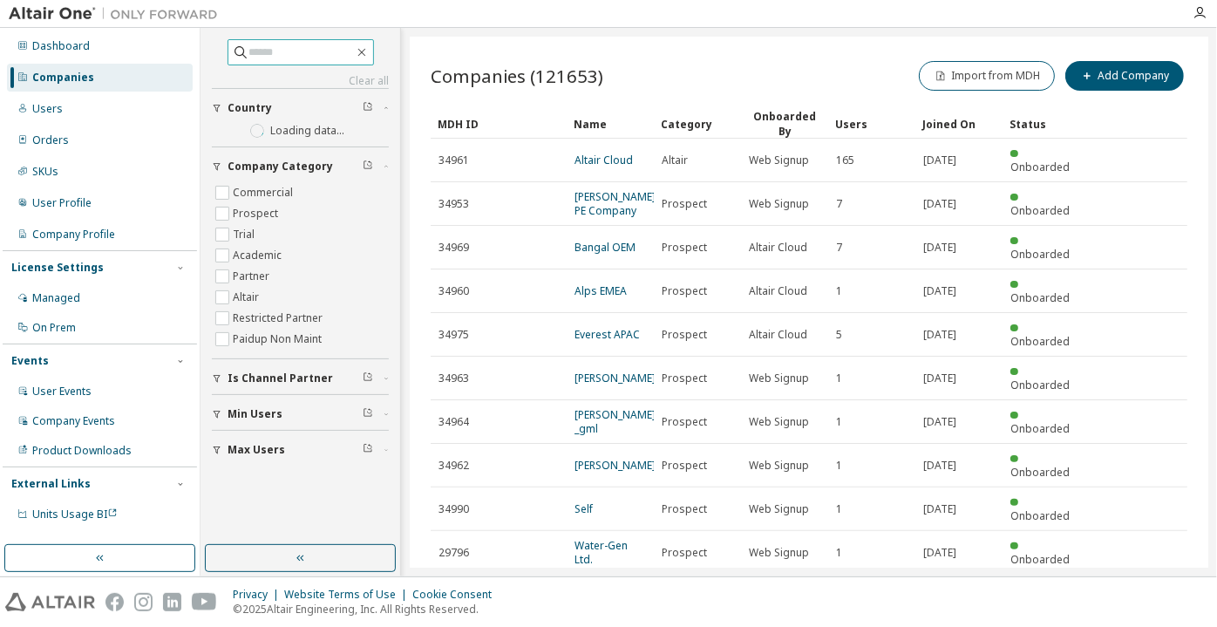
click at [265, 58] on input "text" at bounding box center [301, 52] width 105 height 17
paste input "**********"
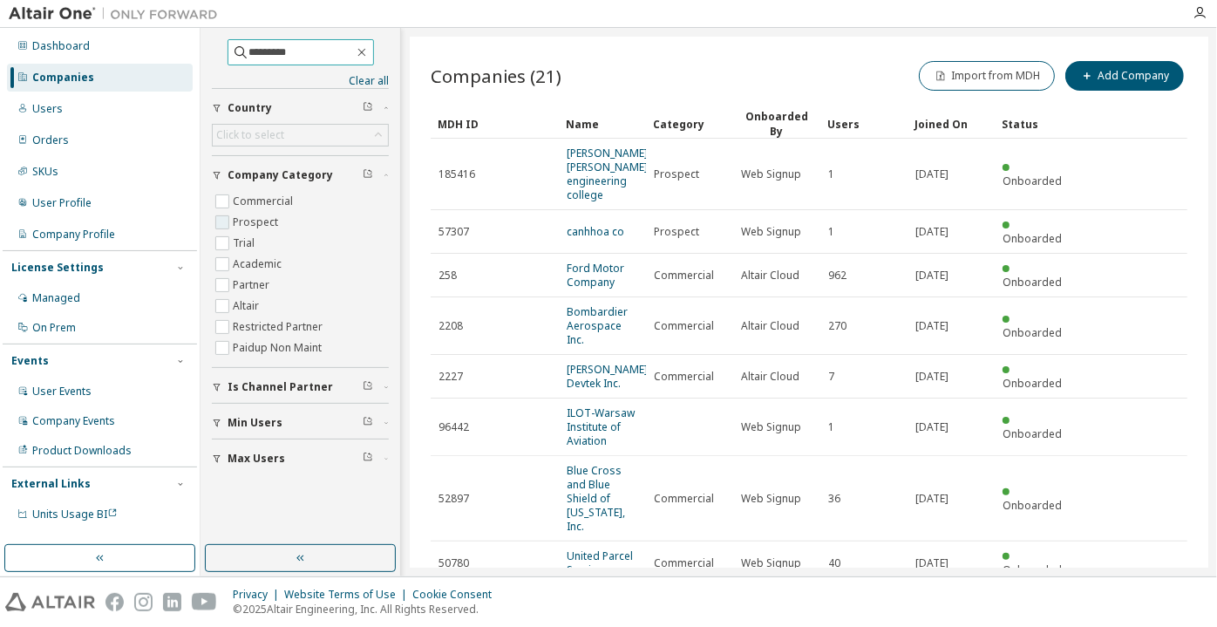
type input "*********"
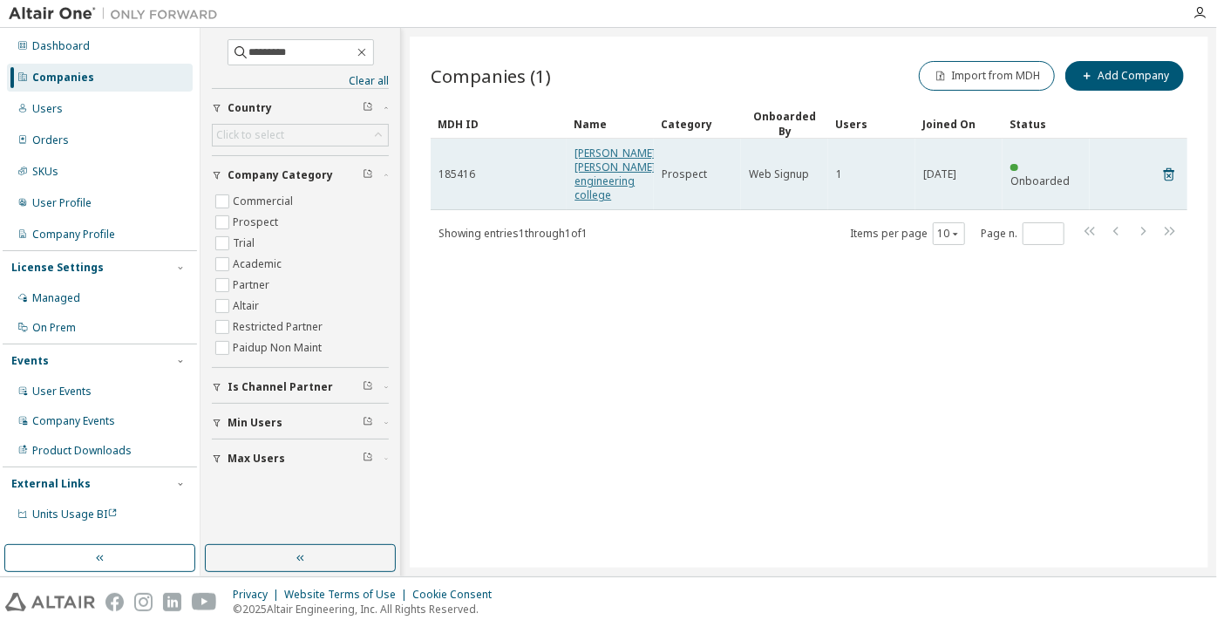
click at [579, 200] on link "[PERSON_NAME] [PERSON_NAME] engineering college" at bounding box center [614, 174] width 81 height 57
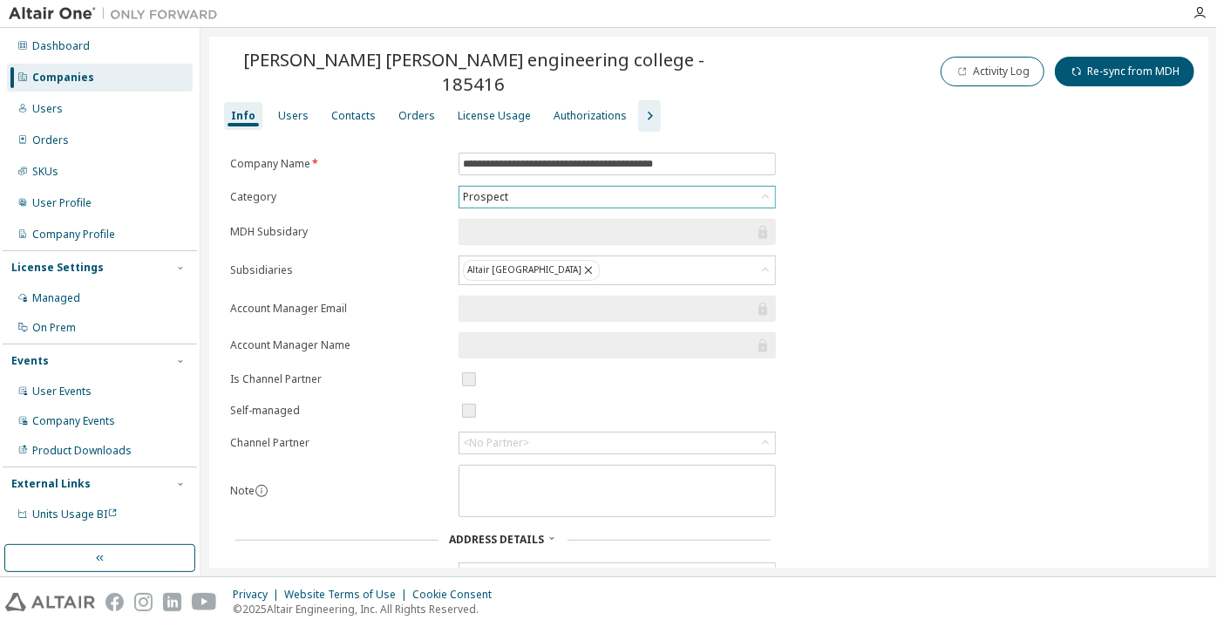
click at [584, 187] on div "Prospect" at bounding box center [617, 197] width 316 height 21
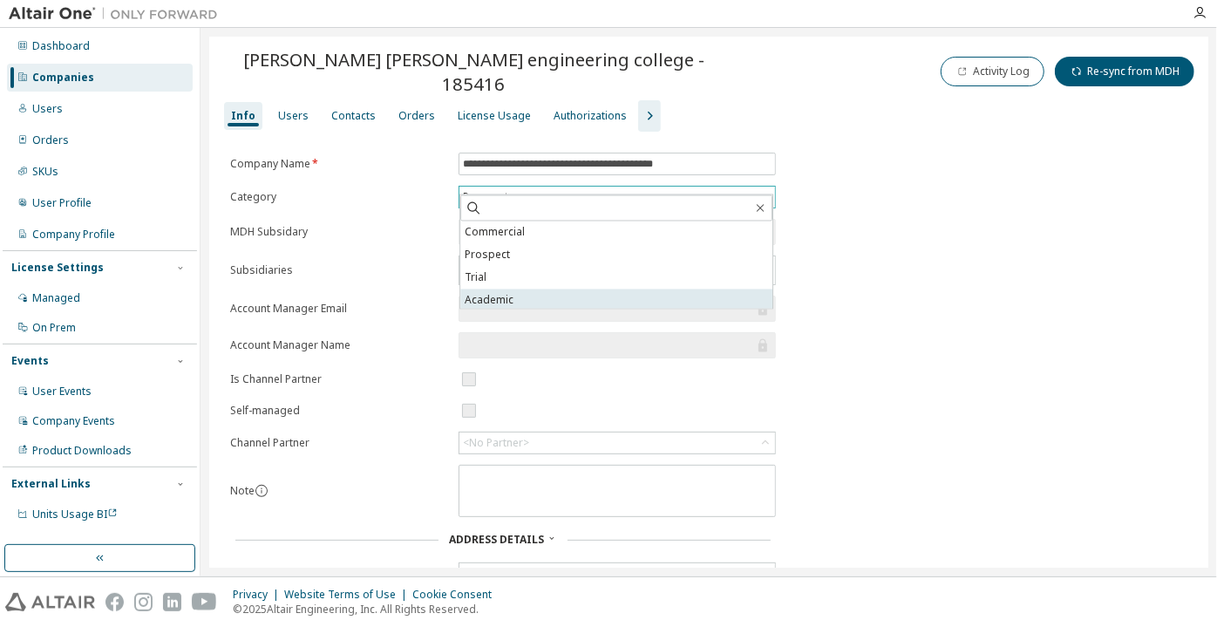
click at [553, 292] on li "Academic" at bounding box center [616, 300] width 312 height 23
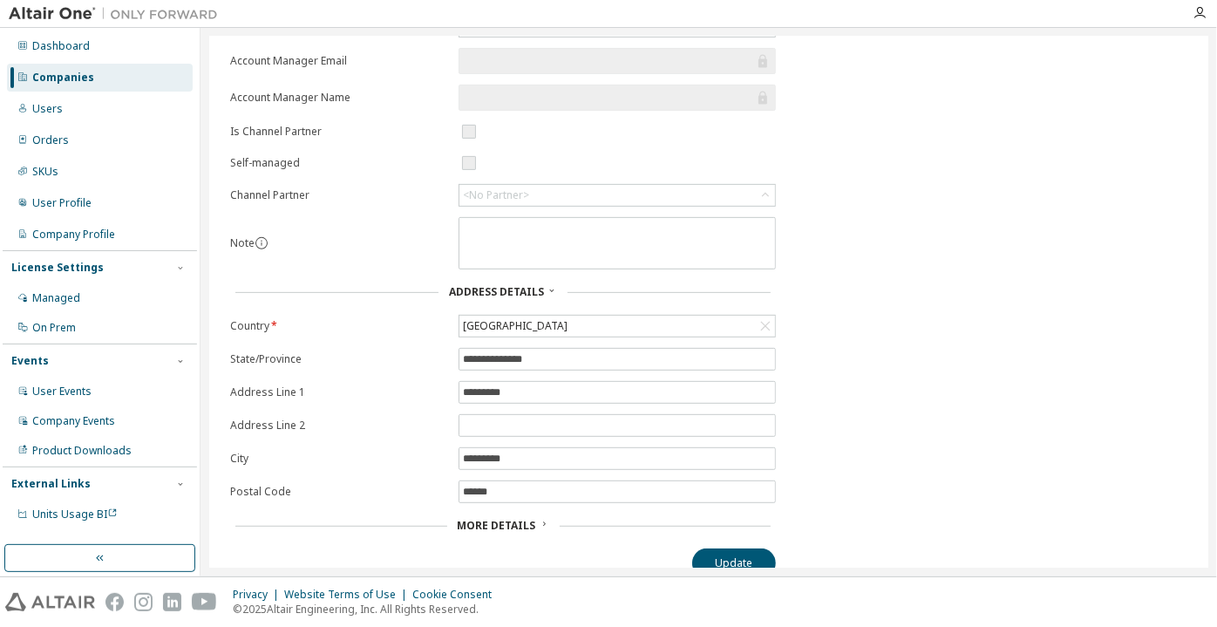
scroll to position [10, 0]
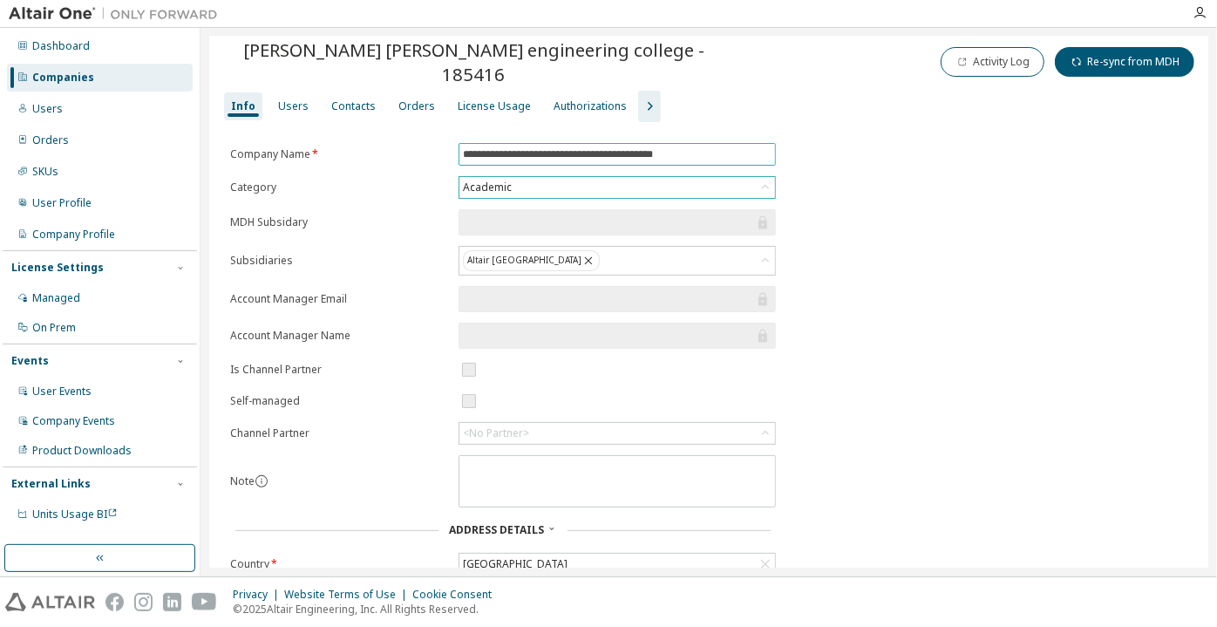
click at [464, 147] on input "**********" at bounding box center [617, 154] width 309 height 14
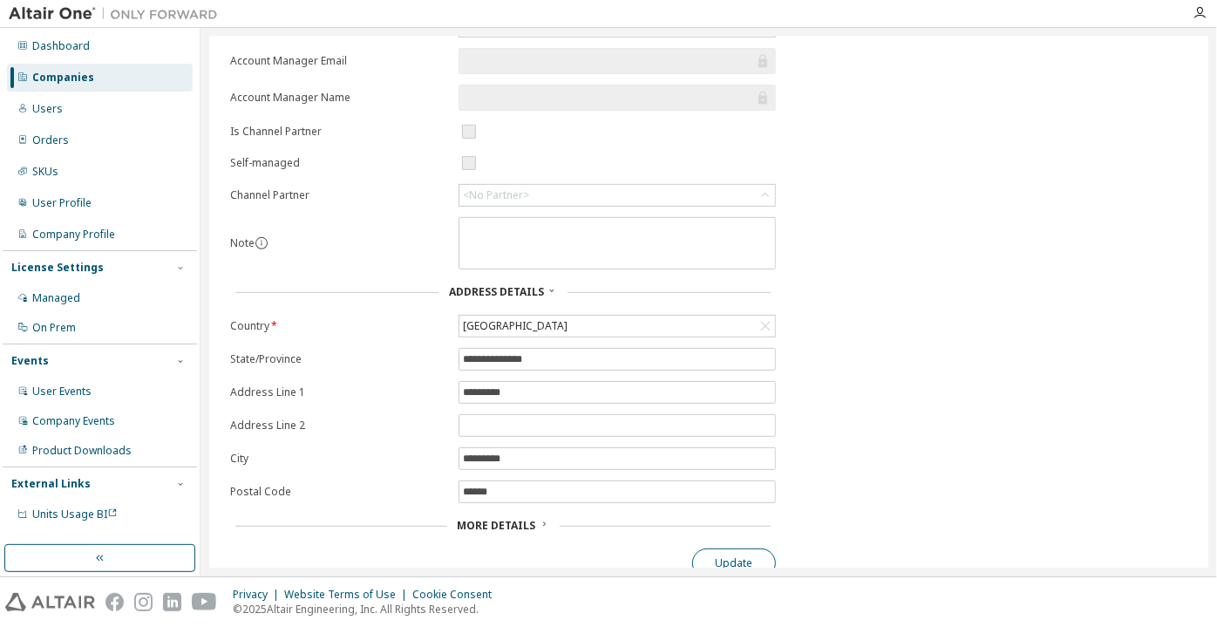
type input "**********"
click at [713, 548] on button "Update" at bounding box center [734, 563] width 84 height 30
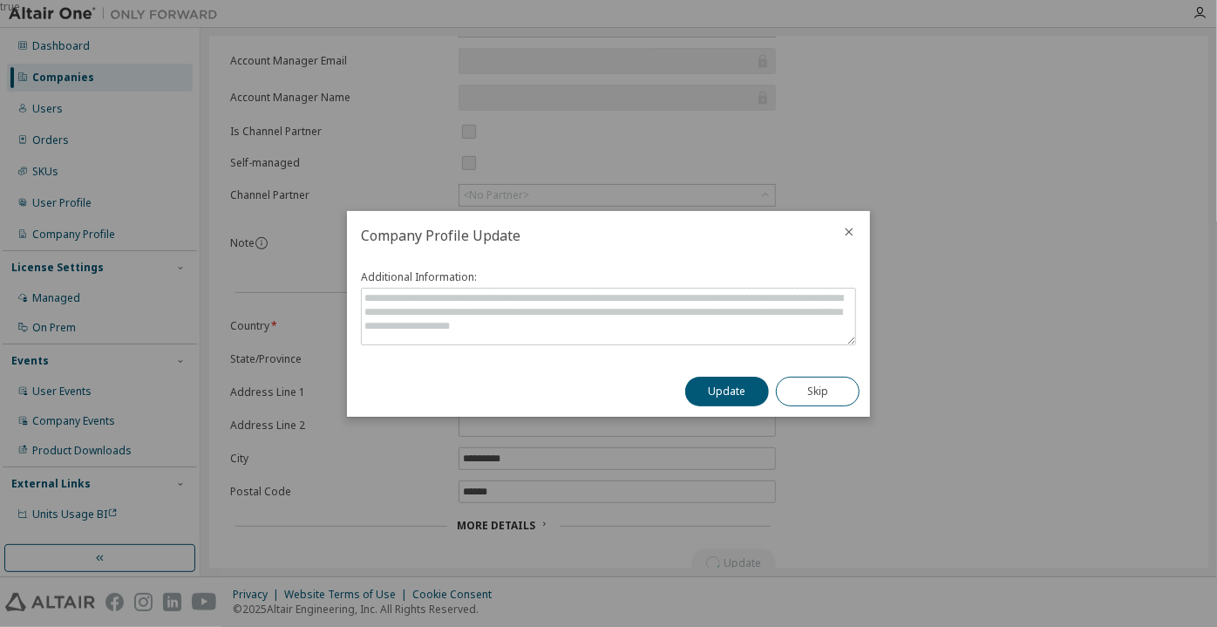
click at [719, 394] on button "Update" at bounding box center [727, 392] width 84 height 30
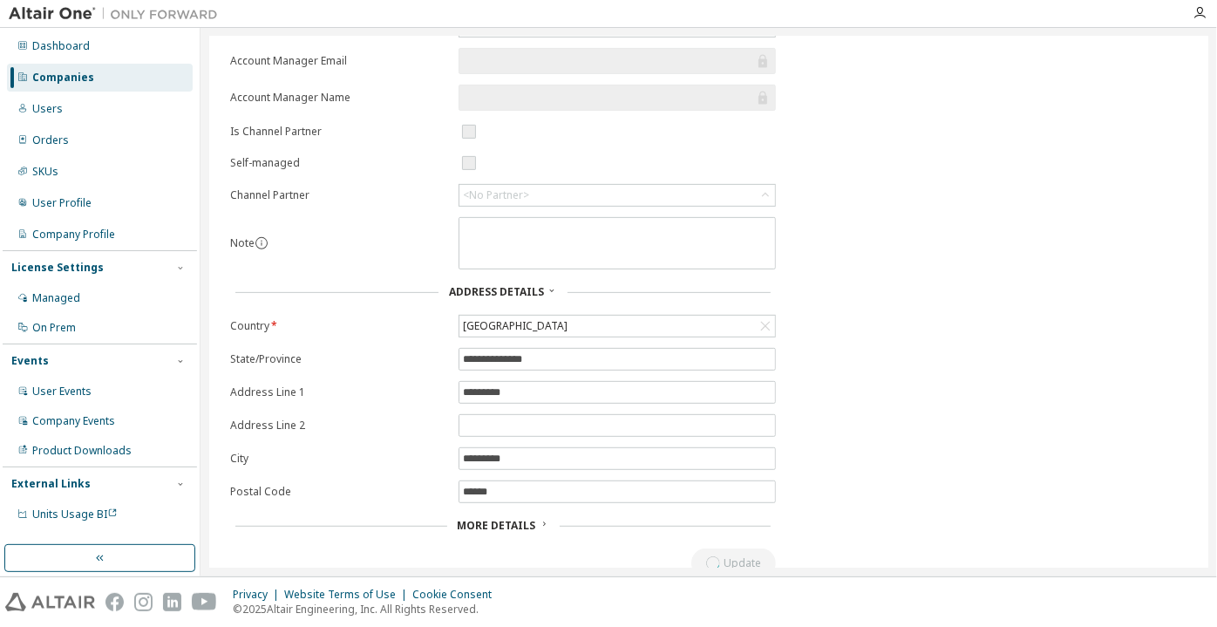
scroll to position [0, 0]
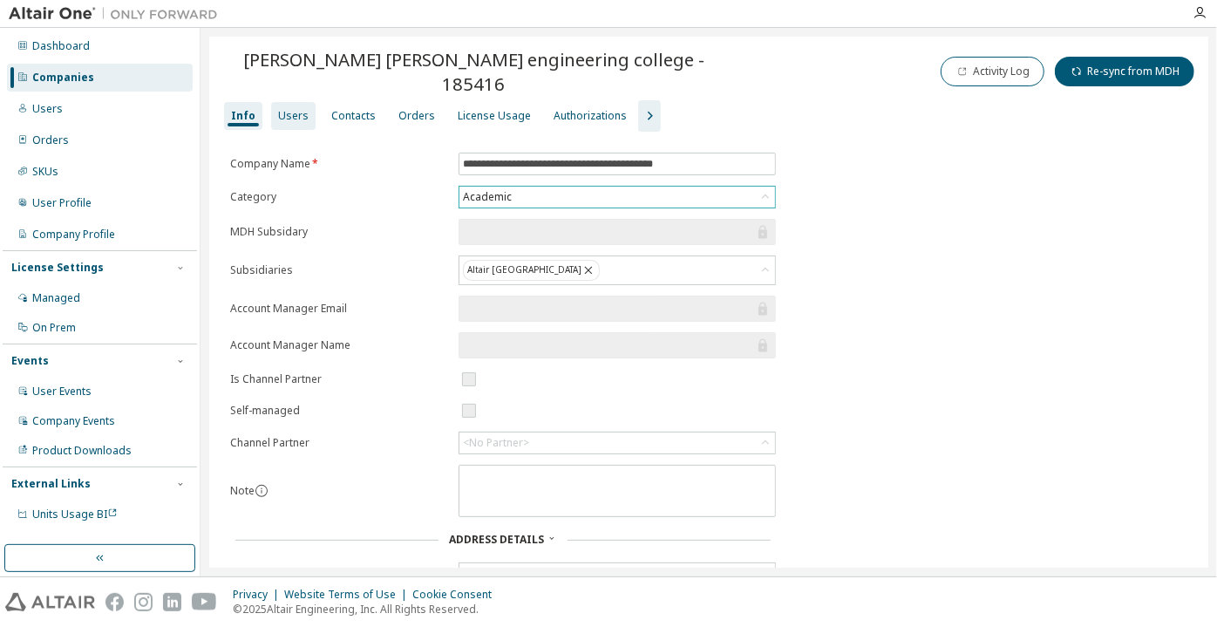
click at [295, 109] on div "Users" at bounding box center [293, 116] width 31 height 14
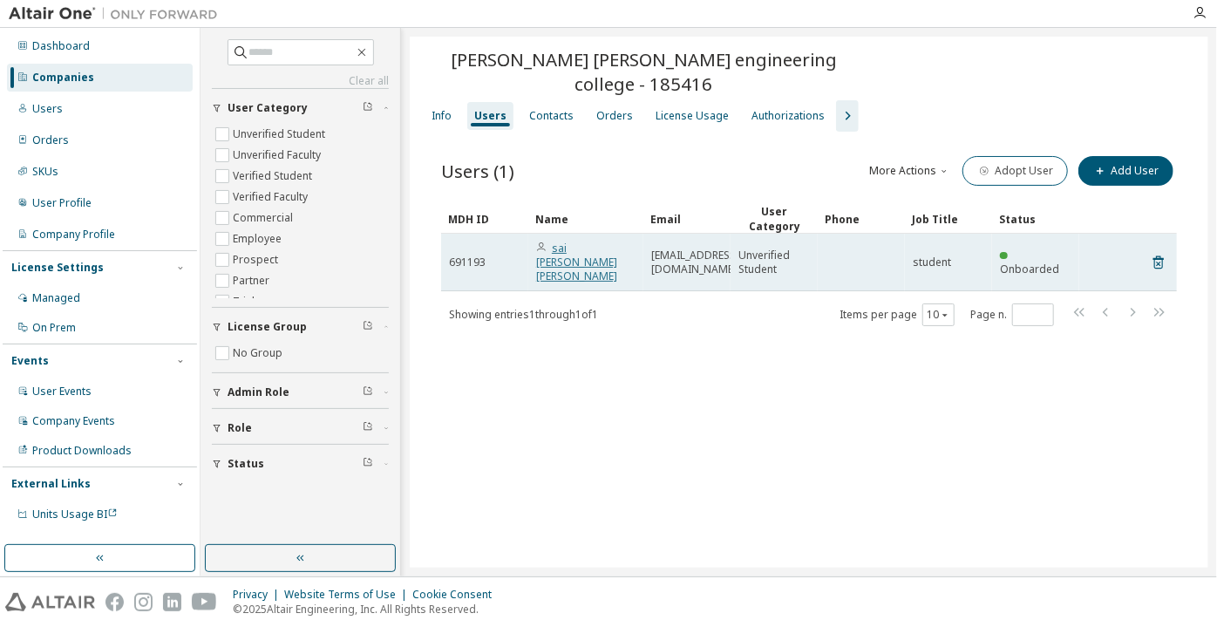
click at [590, 261] on link "sai [PERSON_NAME] [PERSON_NAME]" at bounding box center [576, 262] width 81 height 43
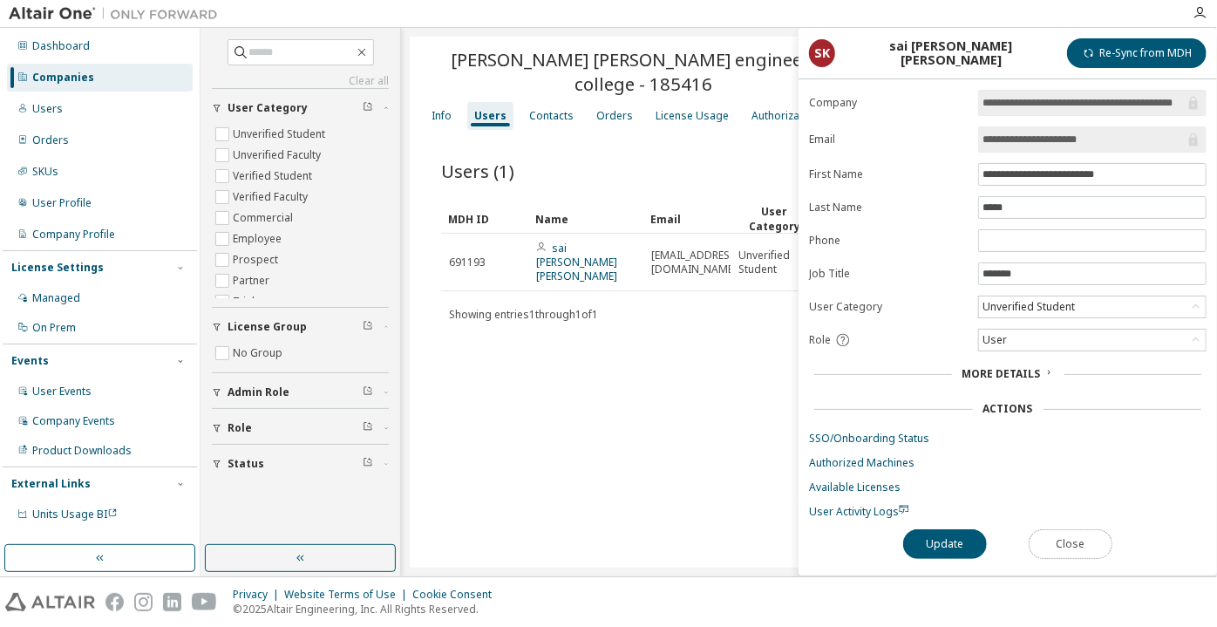
drag, startPoint x: 1047, startPoint y: 552, endPoint x: 1048, endPoint y: 543, distance: 8.8
click at [1048, 551] on button "Close" at bounding box center [1070, 544] width 84 height 30
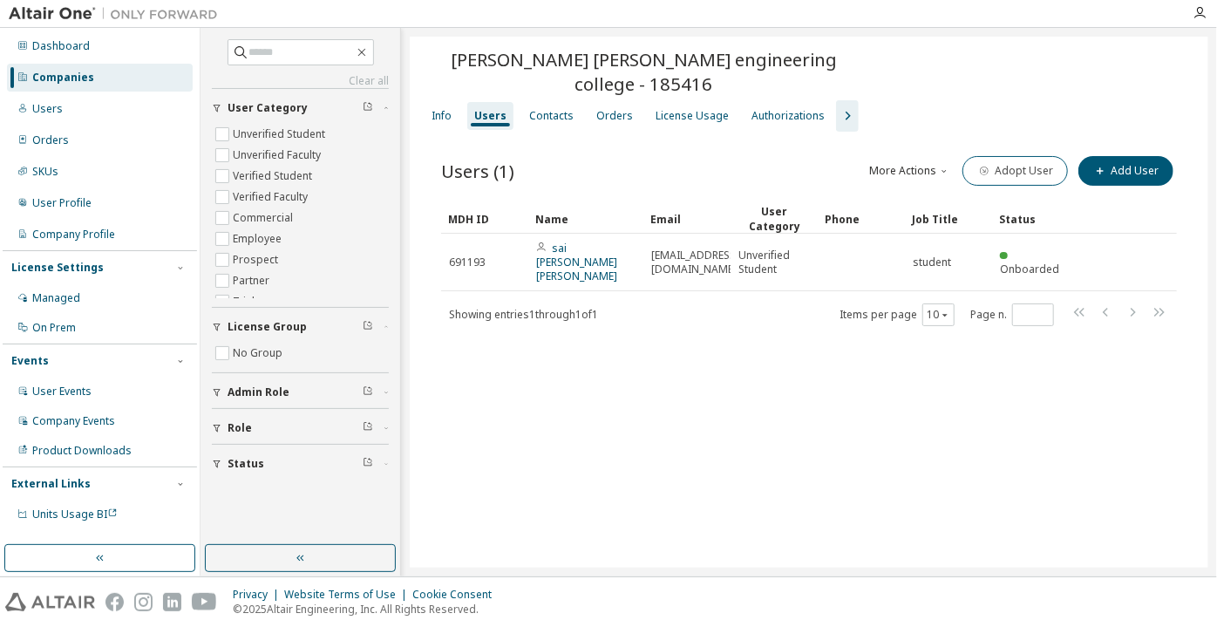
click at [139, 62] on div "Dashboard Companies Users Orders SKUs User Profile Company Profile License Sett…" at bounding box center [100, 280] width 194 height 499
click at [148, 78] on div "Companies" at bounding box center [100, 78] width 186 height 28
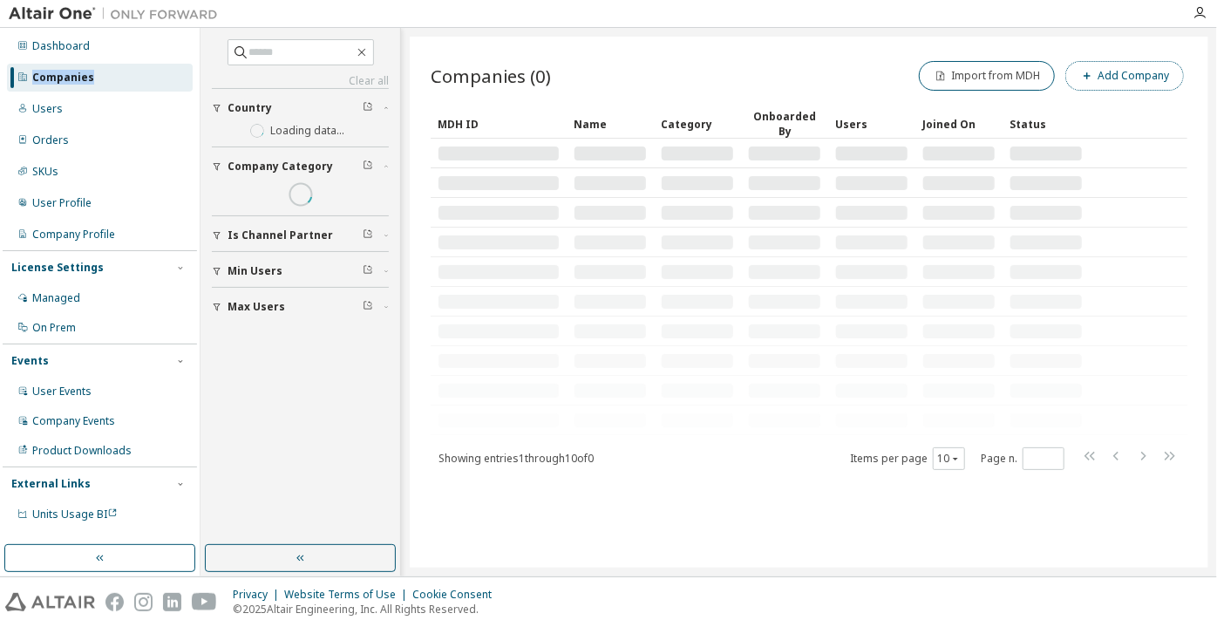
click at [1089, 87] on button "Add Company" at bounding box center [1124, 76] width 119 height 30
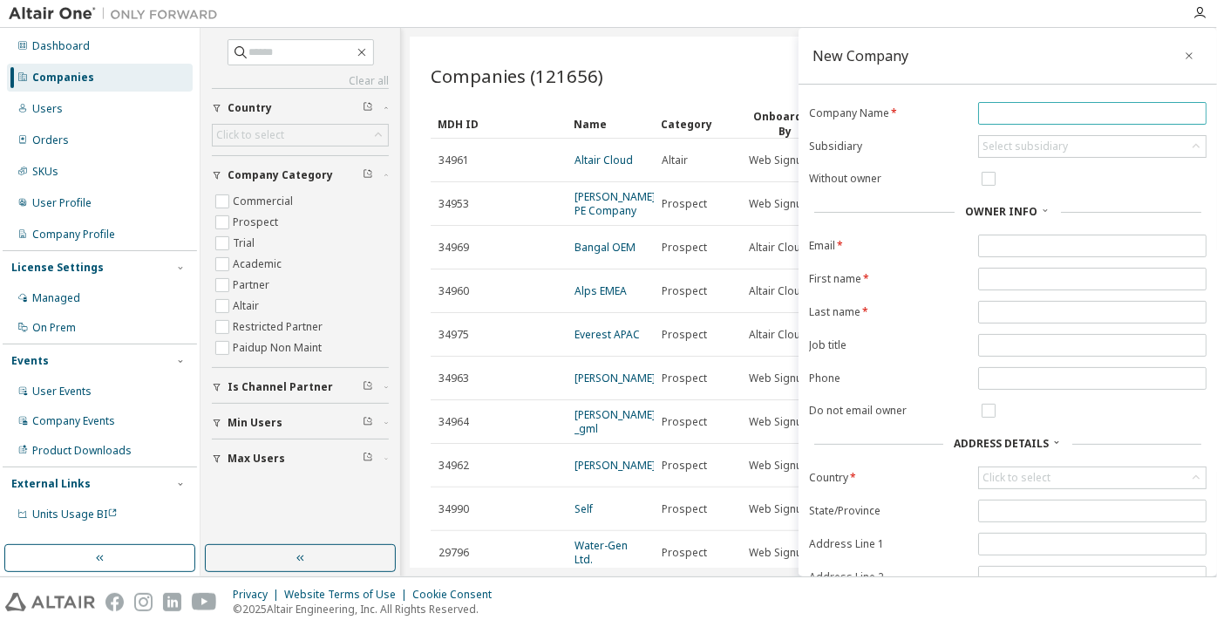
click at [1032, 103] on span at bounding box center [1092, 113] width 228 height 23
click at [1035, 114] on input "text" at bounding box center [1092, 113] width 220 height 14
paste input "**********"
type input "**********"
click at [1005, 243] on input "text" at bounding box center [1092, 246] width 220 height 14
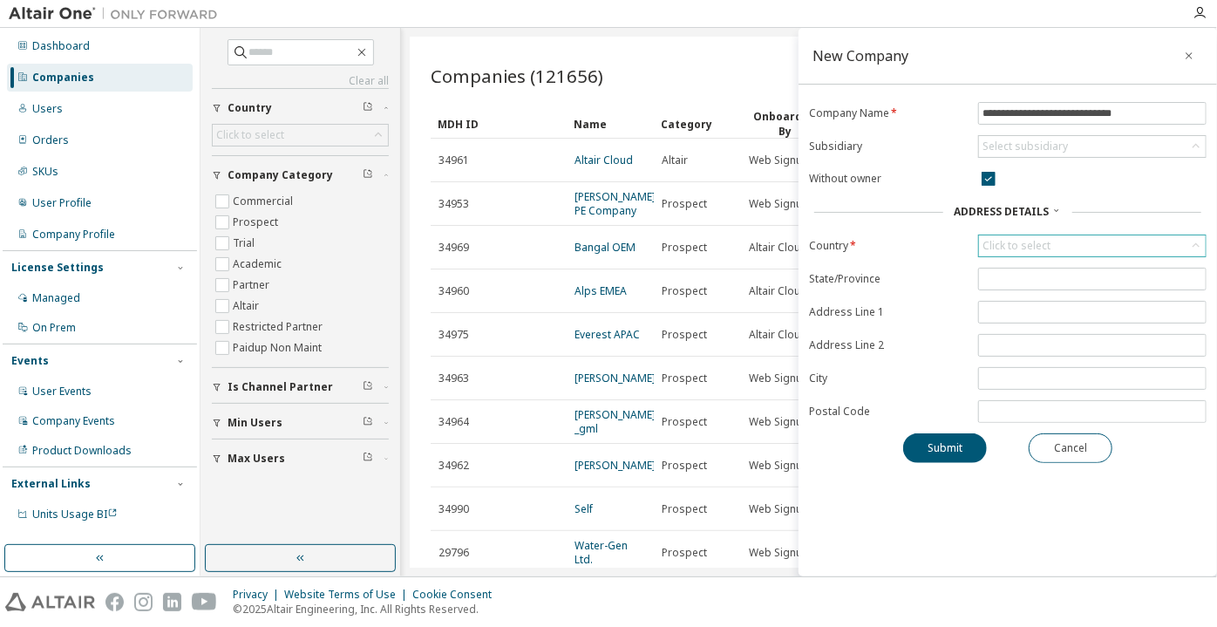
click at [1022, 248] on div "Click to select" at bounding box center [1016, 246] width 68 height 14
click at [1030, 270] on input "text" at bounding box center [1091, 268] width 181 height 17
type input "******"
click at [1055, 289] on li "[GEOGRAPHIC_DATA]" at bounding box center [1091, 293] width 223 height 23
click at [924, 449] on button "Submit" at bounding box center [945, 448] width 84 height 30
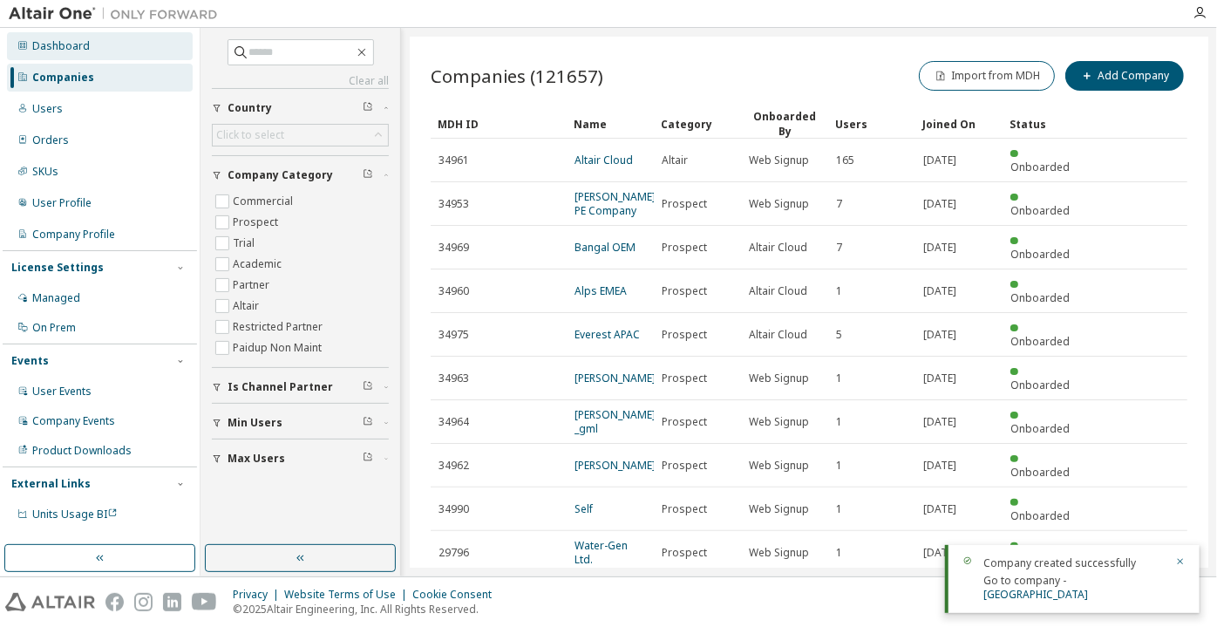
click at [51, 51] on div "Dashboard" at bounding box center [61, 46] width 58 height 14
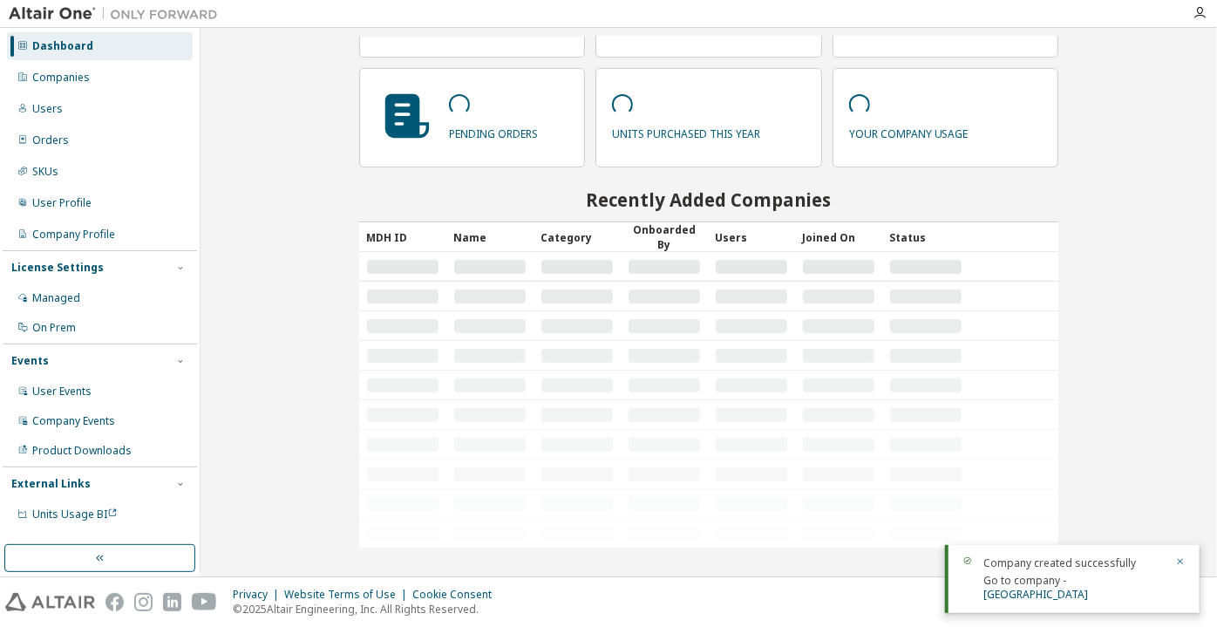
scroll to position [98, 0]
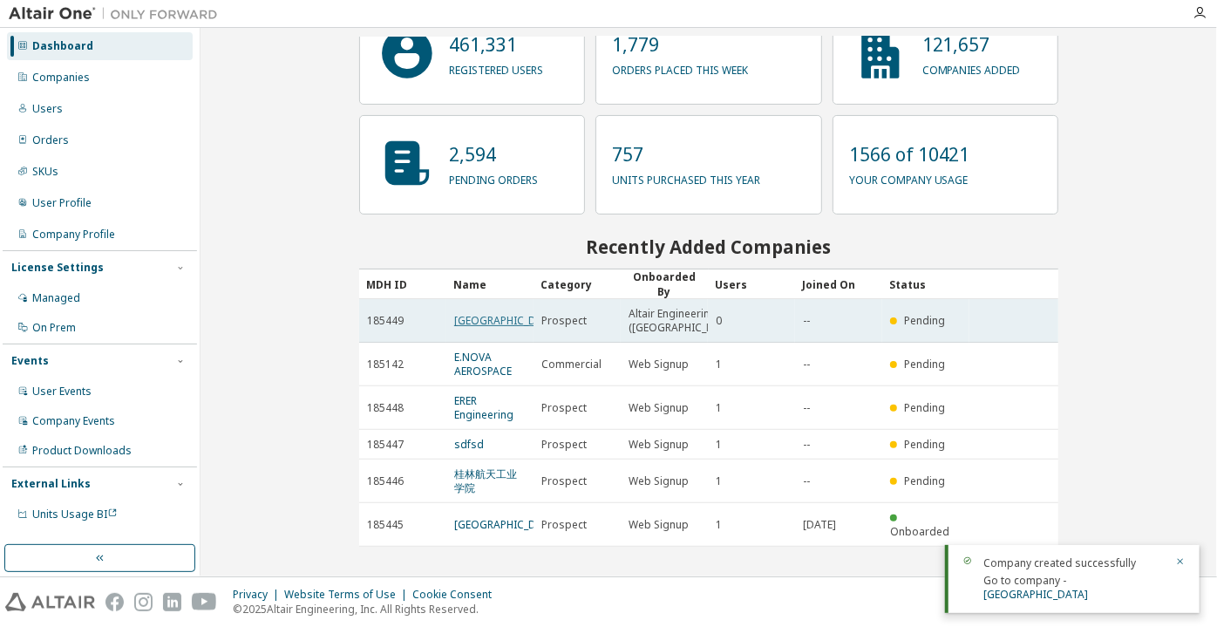
click at [490, 313] on link "Bangladesh Maritime University" at bounding box center [506, 320] width 105 height 15
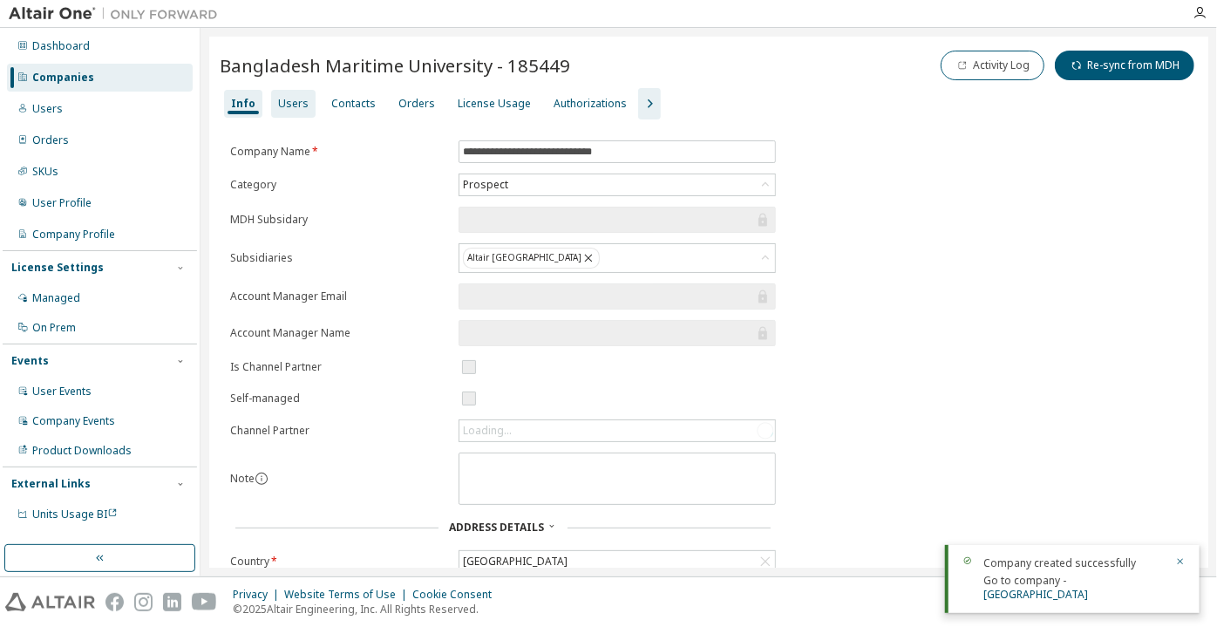
click at [295, 102] on div "Users" at bounding box center [293, 104] width 31 height 14
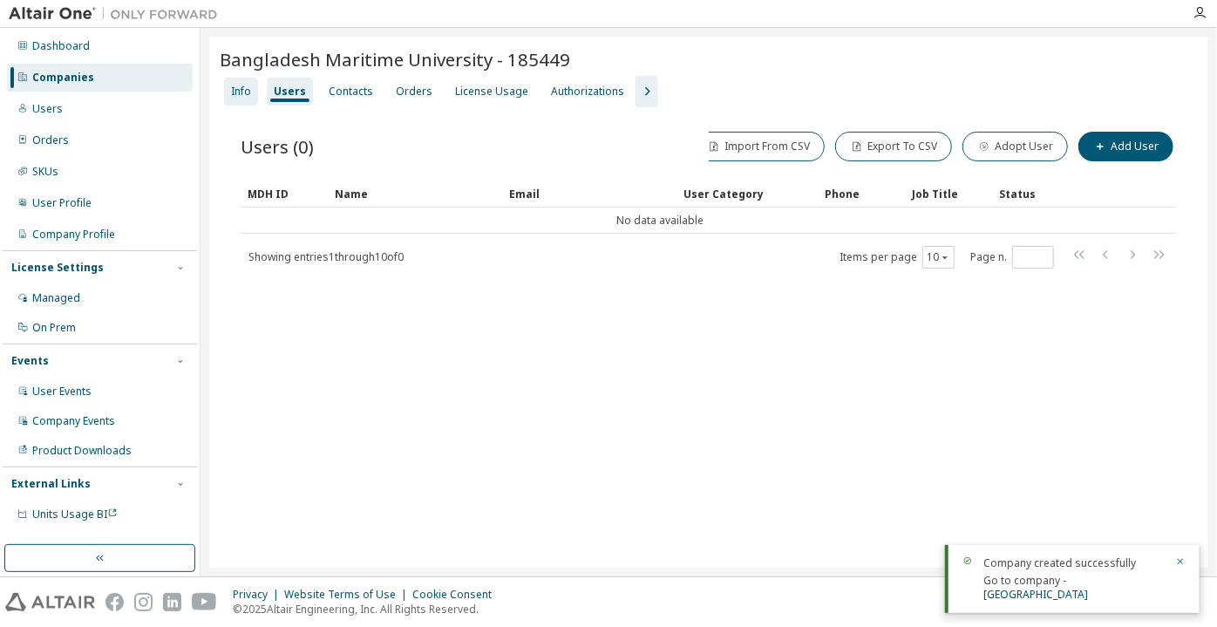
click at [257, 98] on div "Info" at bounding box center [241, 92] width 34 height 28
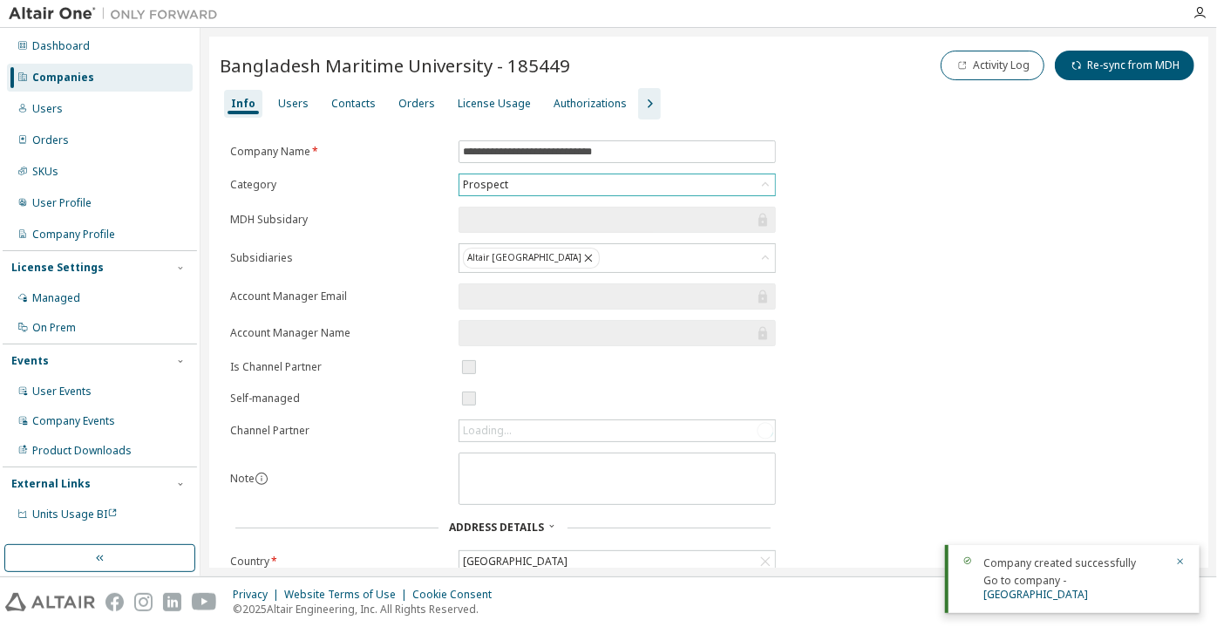
click at [513, 190] on div "Prospect" at bounding box center [617, 184] width 316 height 21
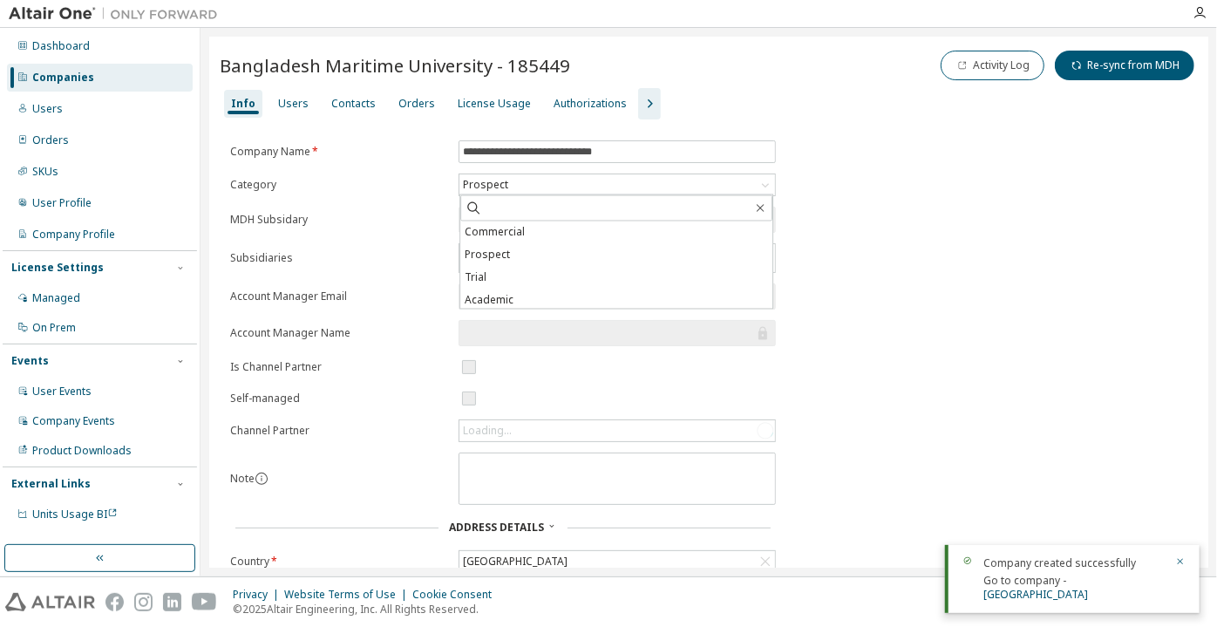
click at [519, 292] on li "Academic" at bounding box center [616, 300] width 312 height 23
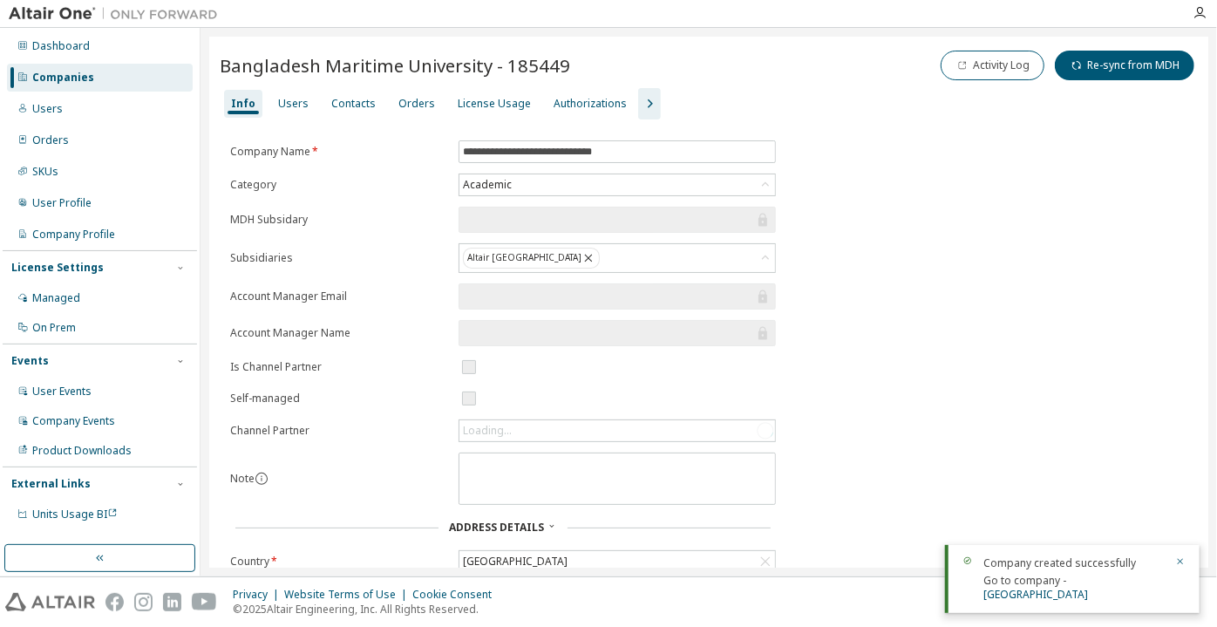
scroll to position [248, 0]
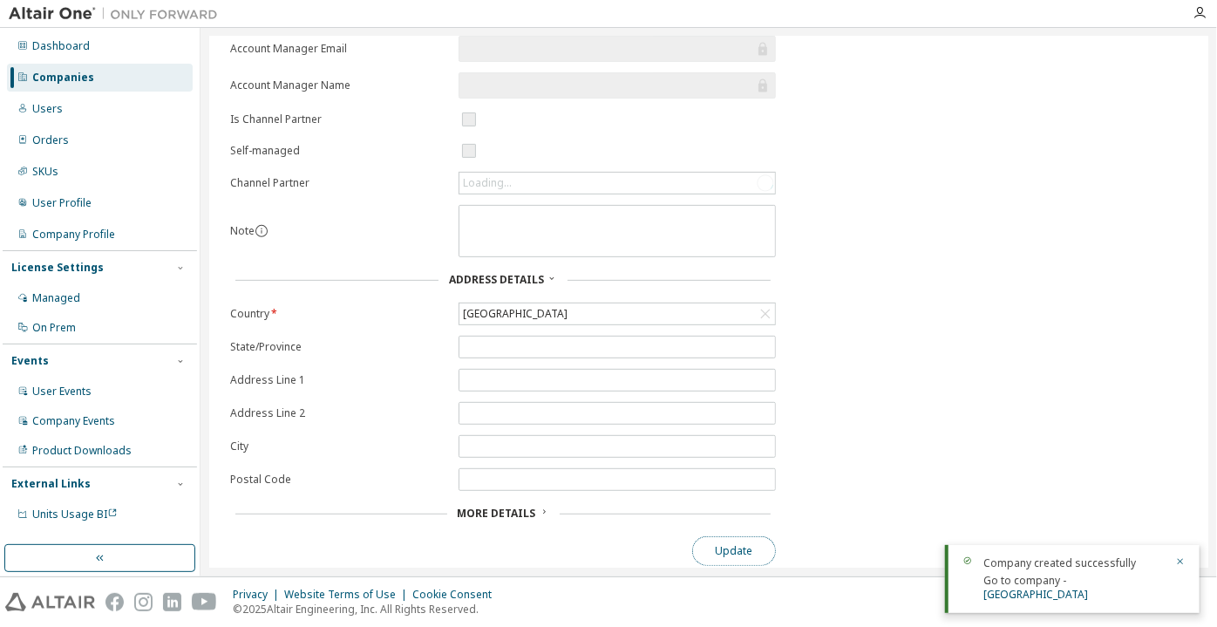
click at [741, 544] on button "Update" at bounding box center [734, 551] width 84 height 30
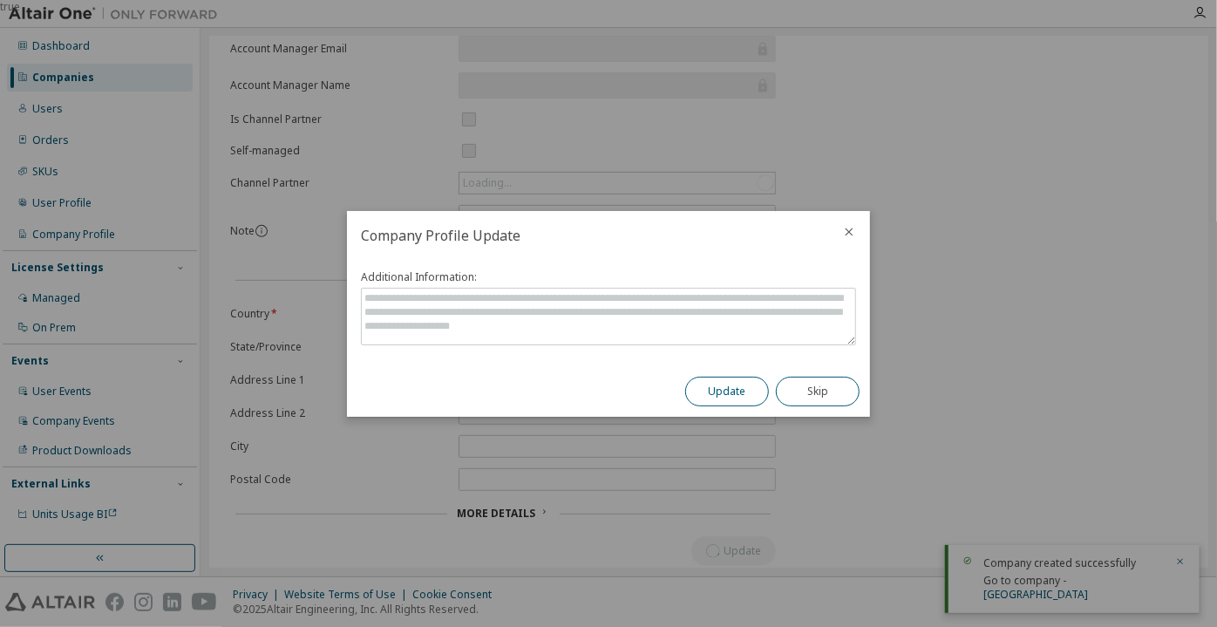
click at [735, 387] on button "Update" at bounding box center [727, 392] width 84 height 30
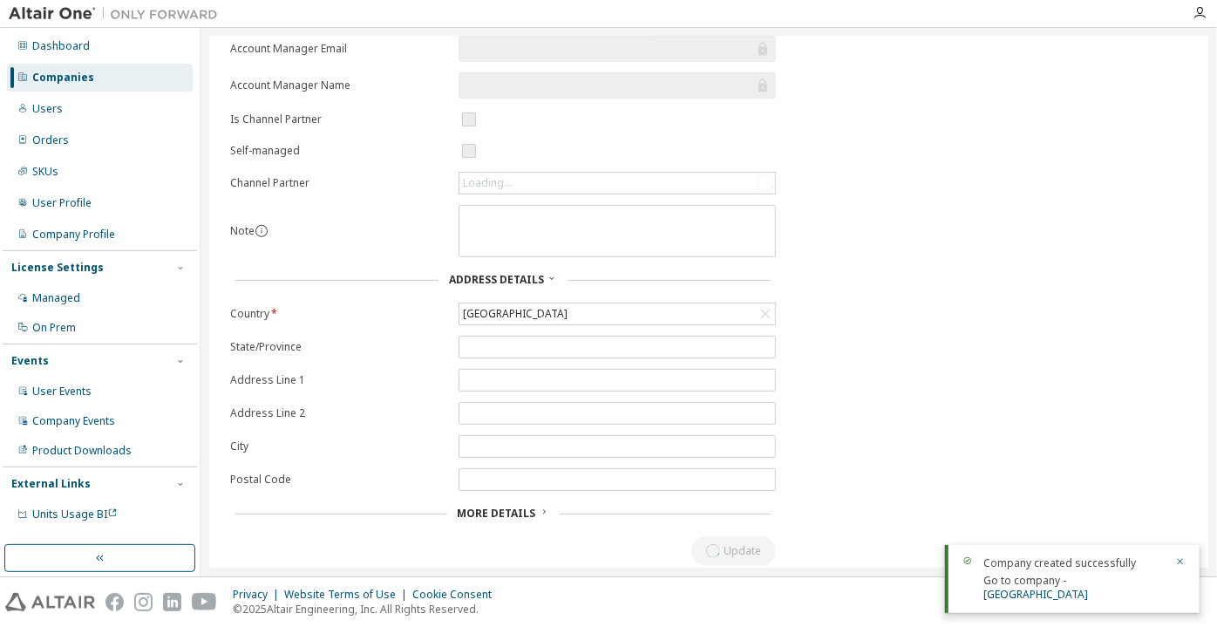
scroll to position [0, 0]
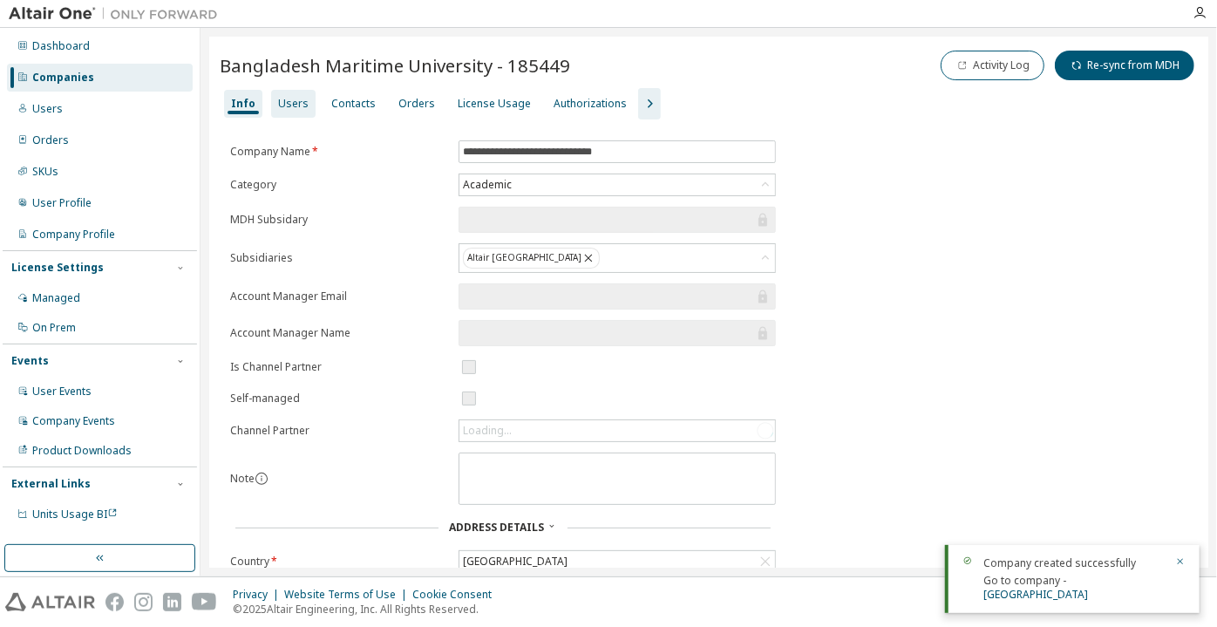
click at [281, 105] on div "Users" at bounding box center [293, 104] width 31 height 14
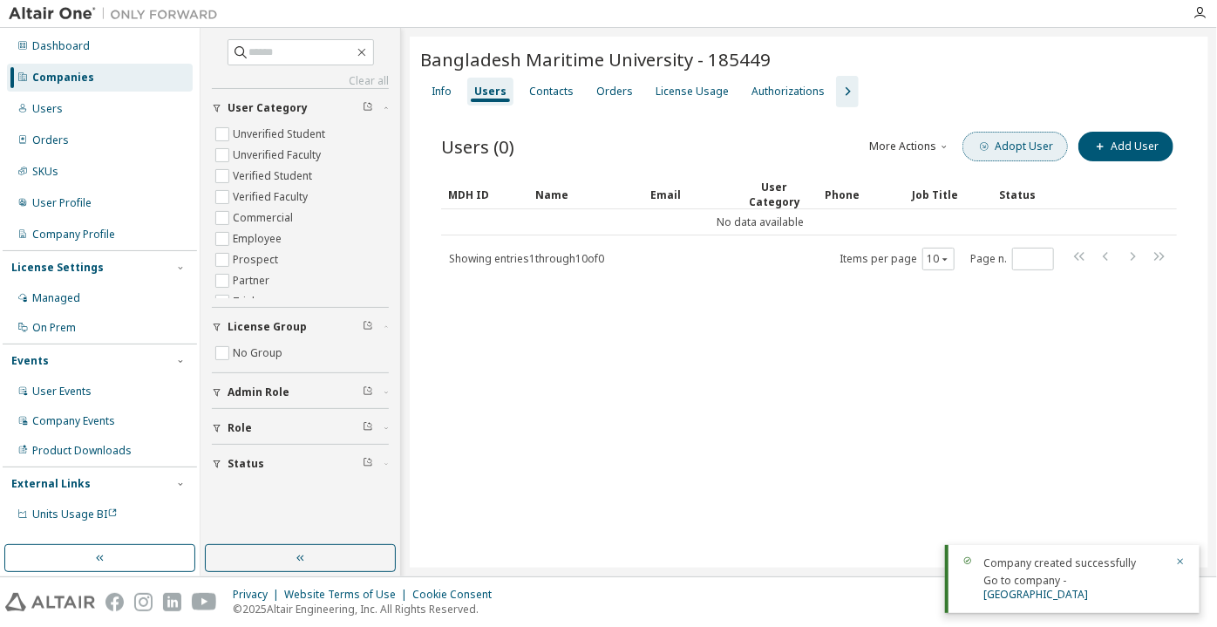
click at [987, 139] on span "button" at bounding box center [984, 146] width 14 height 14
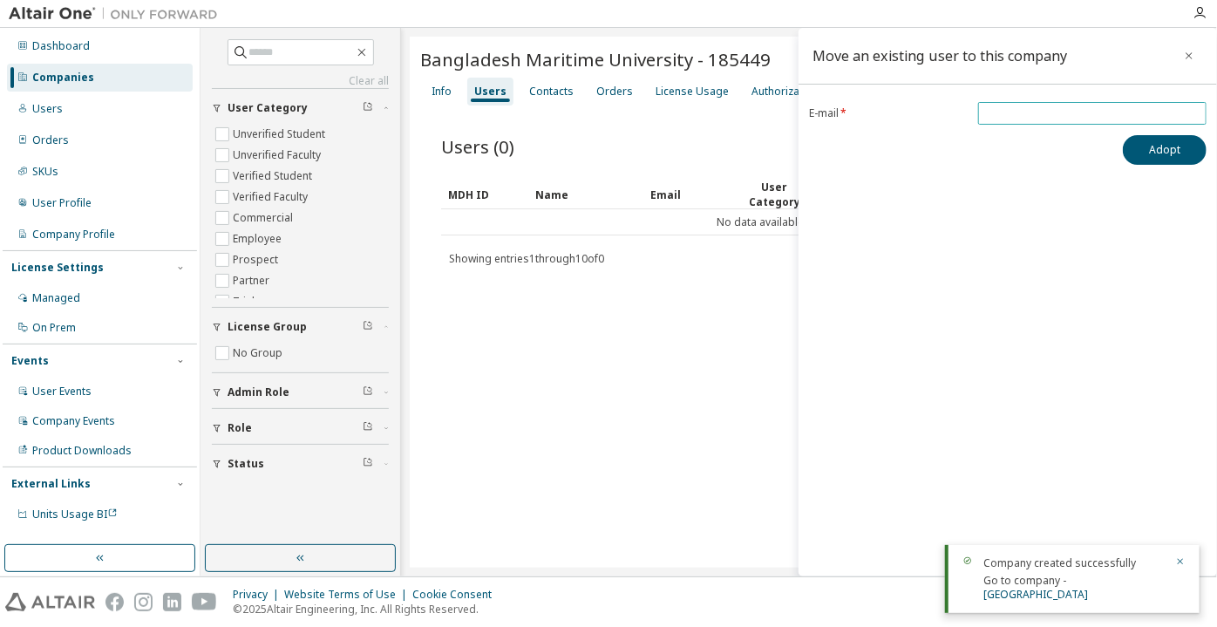
click at [1020, 112] on input "email" at bounding box center [1092, 113] width 220 height 14
paste input "**********"
type input "**********"
click at [1131, 150] on button "Adopt" at bounding box center [1165, 150] width 84 height 30
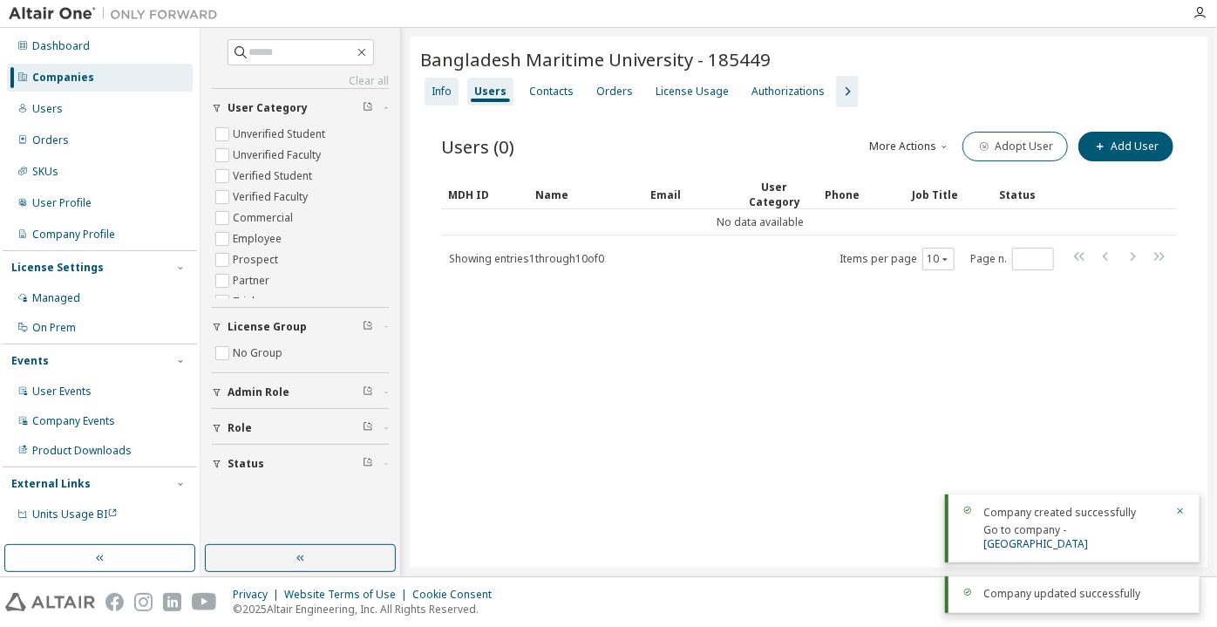
click at [451, 94] on div "Info" at bounding box center [441, 92] width 20 height 14
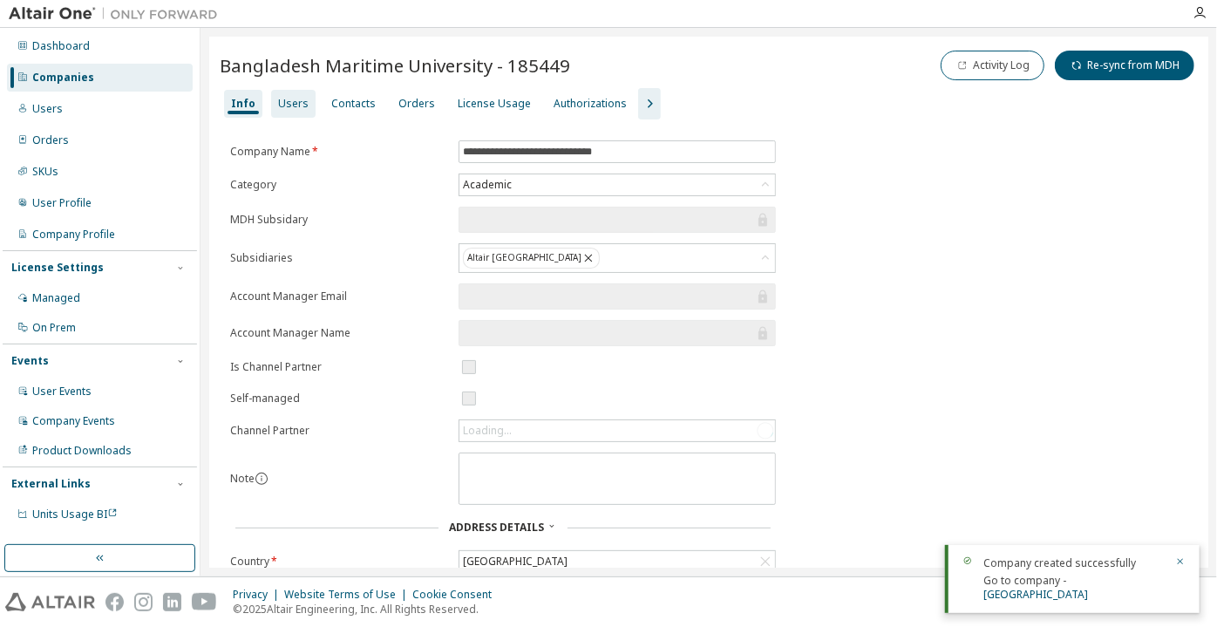
click at [294, 110] on div "Users" at bounding box center [293, 104] width 31 height 14
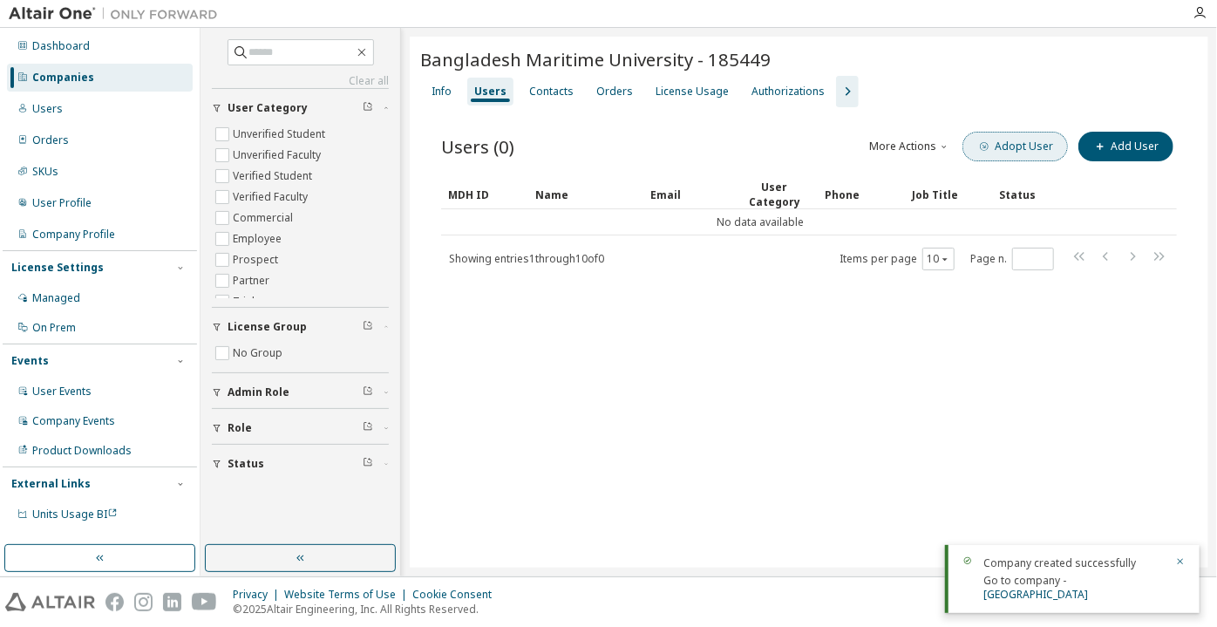
click at [1010, 146] on button "Adopt User" at bounding box center [1014, 147] width 105 height 30
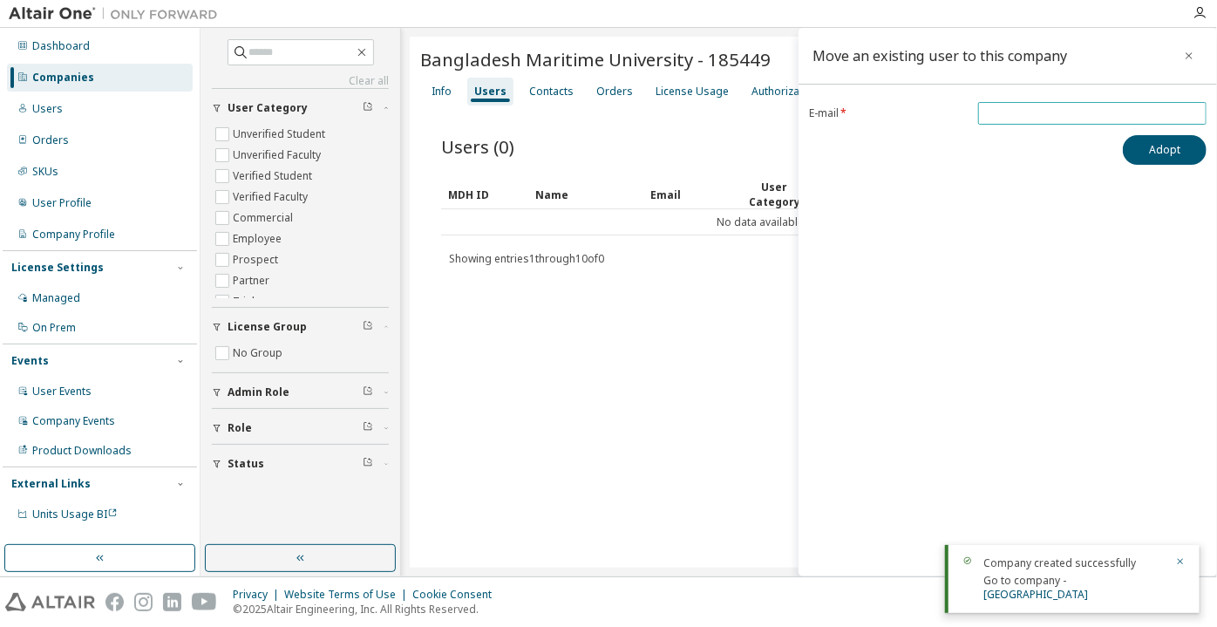
click at [1051, 115] on input "email" at bounding box center [1092, 113] width 220 height 14
paste input "**********"
type input "**********"
click at [1138, 152] on button "Adopt" at bounding box center [1165, 150] width 84 height 30
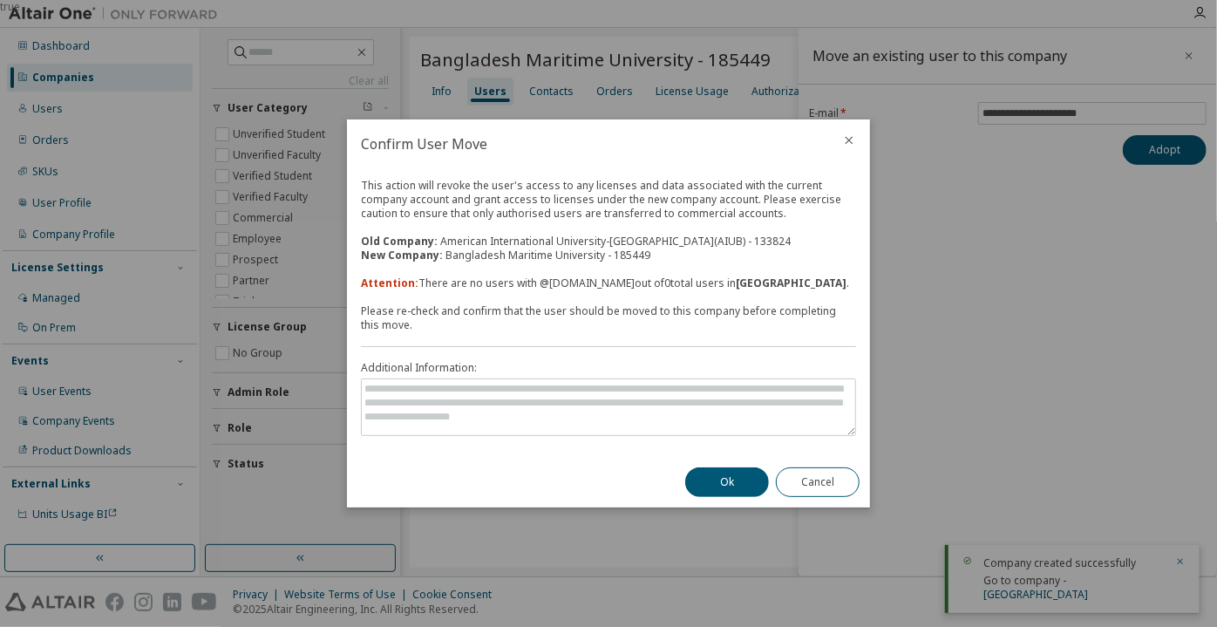
click at [725, 487] on button "Ok" at bounding box center [727, 482] width 84 height 30
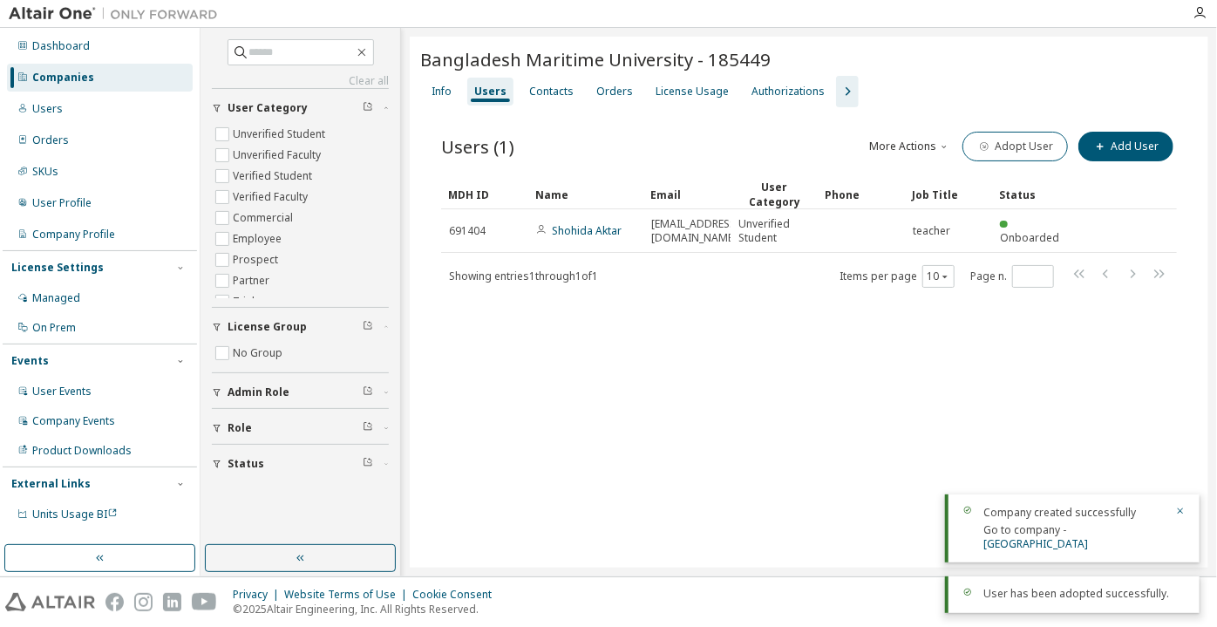
click at [845, 85] on button "button" at bounding box center [847, 91] width 23 height 31
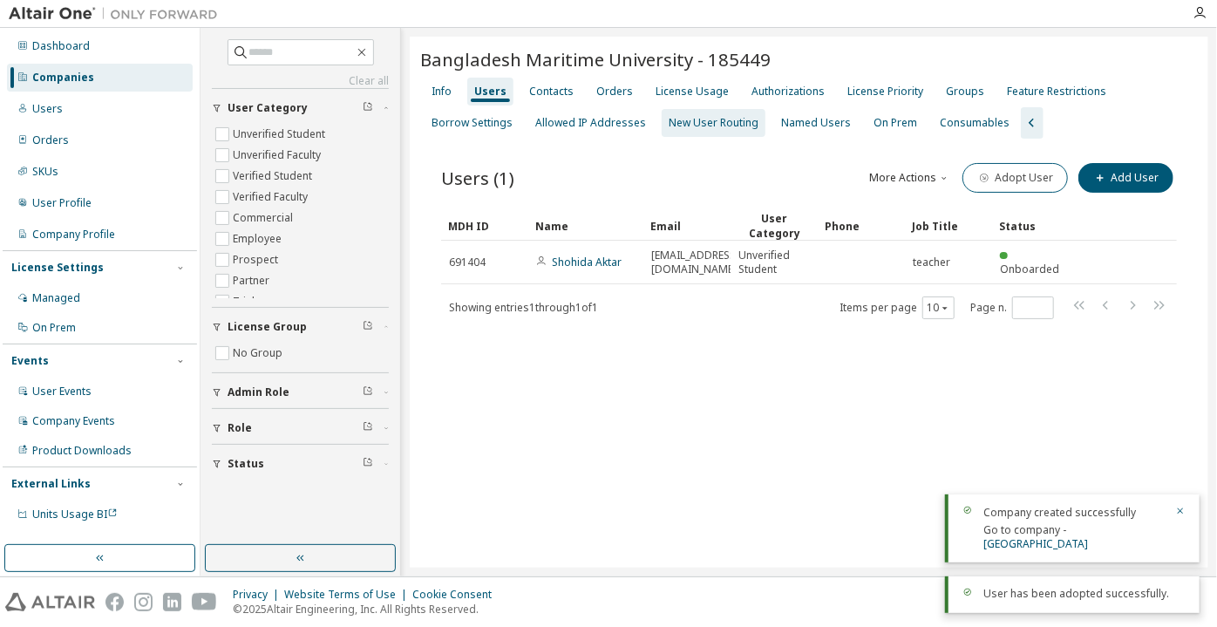
click at [716, 128] on div "New User Routing" at bounding box center [713, 123] width 90 height 14
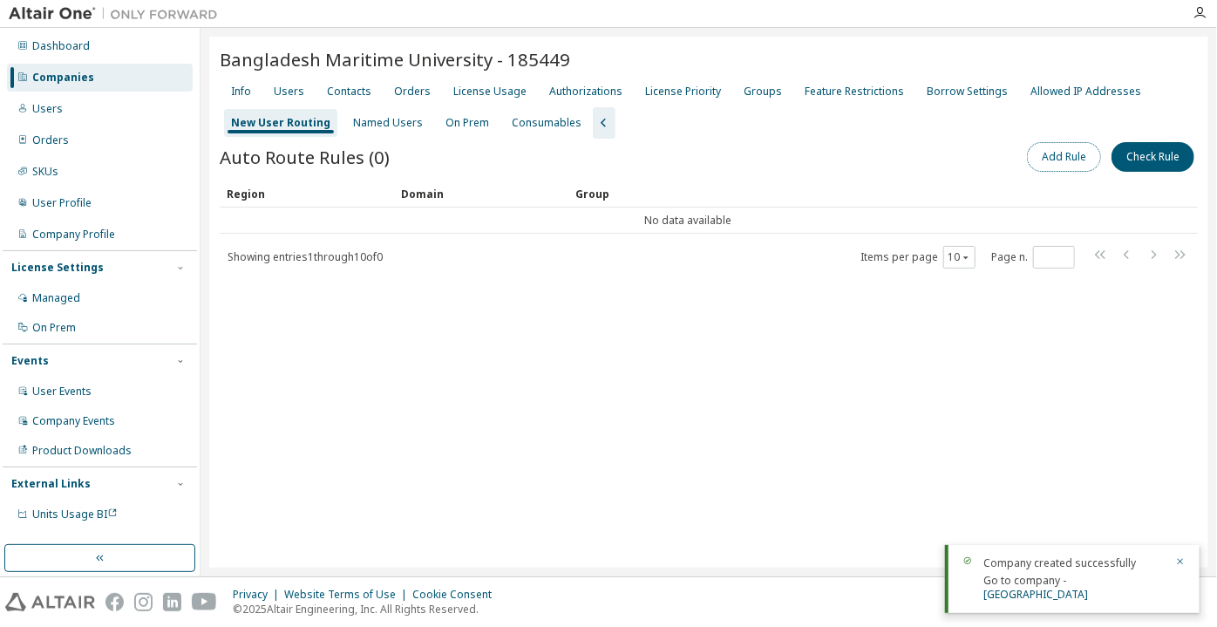
click at [1056, 159] on button "Add Rule" at bounding box center [1064, 157] width 74 height 30
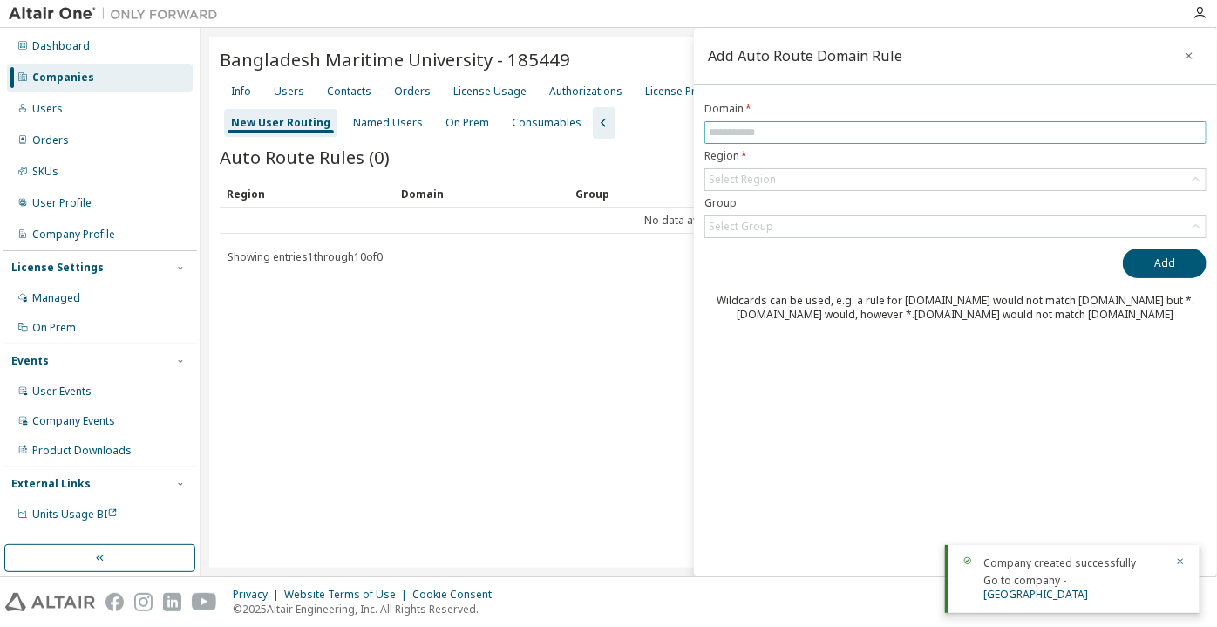
click at [969, 132] on input "text" at bounding box center [955, 133] width 493 height 14
paste input "**********"
drag, startPoint x: 777, startPoint y: 127, endPoint x: 683, endPoint y: 138, distance: 93.8
click at [683, 138] on main "**********" at bounding box center [708, 302] width 1016 height 548
click at [734, 173] on div "Select Region" at bounding box center [742, 180] width 67 height 14
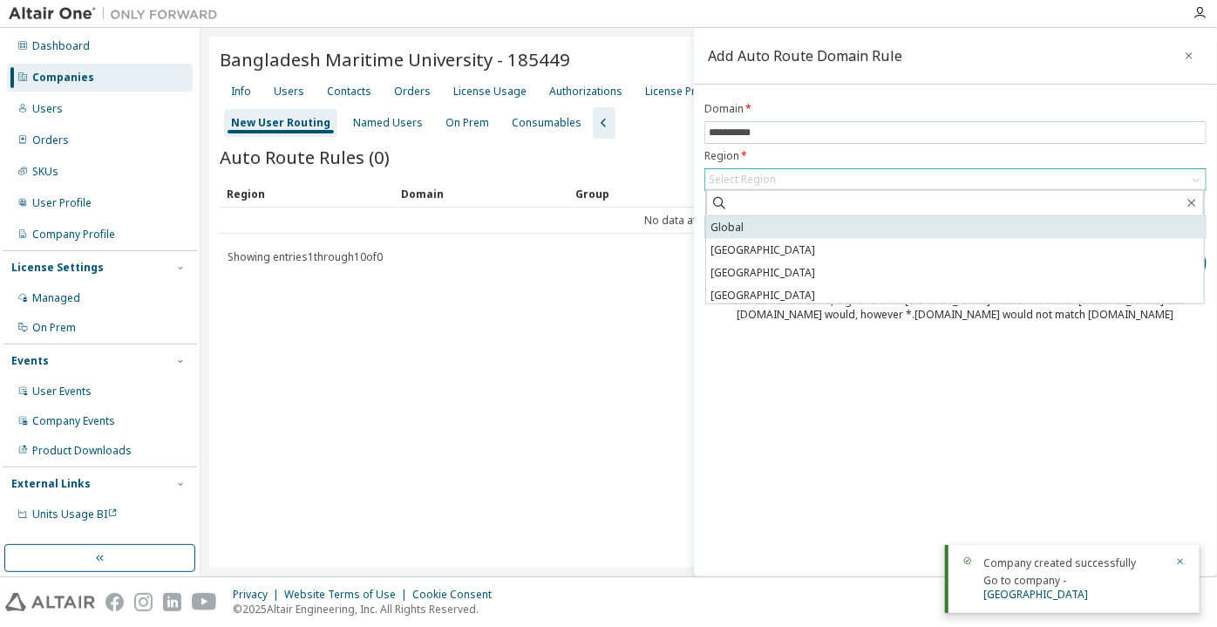
click at [765, 217] on li "Global" at bounding box center [955, 227] width 498 height 23
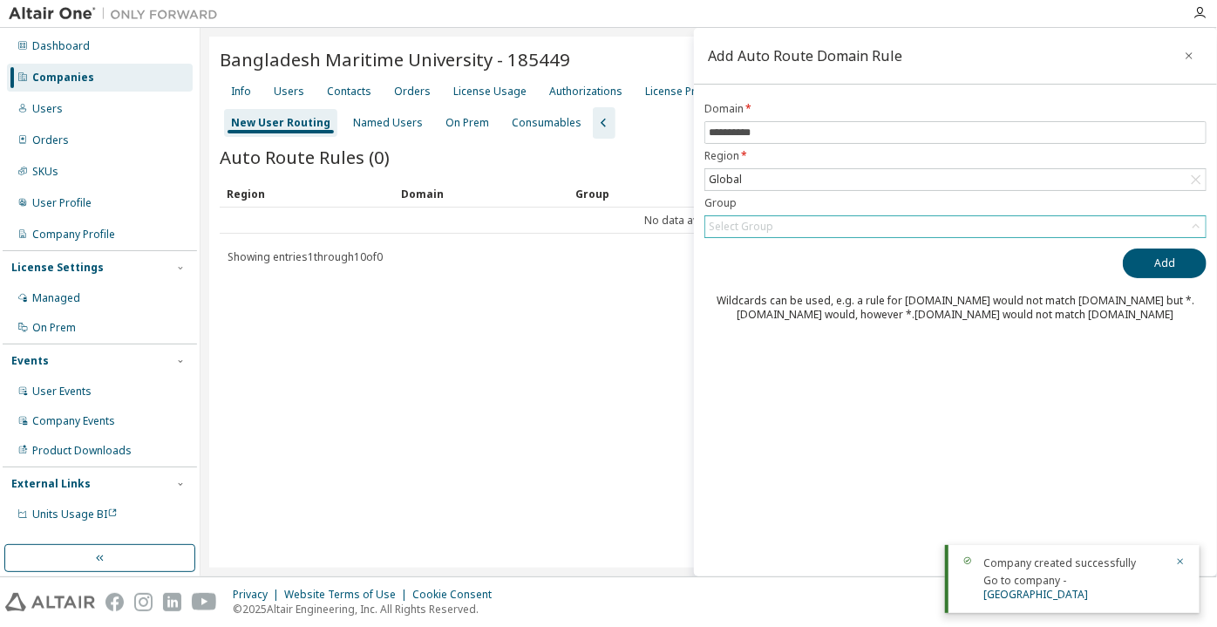
click at [767, 220] on div "Select Group" at bounding box center [741, 227] width 64 height 14
click at [766, 268] on li "(No Group)" at bounding box center [955, 274] width 498 height 23
click at [1131, 261] on button "Add" at bounding box center [1165, 263] width 84 height 30
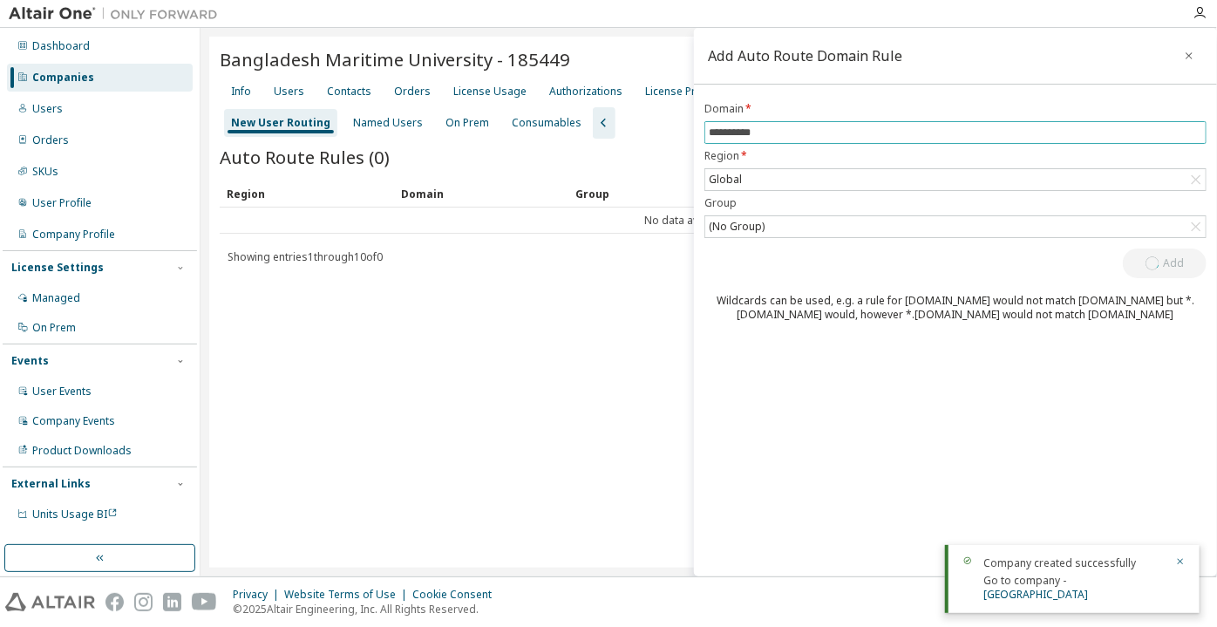
click at [709, 127] on input "**********" at bounding box center [955, 133] width 493 height 14
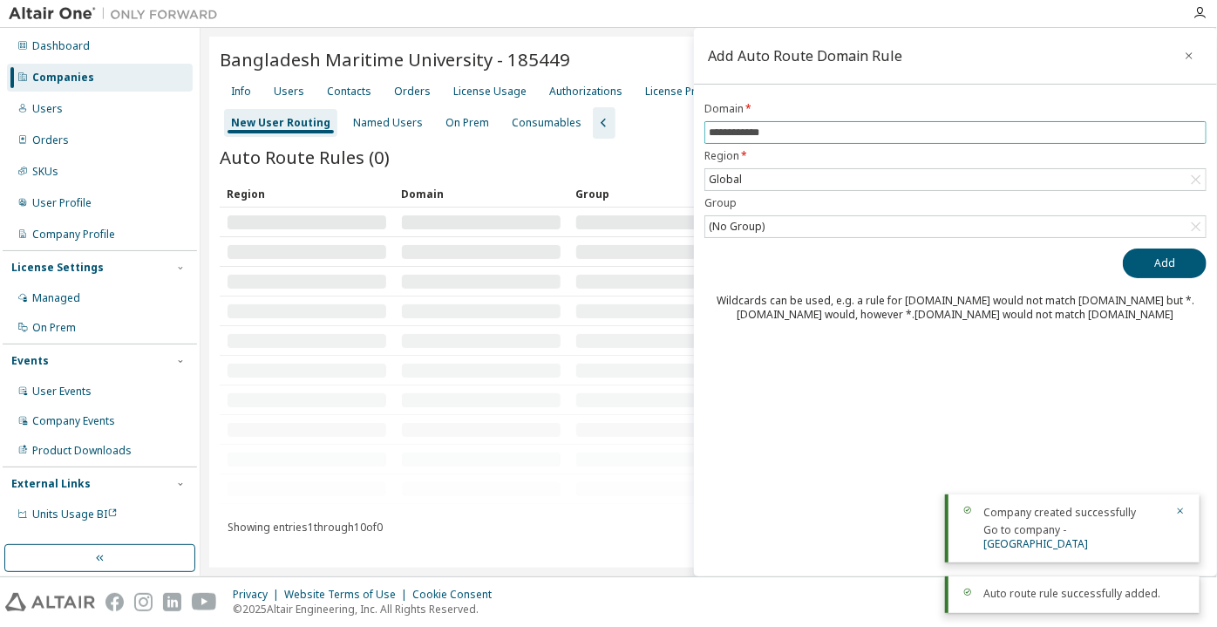
type input "**********"
click at [1123, 248] on button "Add" at bounding box center [1165, 263] width 84 height 30
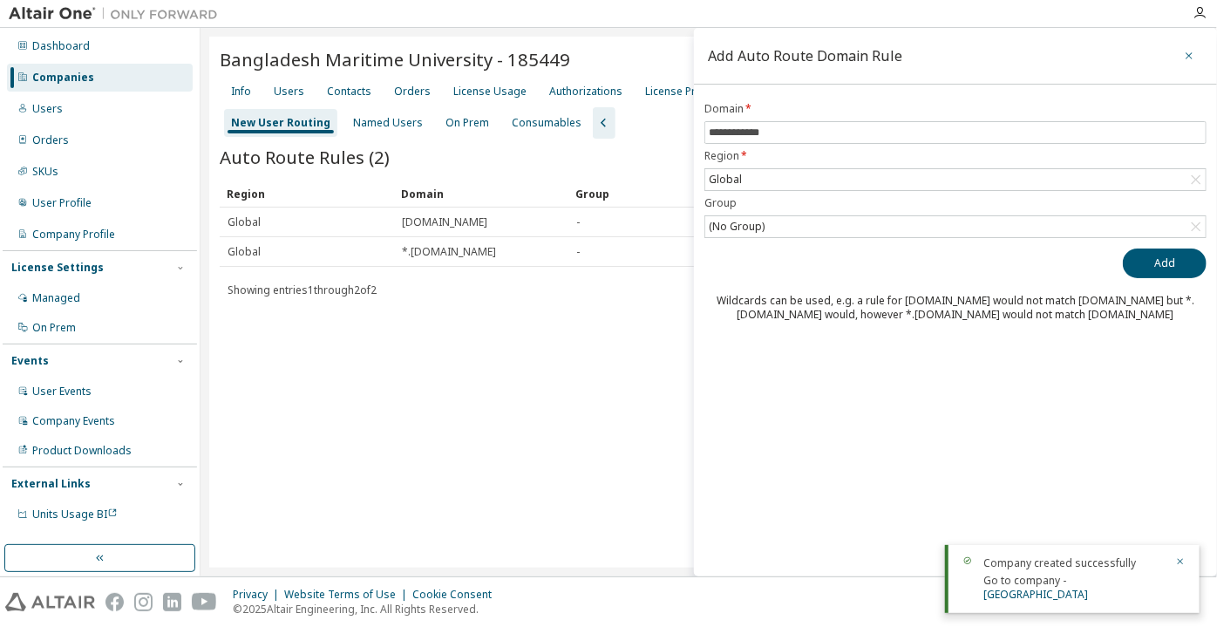
click at [1184, 51] on icon "button" at bounding box center [1189, 56] width 12 height 14
